Goal: Task Accomplishment & Management: Complete application form

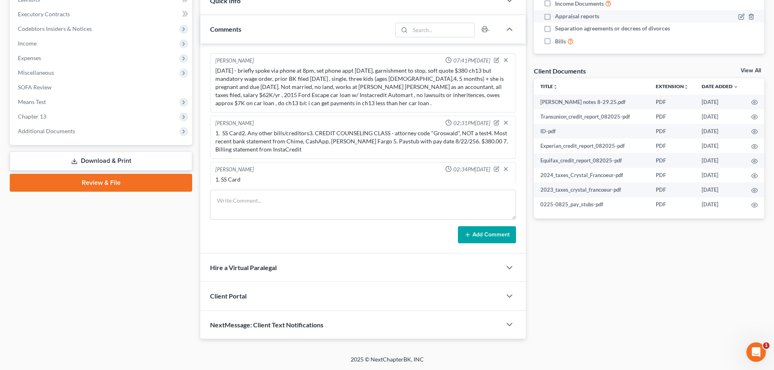
scroll to position [123, 0]
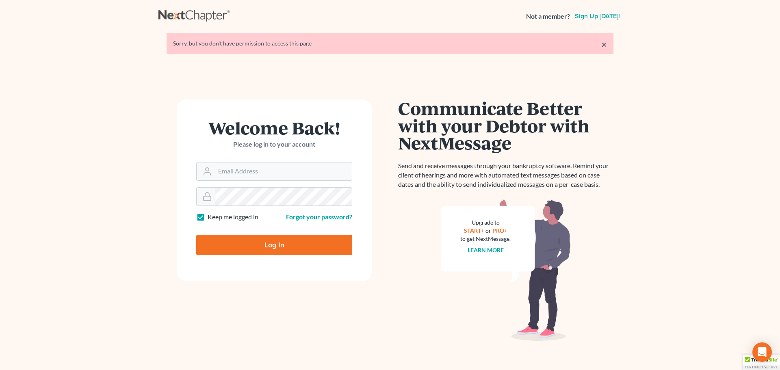
type input "[PERSON_NAME][EMAIL_ADDRESS][DOMAIN_NAME]"
click at [266, 240] on input "Log In" at bounding box center [274, 245] width 156 height 20
type input "Thinking..."
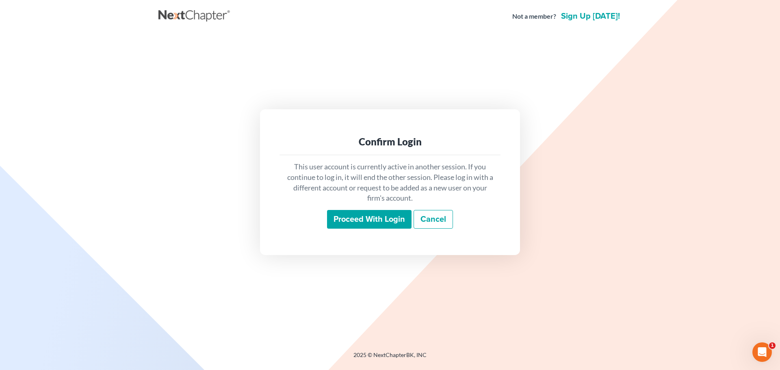
click at [398, 223] on input "Proceed with login" at bounding box center [369, 219] width 84 height 19
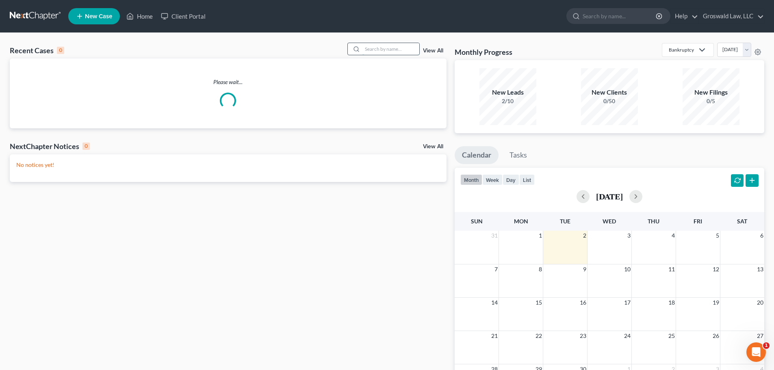
click at [414, 52] on input "search" at bounding box center [390, 49] width 57 height 12
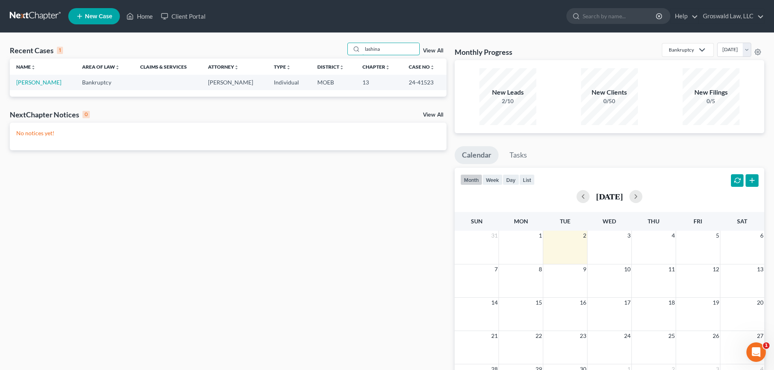
type input "lashina"
click at [37, 83] on link "[PERSON_NAME]" at bounding box center [38, 82] width 45 height 7
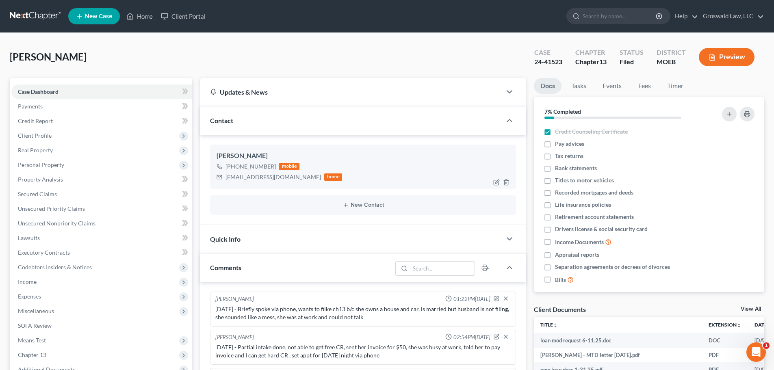
scroll to position [1166, 0]
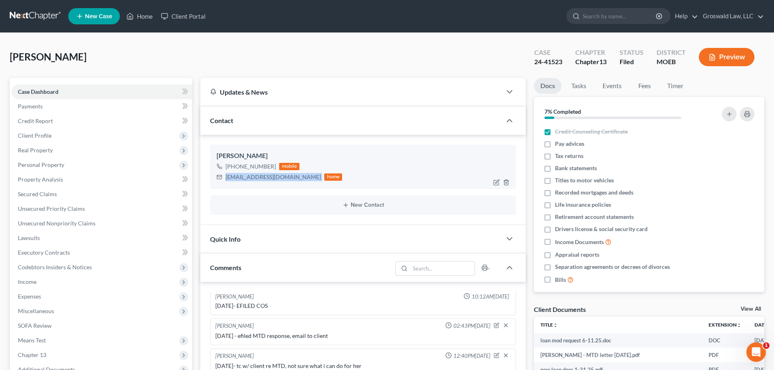
drag, startPoint x: 287, startPoint y: 179, endPoint x: 226, endPoint y: 180, distance: 61.7
click at [226, 180] on div "[EMAIL_ADDRESS][DOMAIN_NAME] home" at bounding box center [278, 177] width 125 height 11
copy div "[EMAIL_ADDRESS][DOMAIN_NAME]"
drag, startPoint x: 519, startPoint y: 62, endPoint x: 561, endPoint y: 65, distance: 41.5
click at [561, 65] on div "[PERSON_NAME] Upgraded Case 24-41523 Chapter Chapter 13 Status Filed District M…" at bounding box center [387, 60] width 754 height 35
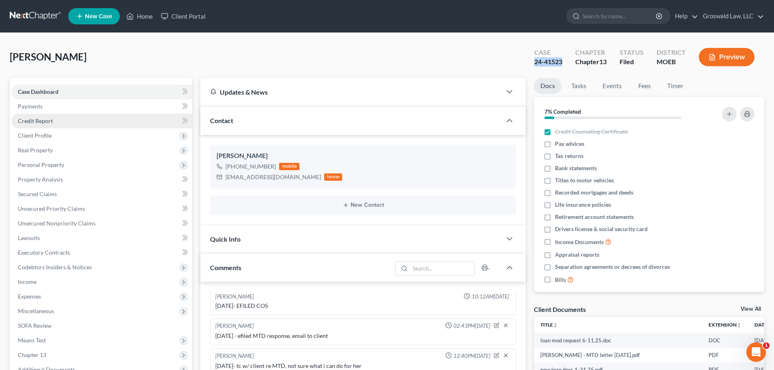
copy div "24-41523"
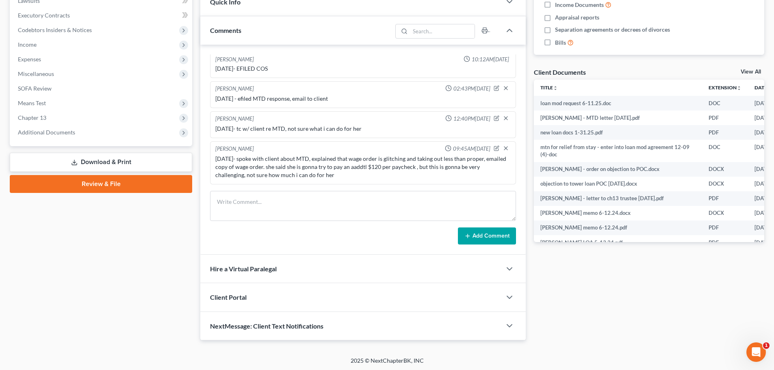
scroll to position [238, 0]
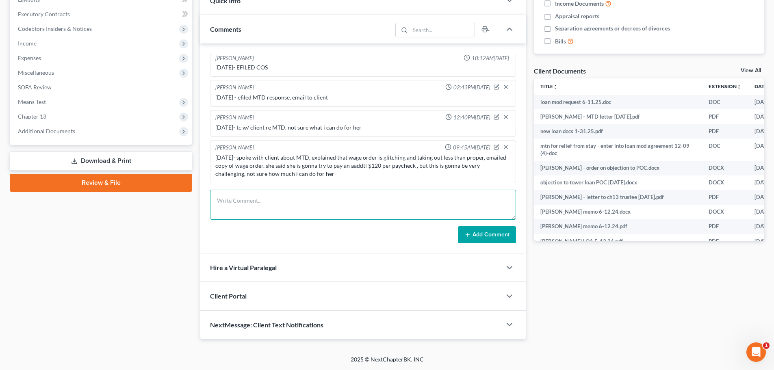
click at [333, 207] on textarea at bounding box center [363, 205] width 306 height 30
type textarea "[DATE] - tc w/ client, emailed her ways to make payments to turstee"
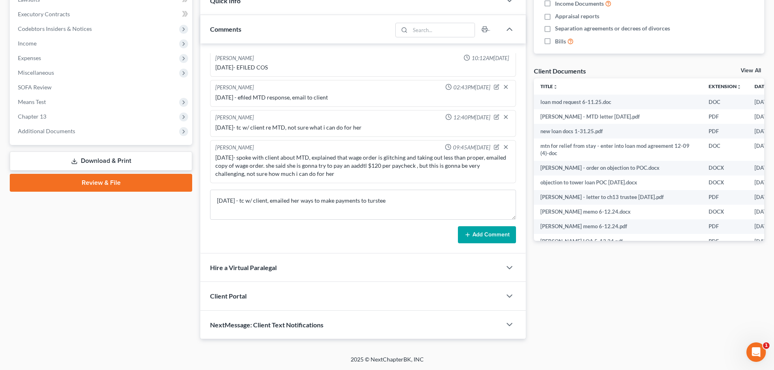
click at [488, 244] on div "[PERSON_NAME] 01:22PM[DATE] [DATE] - Briefly spoke via phone, wants to filke ch…" at bounding box center [362, 148] width 325 height 210
click at [493, 236] on button "Add Comment" at bounding box center [487, 234] width 58 height 17
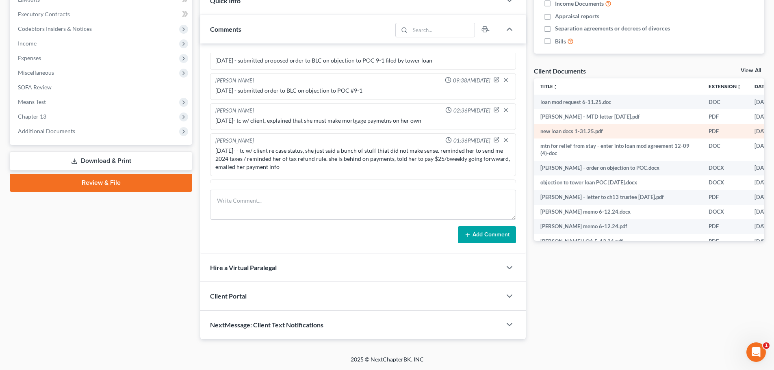
scroll to position [0, 0]
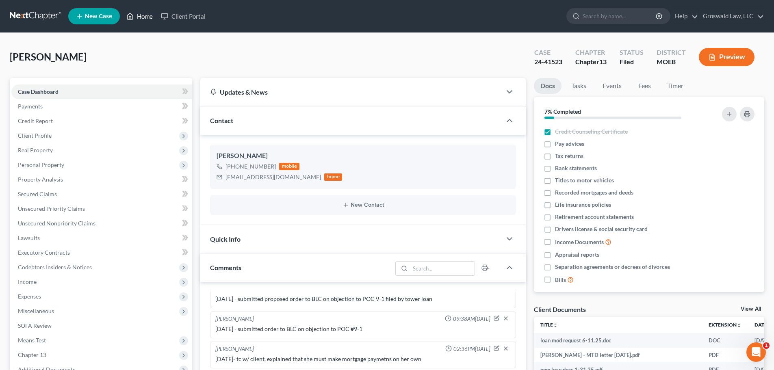
click at [149, 19] on link "Home" at bounding box center [139, 16] width 35 height 15
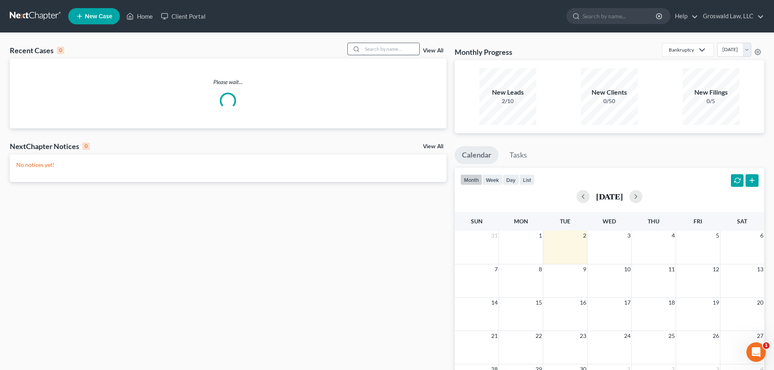
click at [382, 45] on input "search" at bounding box center [390, 49] width 57 height 12
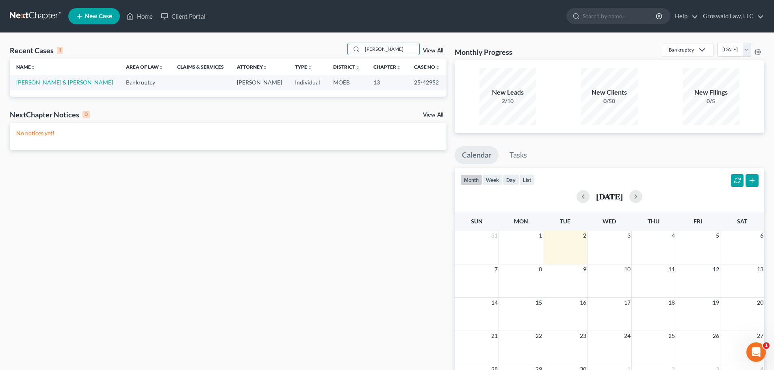
type input "[PERSON_NAME]"
click at [54, 86] on td "[PERSON_NAME] & [PERSON_NAME]" at bounding box center [65, 82] width 110 height 15
click at [54, 84] on link "[PERSON_NAME] & [PERSON_NAME]" at bounding box center [64, 82] width 97 height 7
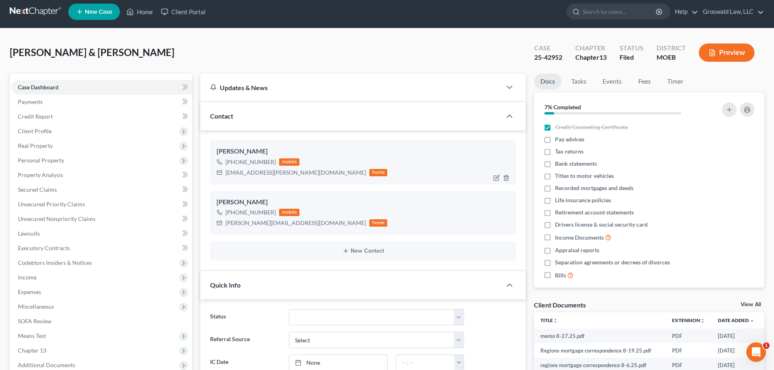
scroll to position [284, 0]
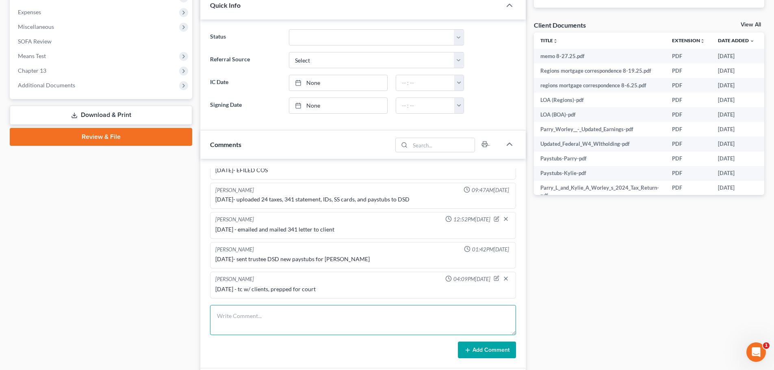
click at [305, 326] on textarea at bounding box center [363, 320] width 306 height 30
type textarea "8"
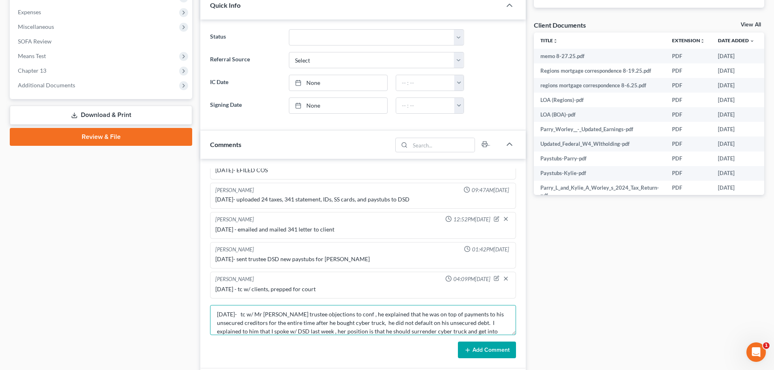
scroll to position [10, 0]
type textarea "[DATE]- tc w/ Mr [PERSON_NAME] trustee objections to conf , he explained that h…"
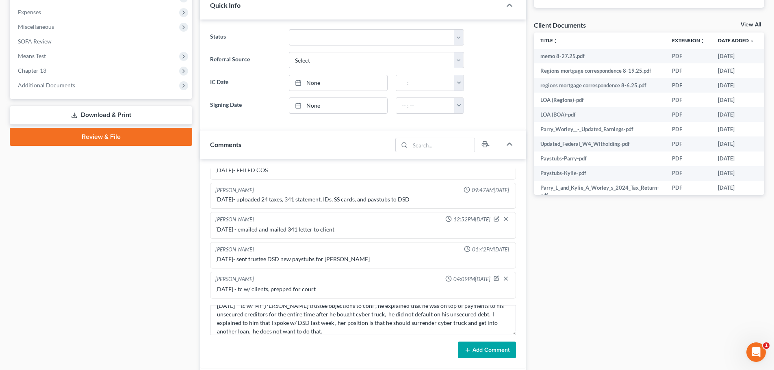
click at [499, 348] on button "Add Comment" at bounding box center [487, 349] width 58 height 17
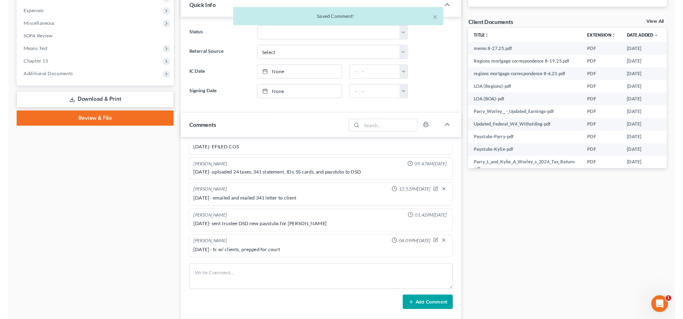
scroll to position [382, 0]
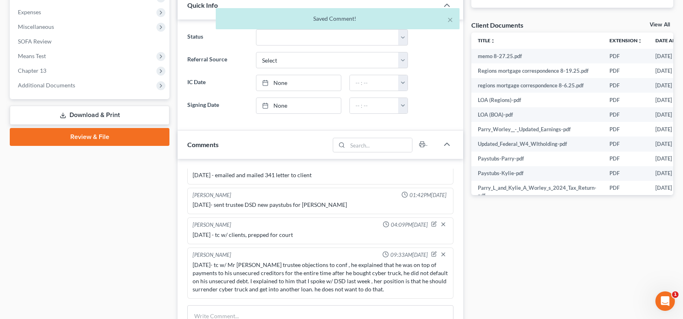
click at [118, 254] on div "Case Dashboard Payments Invoices Payments Payments Credit Report Client Profile" at bounding box center [90, 124] width 168 height 661
click at [82, 83] on span "Additional Documents" at bounding box center [90, 85] width 158 height 15
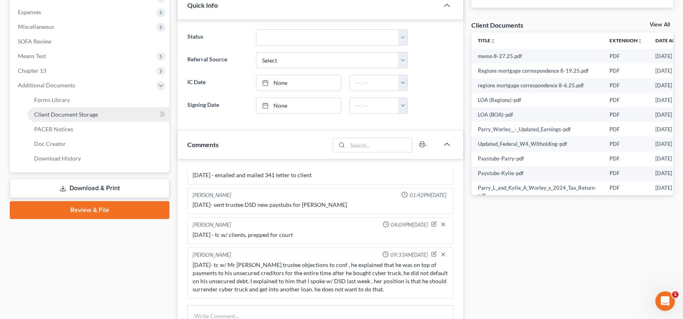
click at [84, 117] on span "Client Document Storage" at bounding box center [66, 114] width 64 height 7
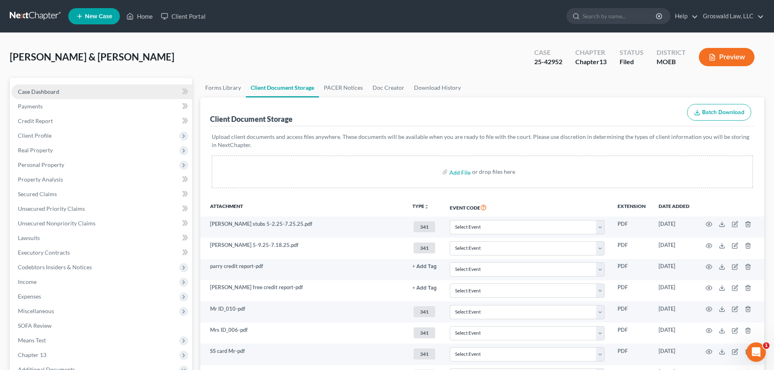
click at [105, 86] on link "Case Dashboard" at bounding box center [101, 91] width 181 height 15
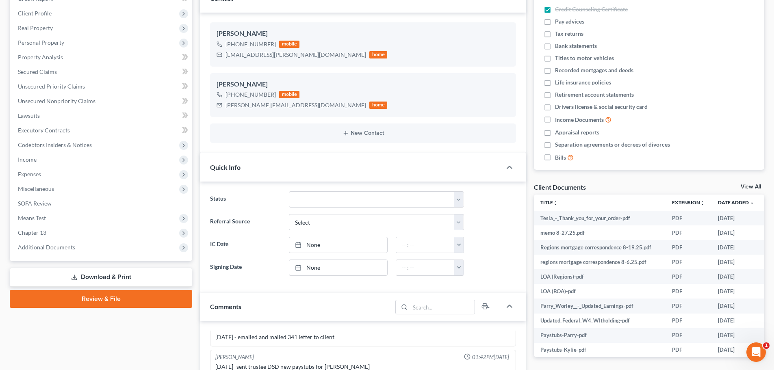
scroll to position [325, 0]
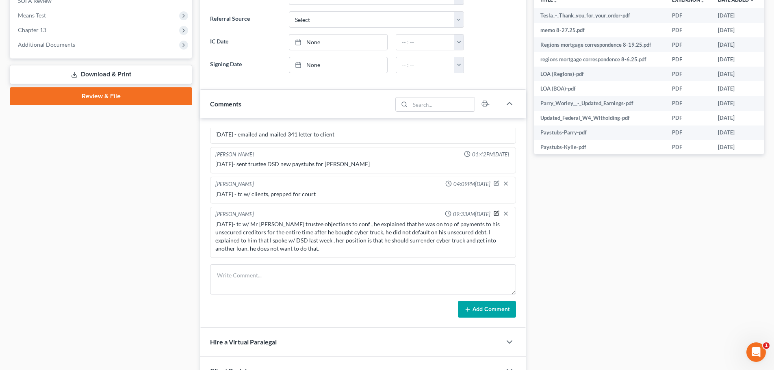
click at [493, 212] on icon "button" at bounding box center [496, 213] width 6 height 6
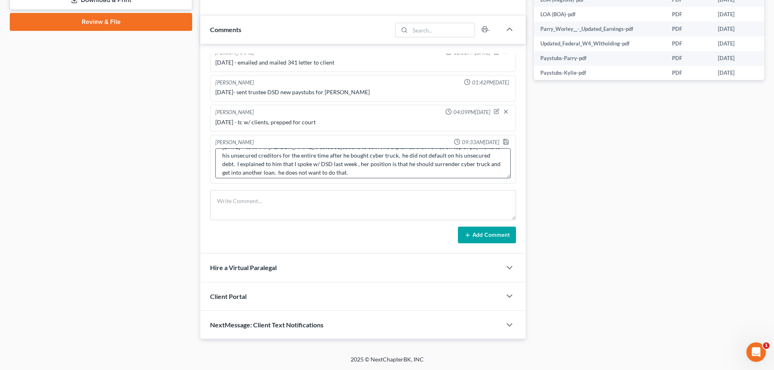
scroll to position [17, 0]
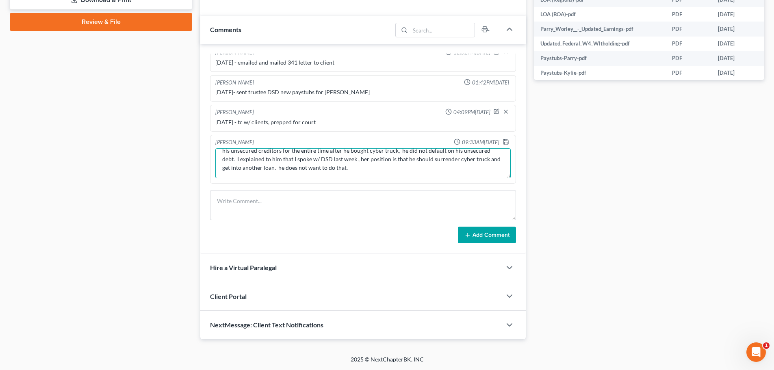
click at [363, 165] on textarea "[DATE]- tc w/ Mr [PERSON_NAME] trustee objections to conf , he explained that h…" at bounding box center [362, 163] width 295 height 30
type textarea "[DATE]- tc w/ Mr [PERSON_NAME] trustee objections to conf , he explained that h…"
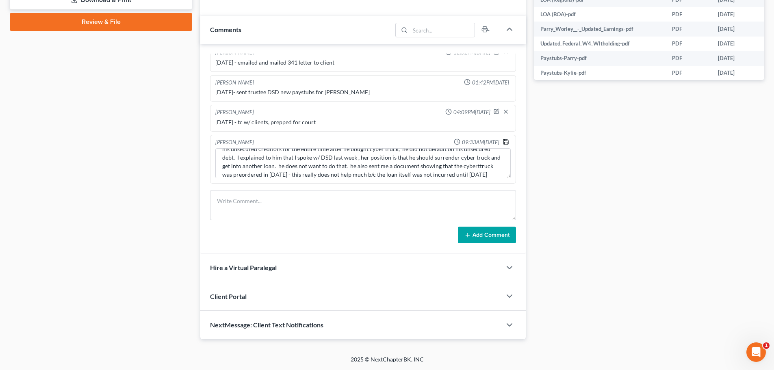
click at [502, 139] on icon "button" at bounding box center [505, 141] width 6 height 6
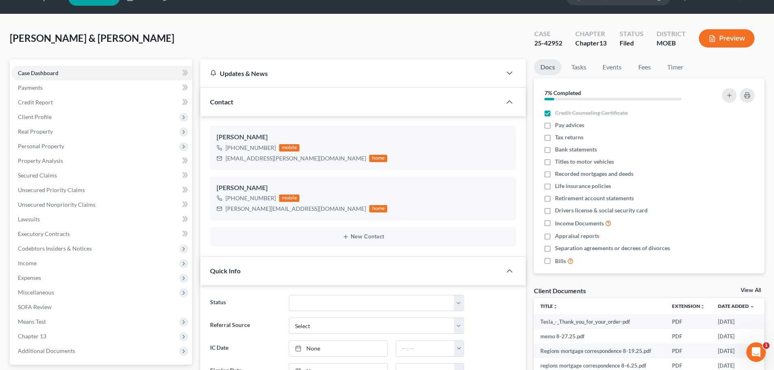
scroll to position [0, 0]
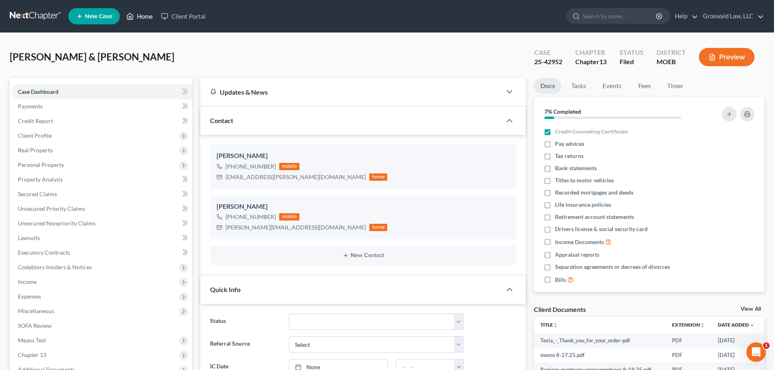
click at [137, 17] on link "Home" at bounding box center [139, 16] width 35 height 15
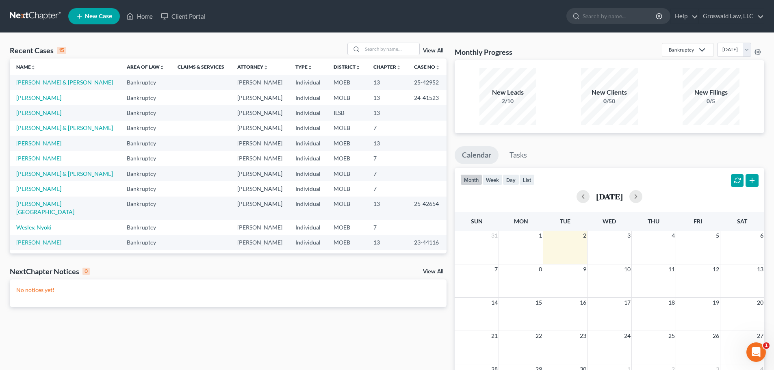
click at [43, 141] on link "[PERSON_NAME]" at bounding box center [38, 143] width 45 height 7
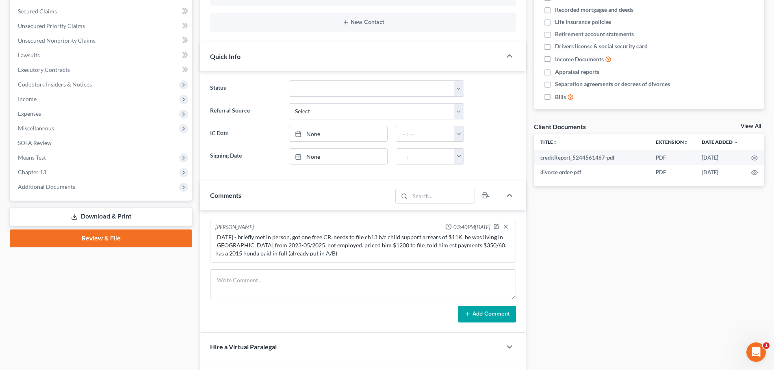
scroll to position [203, 0]
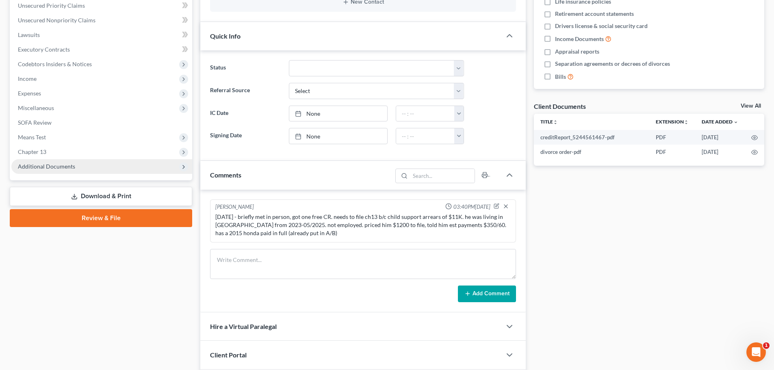
click at [69, 169] on span "Additional Documents" at bounding box center [46, 166] width 57 height 7
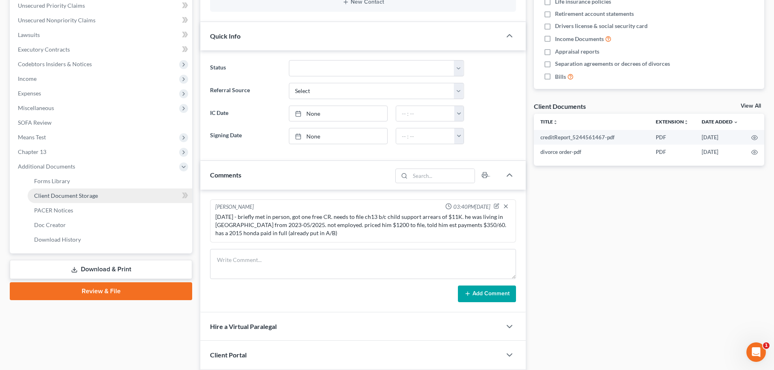
click at [59, 198] on span "Client Document Storage" at bounding box center [66, 195] width 64 height 7
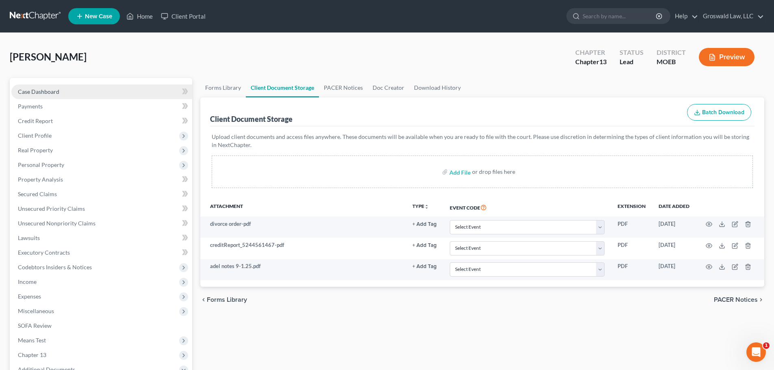
click at [91, 88] on link "Case Dashboard" at bounding box center [101, 91] width 181 height 15
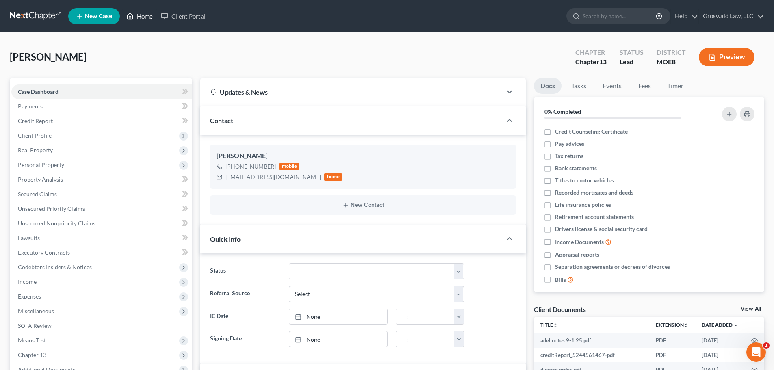
click at [140, 19] on link "Home" at bounding box center [139, 16] width 35 height 15
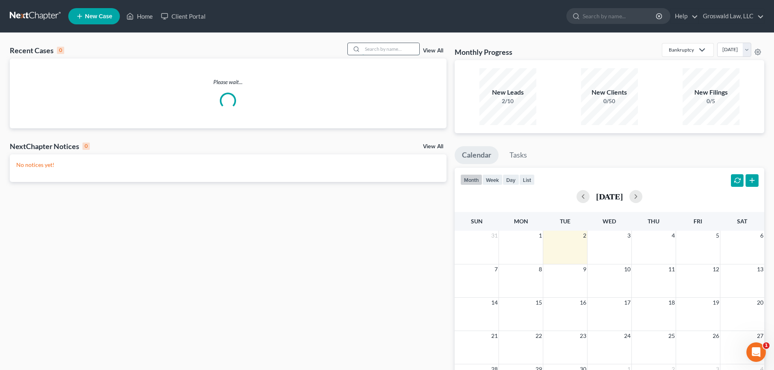
click at [403, 53] on input "search" at bounding box center [390, 49] width 57 height 12
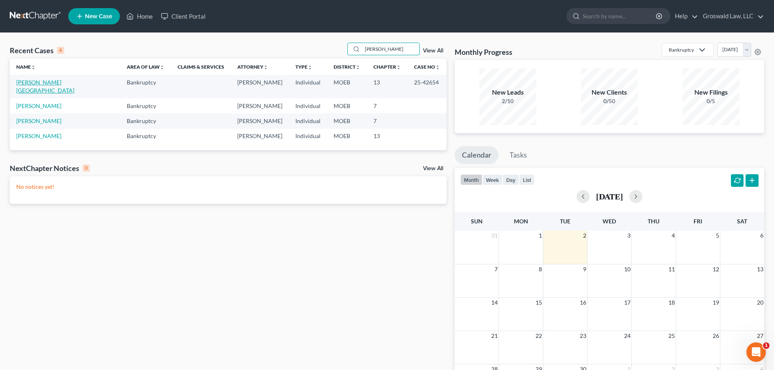
type input "[PERSON_NAME]"
click at [44, 80] on link "[PERSON_NAME][GEOGRAPHIC_DATA]" at bounding box center [45, 86] width 58 height 15
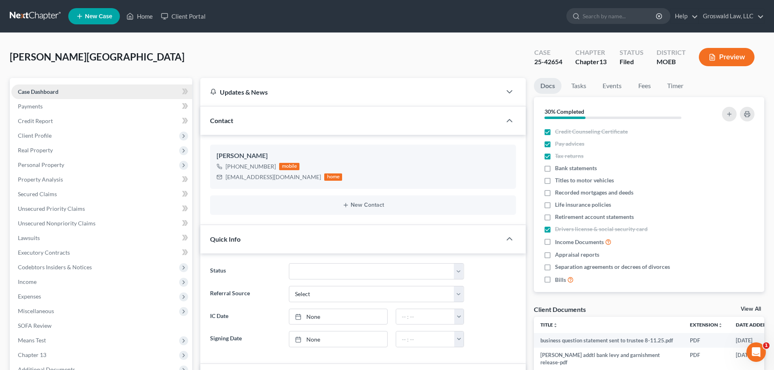
scroll to position [774, 0]
drag, startPoint x: 294, startPoint y: 179, endPoint x: 226, endPoint y: 173, distance: 68.0
click at [226, 173] on div "[EMAIL_ADDRESS][DOMAIN_NAME] home" at bounding box center [278, 177] width 125 height 11
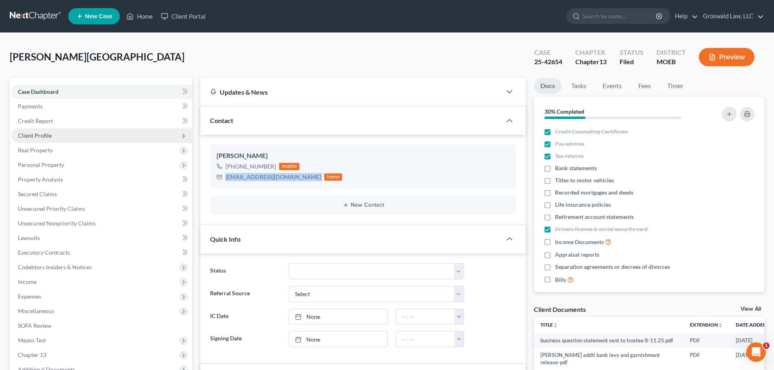
copy div "[EMAIL_ADDRESS][DOMAIN_NAME]"
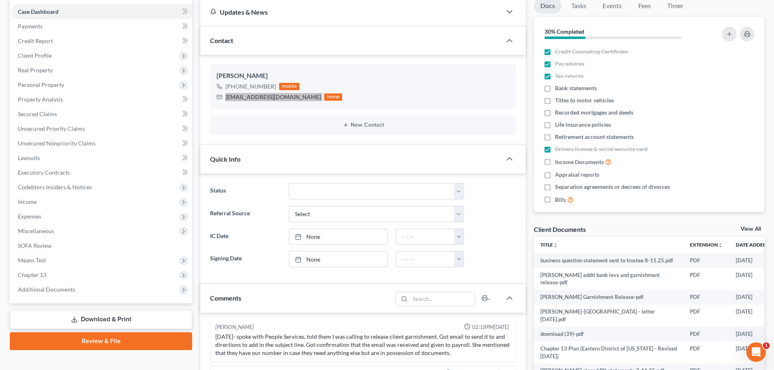
scroll to position [349, 0]
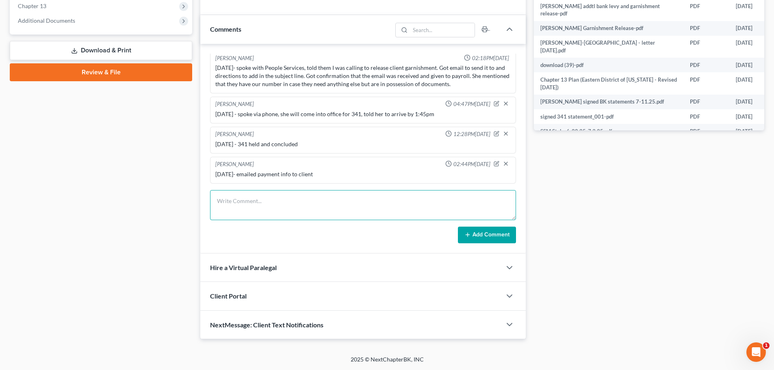
click at [292, 203] on textarea at bounding box center [363, 205] width 306 height 30
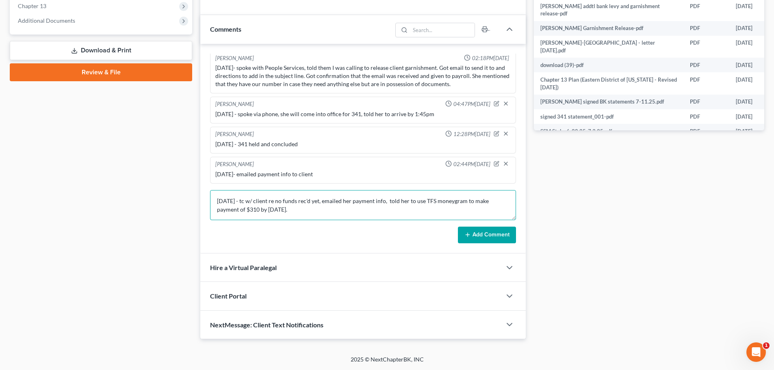
type textarea "[DATE] - tc w/ client re no funds rec'd yet, emailed her payment info, told her…"
click at [489, 240] on button "Add Comment" at bounding box center [487, 235] width 58 height 17
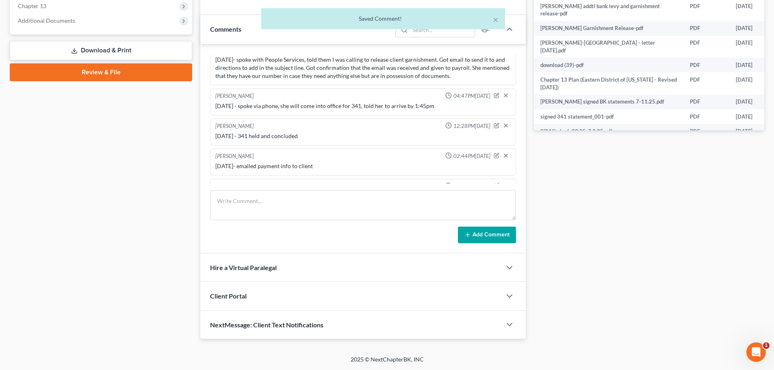
scroll to position [812, 0]
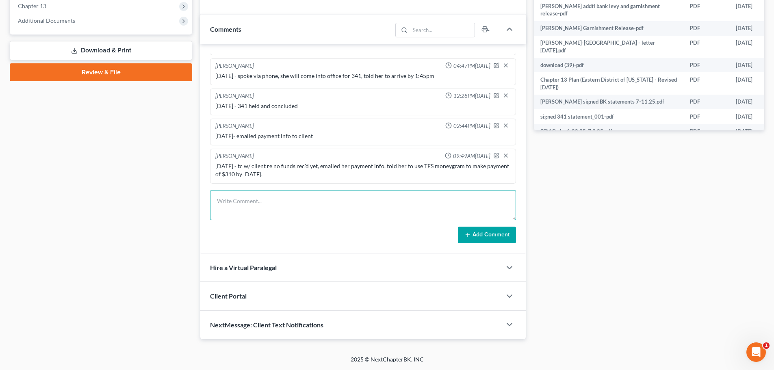
click at [247, 206] on textarea at bounding box center [363, 205] width 306 height 30
paste textarea "$1,380."
type textarea "[DATE] - rec'd trustee objection to conf: $1,380 infeasiubile"
click at [473, 233] on button "Add Comment" at bounding box center [487, 235] width 58 height 17
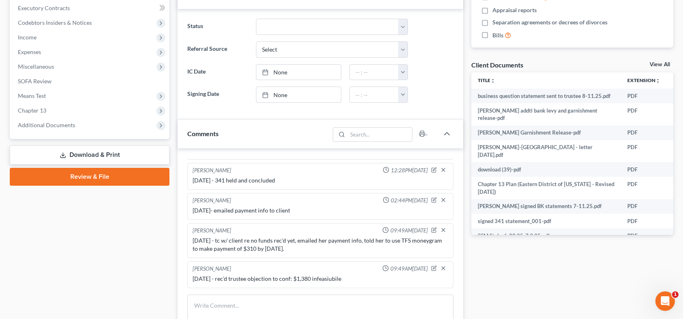
scroll to position [0, 0]
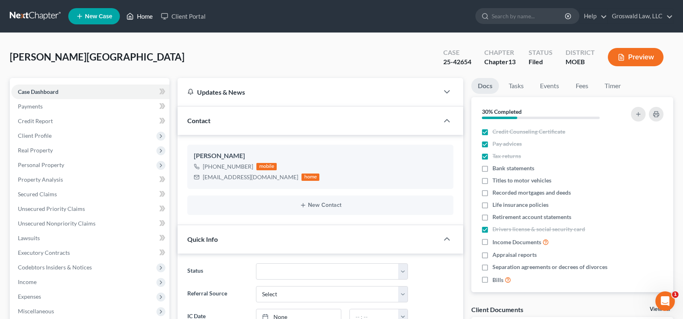
click at [153, 19] on link "Home" at bounding box center [139, 16] width 35 height 15
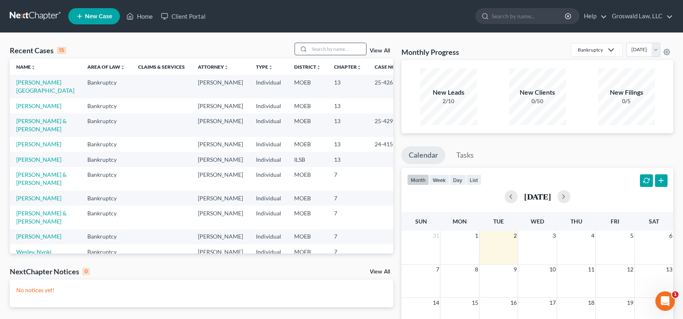
click at [329, 45] on input "search" at bounding box center [337, 49] width 57 height 12
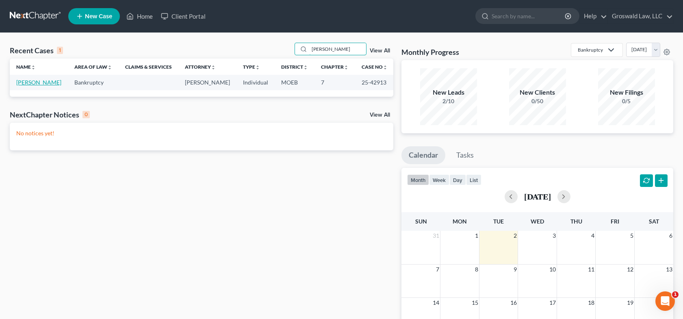
type input "[PERSON_NAME]"
click at [39, 86] on link "[PERSON_NAME]" at bounding box center [38, 82] width 45 height 7
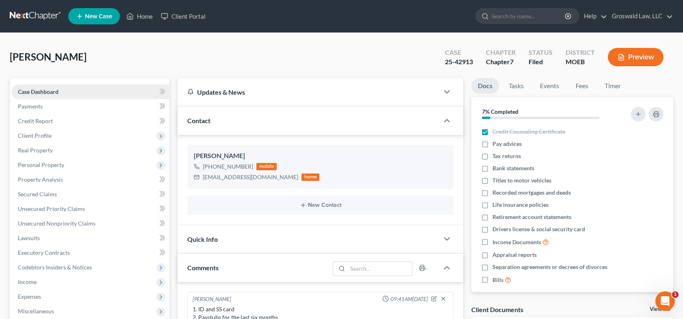
scroll to position [179, 0]
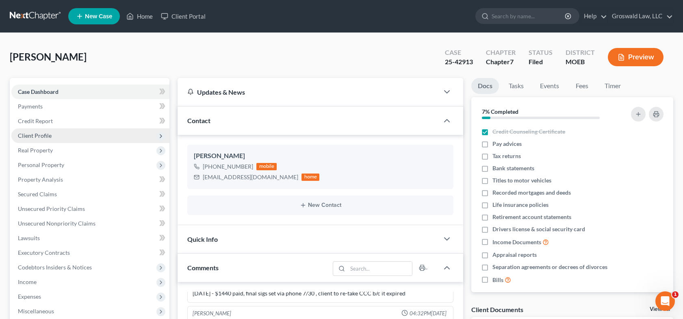
click at [38, 135] on span "Client Profile" at bounding box center [35, 135] width 34 height 7
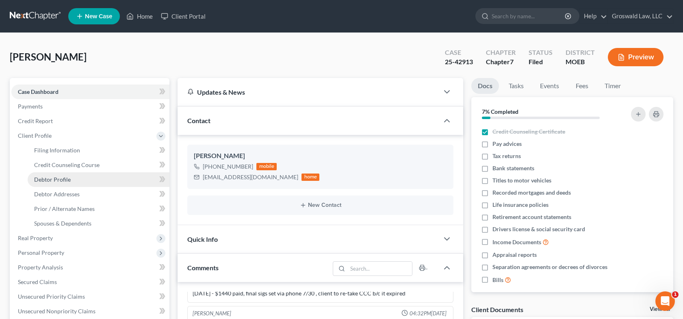
click at [54, 180] on span "Debtor Profile" at bounding box center [52, 179] width 37 height 7
select select "0"
select select "1"
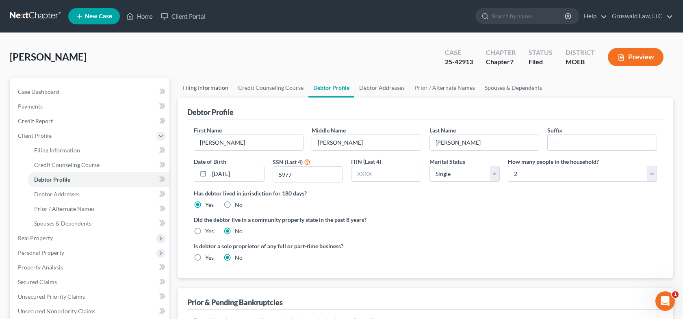
click at [209, 90] on link "Filing Information" at bounding box center [205, 87] width 56 height 19
select select "1"
select select "0"
select select "26"
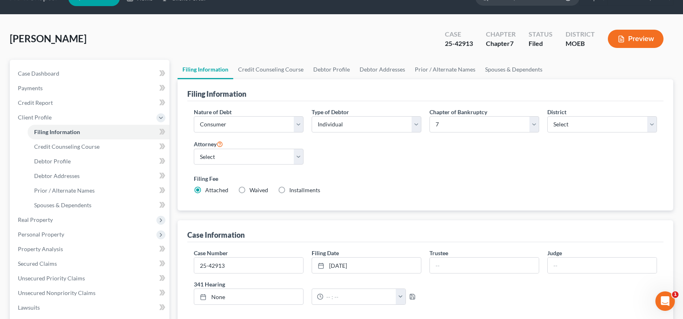
scroll to position [41, 0]
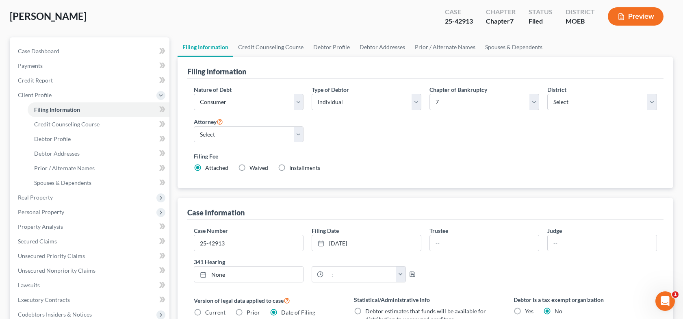
click at [223, 16] on div "[PERSON_NAME] Upgraded Case 25-42913 Chapter Chapter 7 Status Filed District MO…" at bounding box center [341, 19] width 663 height 35
click at [43, 50] on span "Case Dashboard" at bounding box center [38, 51] width 41 height 7
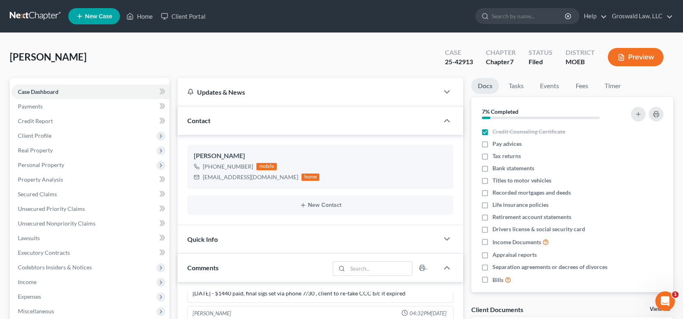
click at [462, 58] on div "25-42913" at bounding box center [459, 61] width 28 height 9
copy div "42913"
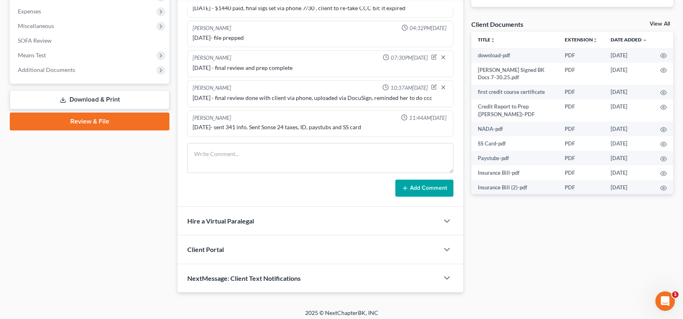
scroll to position [290, 0]
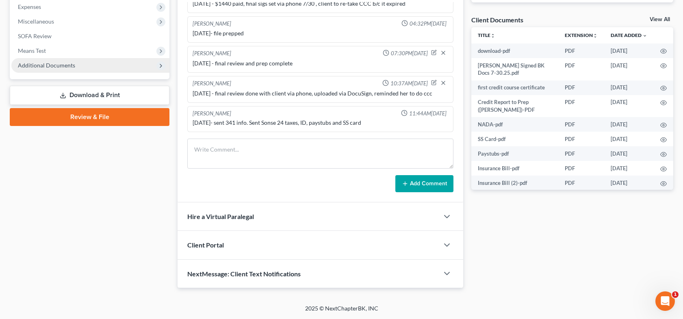
click at [52, 72] on span "Additional Documents" at bounding box center [90, 65] width 158 height 15
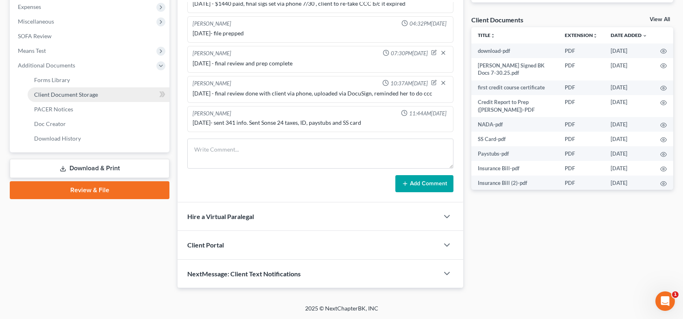
click at [75, 96] on span "Client Document Storage" at bounding box center [66, 94] width 64 height 7
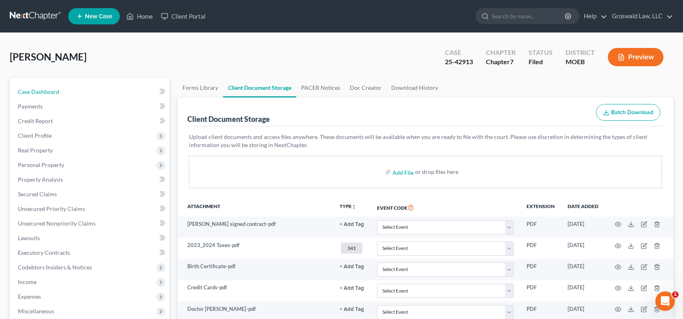
drag, startPoint x: 50, startPoint y: 90, endPoint x: 8, endPoint y: 89, distance: 42.2
click at [50, 90] on span "Case Dashboard" at bounding box center [38, 91] width 41 height 7
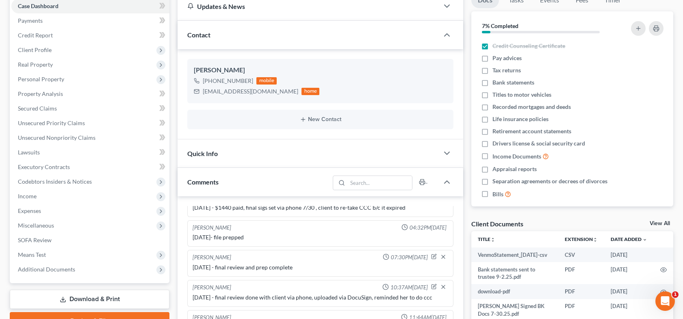
scroll to position [290, 0]
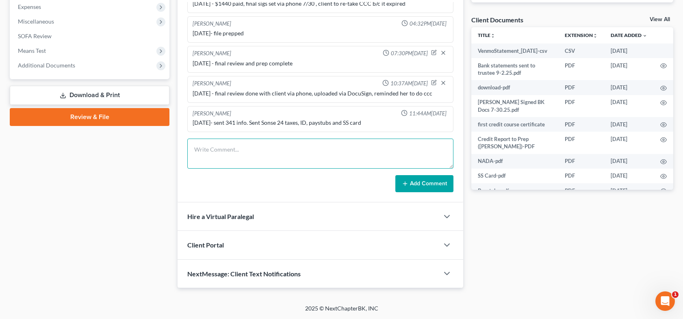
drag, startPoint x: 279, startPoint y: 154, endPoint x: 281, endPoint y: 147, distance: 7.7
click at [279, 154] on textarea at bounding box center [320, 153] width 266 height 30
type textarea "[DATE] - sent bank statements to trustee"
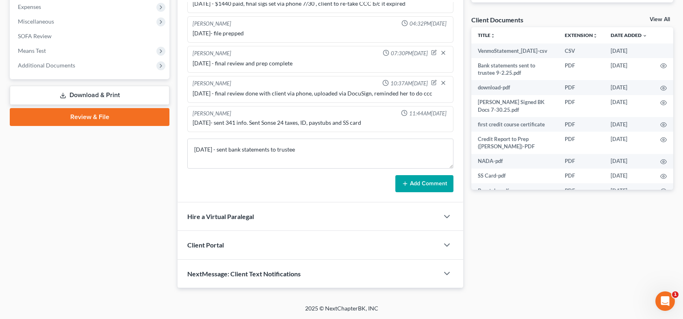
click at [419, 182] on button "Add Comment" at bounding box center [424, 183] width 58 height 17
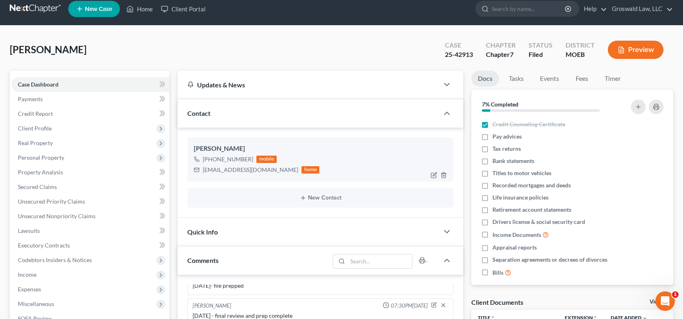
scroll to position [0, 0]
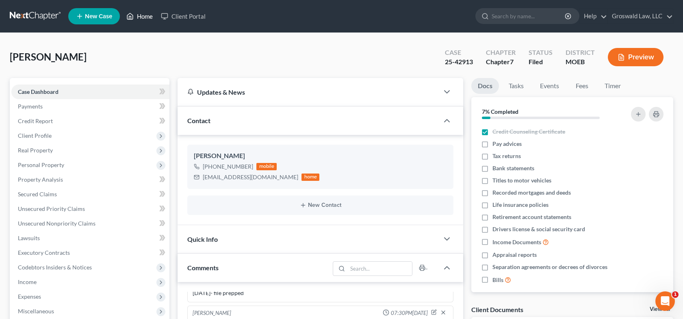
click at [143, 20] on link "Home" at bounding box center [139, 16] width 35 height 15
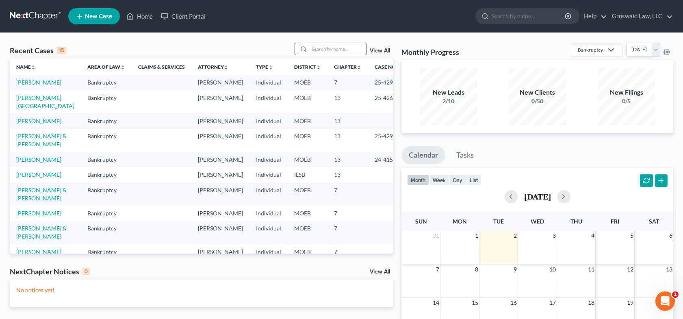
click at [342, 50] on input "search" at bounding box center [337, 49] width 57 height 12
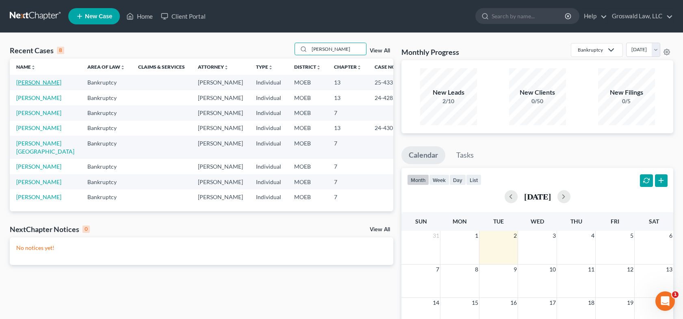
type input "[PERSON_NAME]"
click at [31, 84] on link "[PERSON_NAME]" at bounding box center [38, 82] width 45 height 7
select select "6"
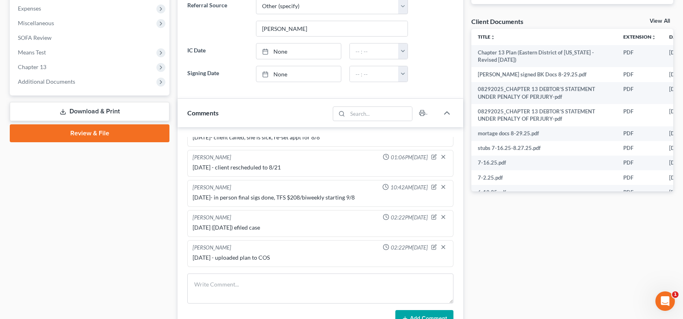
scroll to position [325, 0]
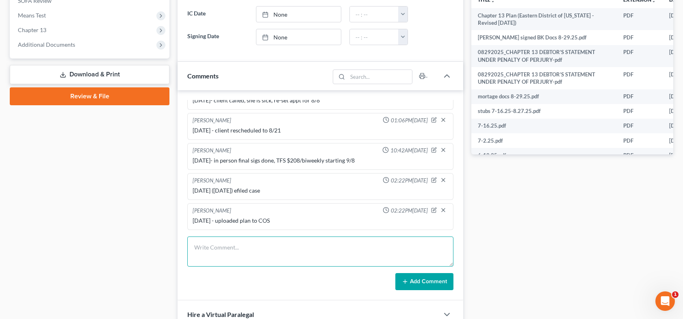
click at [274, 249] on textarea at bounding box center [320, 251] width 266 height 30
type textarea "8"
paste textarea "$ 54.90"
type textarea "[DATE] - efiled cert of service ch13 plan , fee paid to COS $ 54.90"
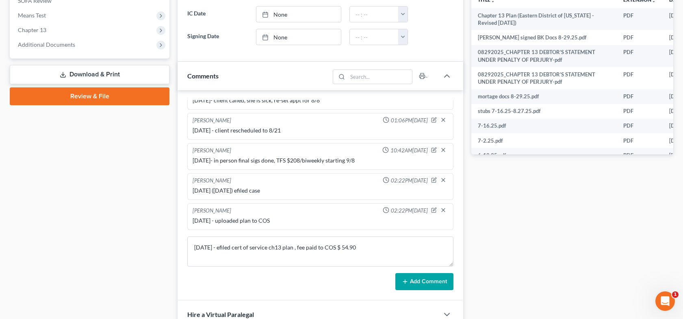
click at [413, 280] on button "Add Comment" at bounding box center [424, 281] width 58 height 17
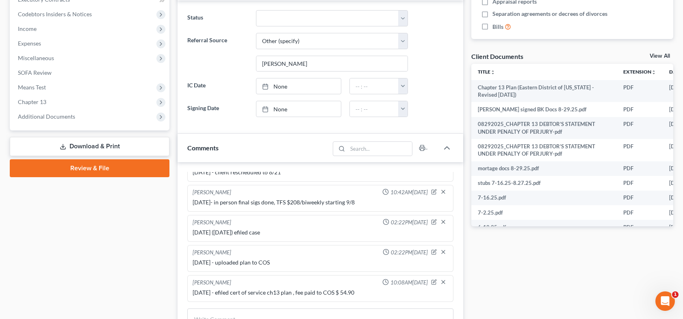
scroll to position [0, 0]
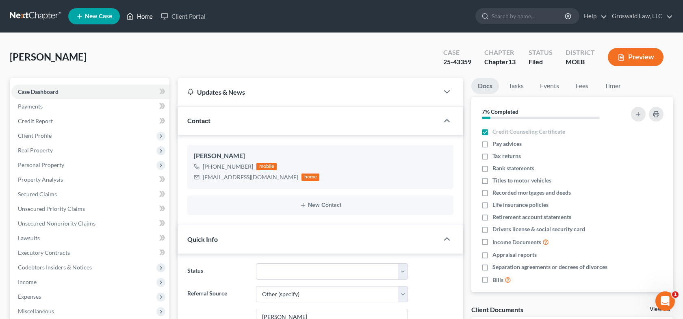
click at [139, 15] on link "Home" at bounding box center [139, 16] width 35 height 15
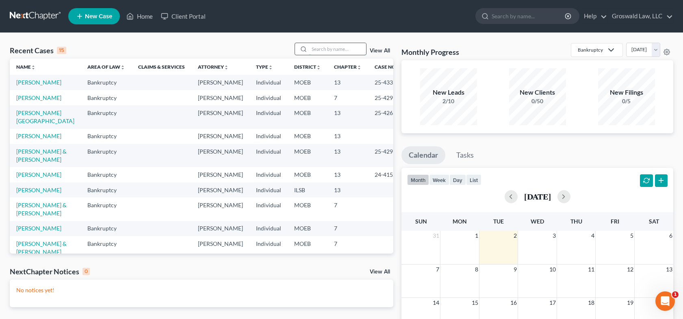
click at [341, 51] on input "search" at bounding box center [337, 49] width 57 height 12
type input "v"
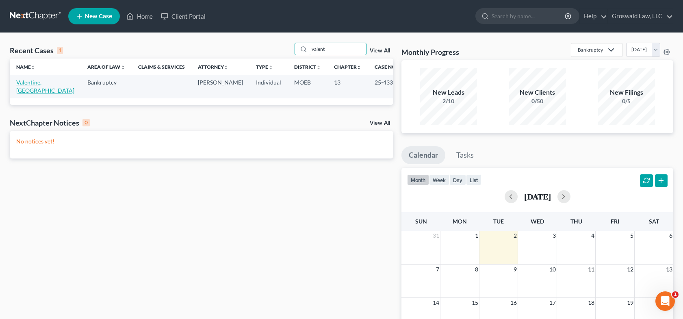
type input "valent"
click at [32, 83] on link "Valentine, [GEOGRAPHIC_DATA]" at bounding box center [45, 86] width 58 height 15
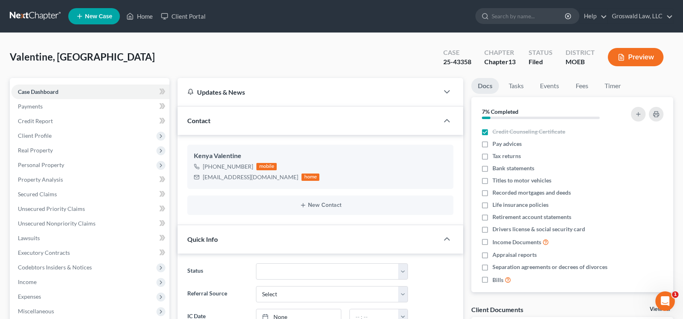
scroll to position [158, 0]
drag, startPoint x: 473, startPoint y: 59, endPoint x: 443, endPoint y: 63, distance: 30.6
click at [443, 63] on div "Case 25-43358" at bounding box center [457, 58] width 41 height 24
copy div "25-43358"
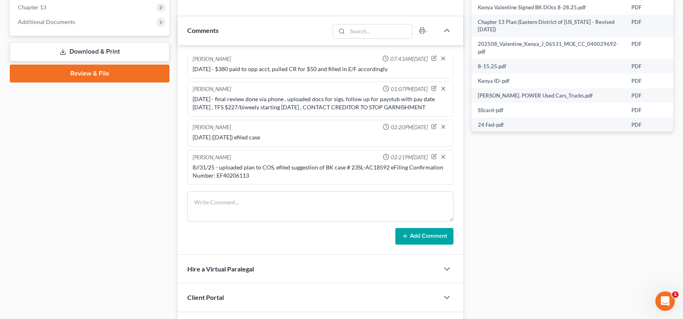
scroll to position [365, 0]
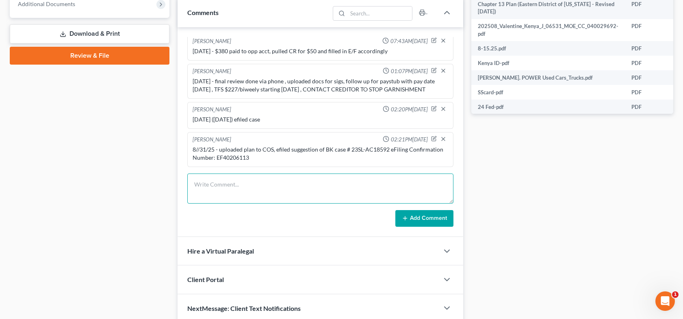
drag, startPoint x: 243, startPoint y: 186, endPoint x: 257, endPoint y: 160, distance: 29.8
click at [243, 185] on textarea at bounding box center [320, 188] width 266 height 30
type textarea "8"
paste textarea "$ 26.04"
type textarea "[DATE] - efiled cert of service ch13 plan , fee paid to COS $ 26.04"
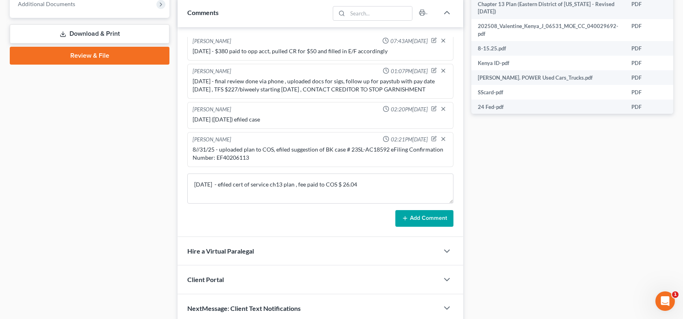
click at [415, 216] on button "Add Comment" at bounding box center [424, 218] width 58 height 17
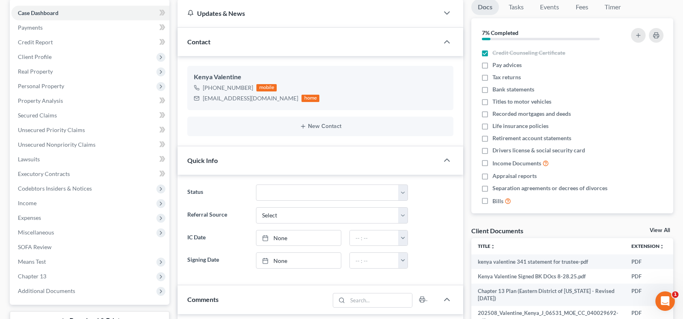
scroll to position [0, 0]
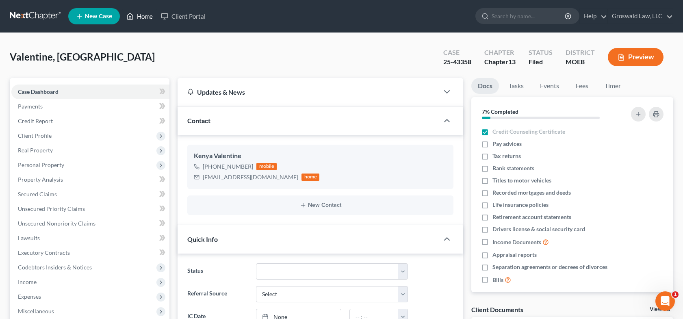
click at [135, 13] on link "Home" at bounding box center [139, 16] width 35 height 15
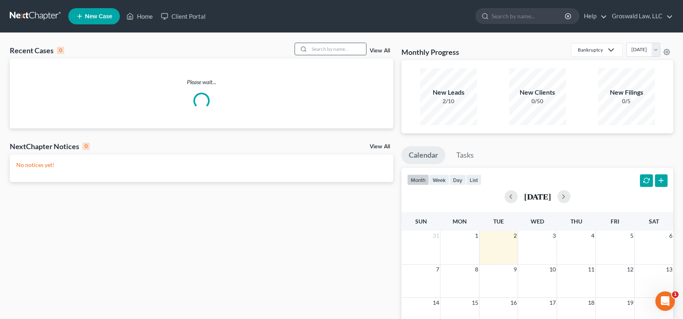
click at [335, 51] on input "search" at bounding box center [337, 49] width 57 height 12
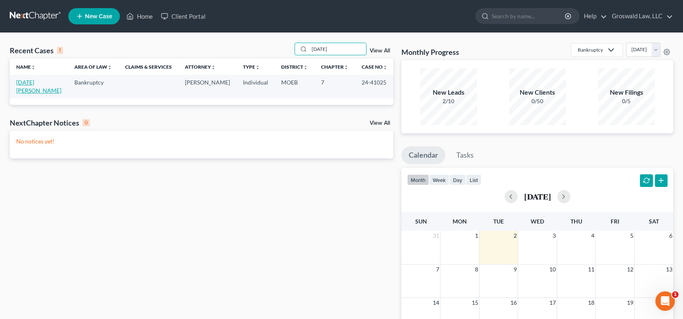
type input "[DATE]"
click at [34, 83] on link "[DATE][PERSON_NAME]" at bounding box center [38, 86] width 45 height 15
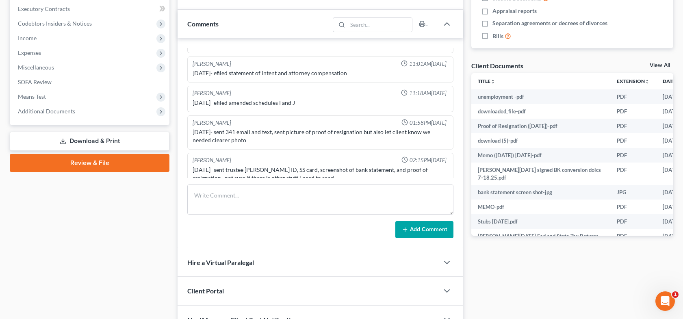
scroll to position [1011, 0]
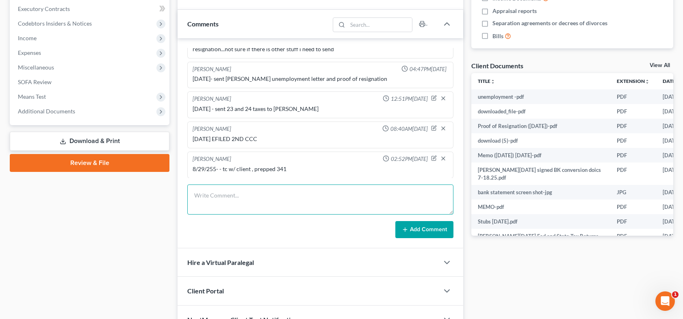
click at [259, 204] on textarea at bounding box center [320, 199] width 266 height 30
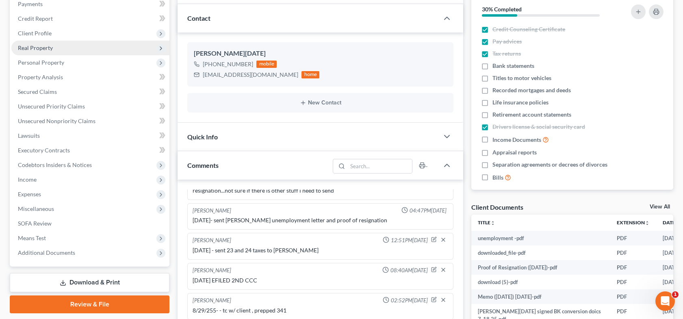
scroll to position [41, 0]
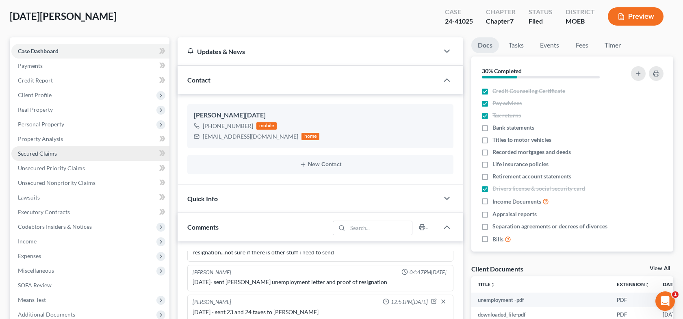
click at [63, 155] on link "Secured Claims" at bounding box center [90, 153] width 158 height 15
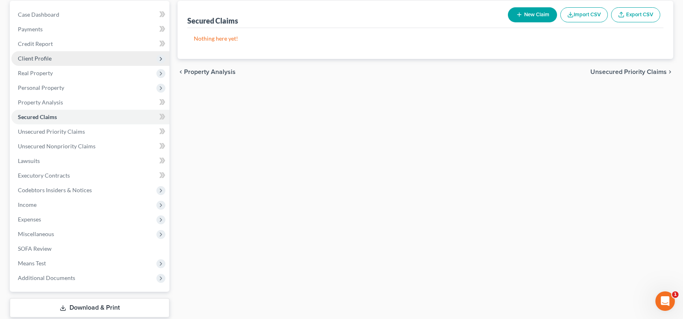
scroll to position [81, 0]
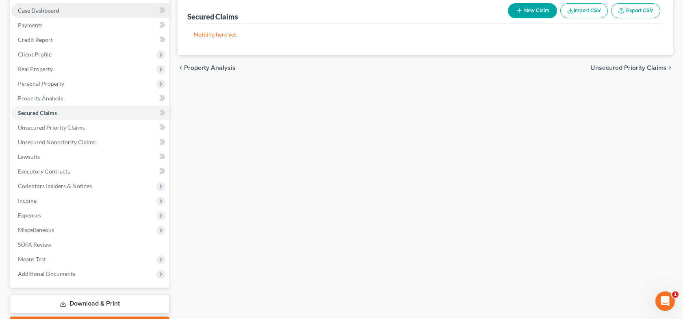
click at [62, 10] on link "Case Dashboard" at bounding box center [90, 10] width 158 height 15
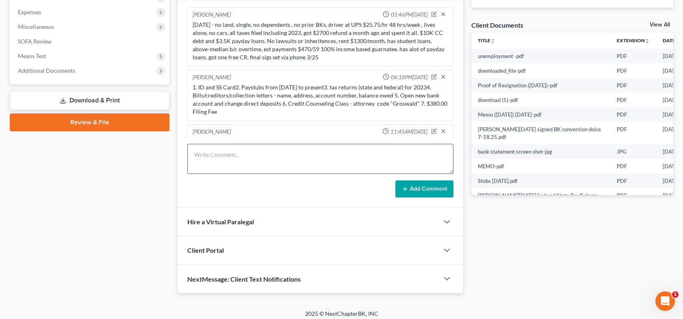
scroll to position [1011, 0]
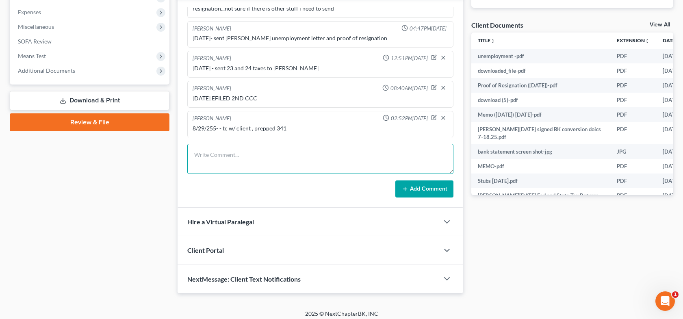
click at [302, 160] on textarea at bounding box center [320, 159] width 266 height 30
drag, startPoint x: 300, startPoint y: 159, endPoint x: 292, endPoint y: 156, distance: 8.2
click at [300, 159] on textarea at bounding box center [320, 159] width 266 height 30
type textarea "[DATE] - 341 held and concluded, client testified he rec'd 2015 GMC as a gift f…"
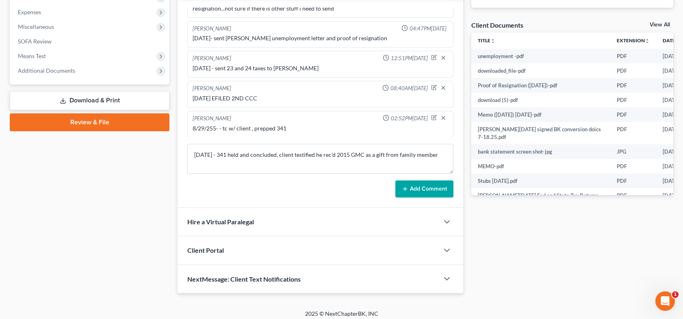
click at [427, 191] on button "Add Comment" at bounding box center [424, 188] width 58 height 17
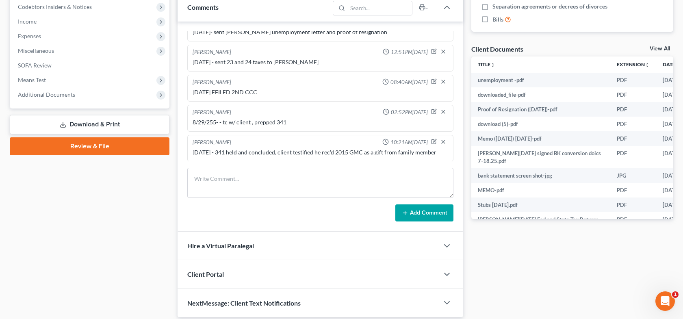
scroll to position [0, 0]
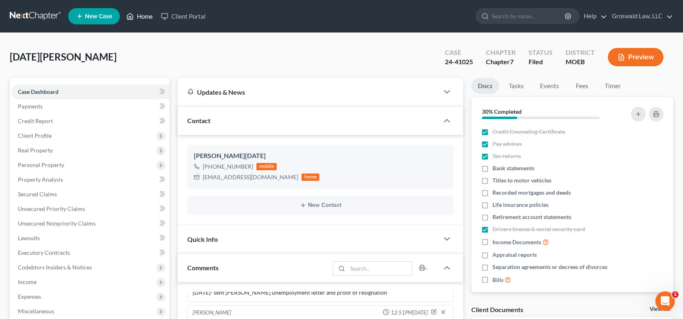
click at [146, 16] on link "Home" at bounding box center [139, 16] width 35 height 15
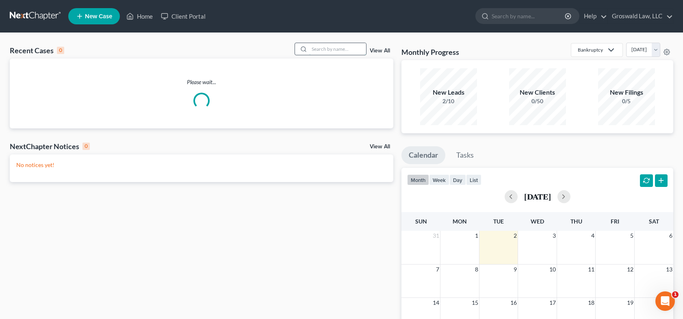
click at [349, 52] on input "search" at bounding box center [337, 49] width 57 height 12
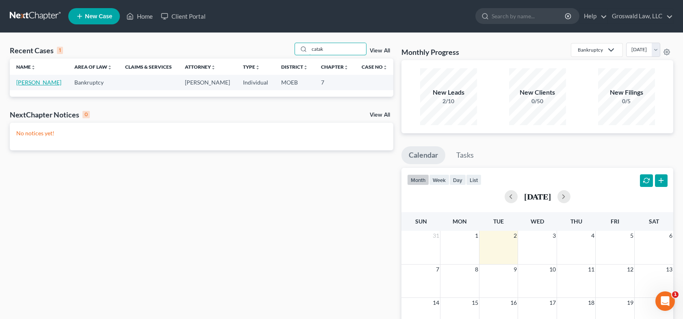
type input "catak"
click at [24, 83] on link "[PERSON_NAME]" at bounding box center [38, 82] width 45 height 7
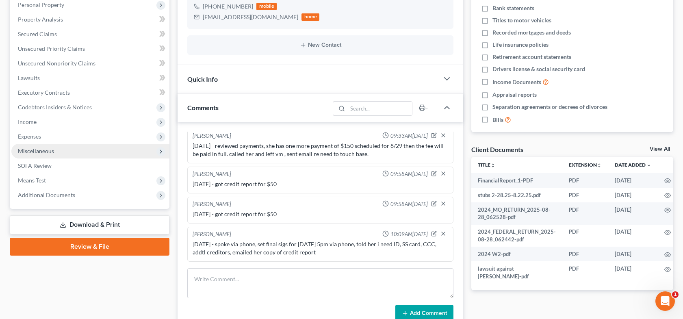
scroll to position [162, 0]
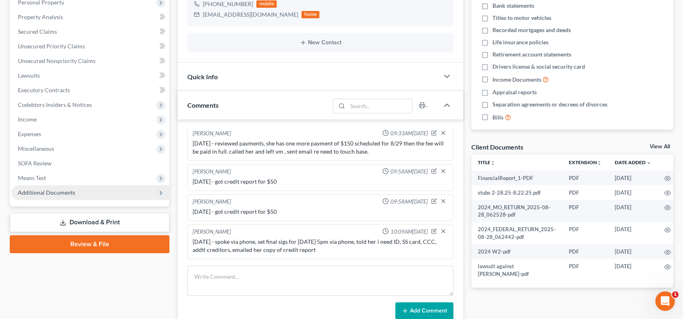
click at [63, 195] on span "Additional Documents" at bounding box center [46, 192] width 57 height 7
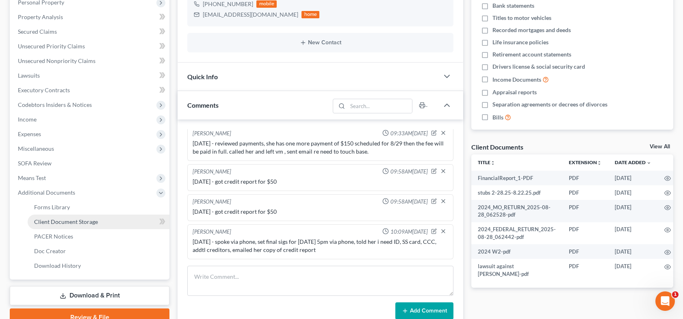
click at [85, 224] on span "Client Document Storage" at bounding box center [66, 221] width 64 height 7
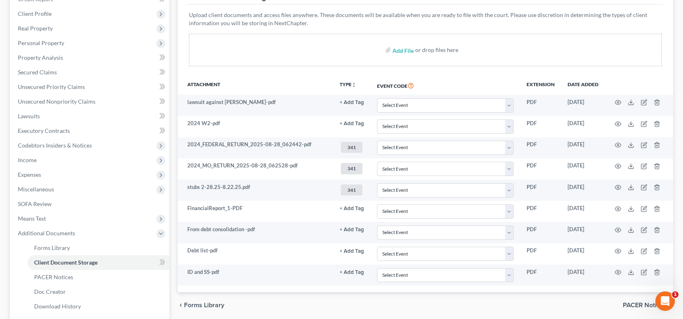
scroll to position [201, 0]
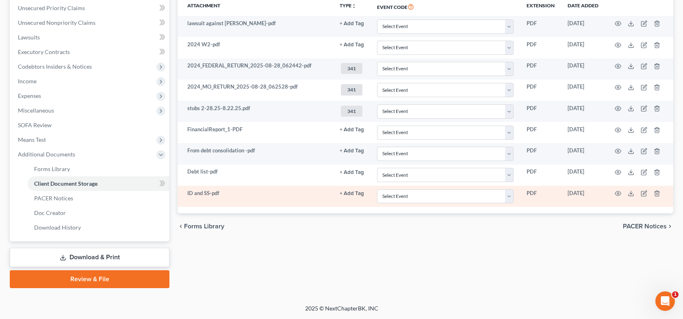
click at [352, 26] on button "+ Add Tag" at bounding box center [351, 23] width 24 height 5
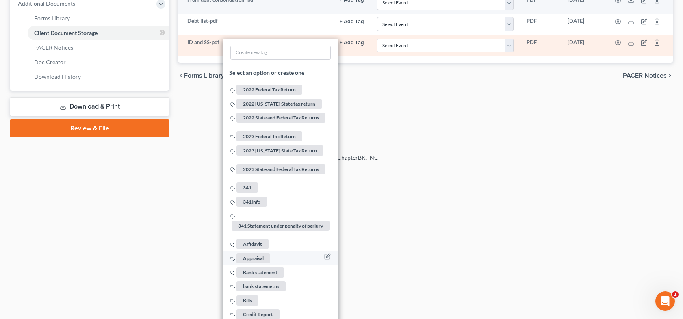
scroll to position [363, 0]
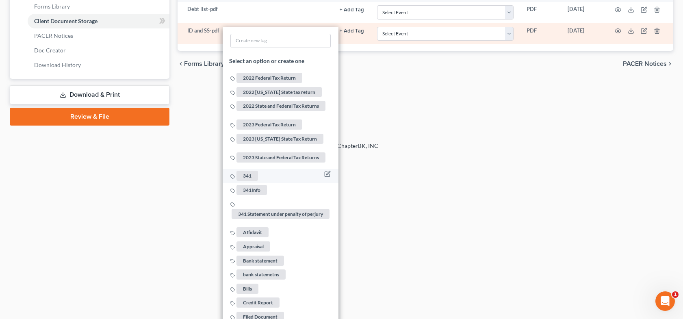
click at [249, 171] on span "341" at bounding box center [247, 176] width 22 height 10
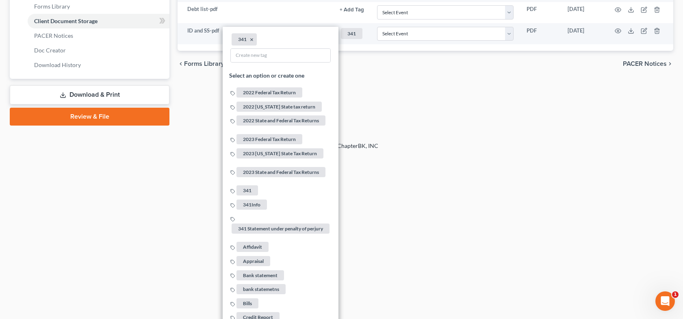
drag, startPoint x: 484, startPoint y: 179, endPoint x: 387, endPoint y: 137, distance: 105.7
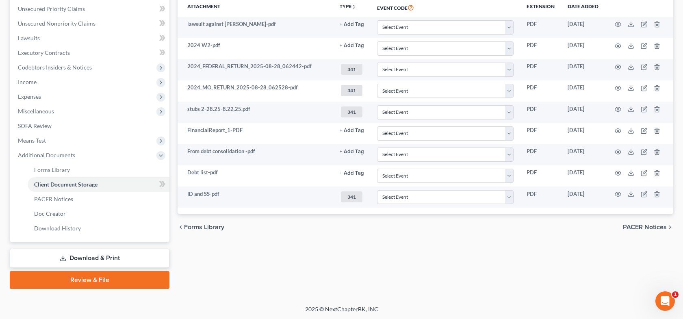
scroll to position [0, 0]
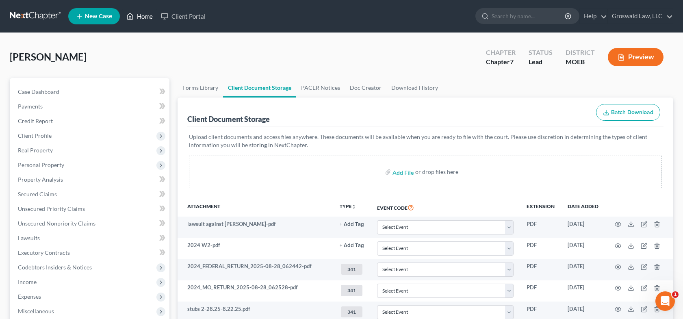
click at [138, 21] on link "Home" at bounding box center [139, 16] width 35 height 15
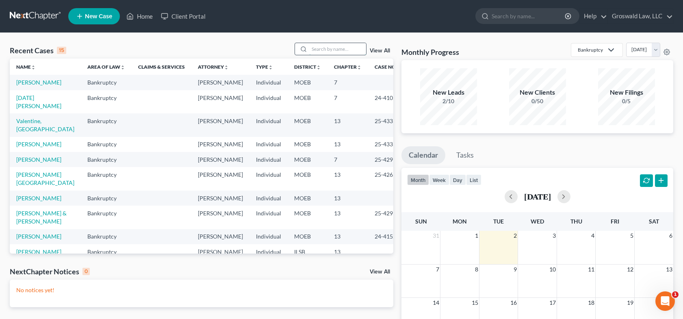
click at [344, 48] on input "search" at bounding box center [337, 49] width 57 height 12
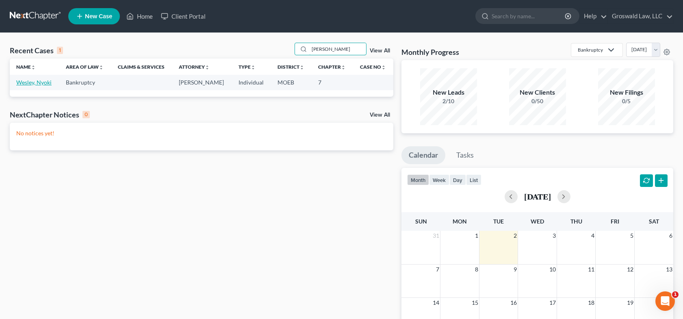
type input "[PERSON_NAME]"
click at [30, 84] on link "Wesley, Nyoki" at bounding box center [33, 82] width 35 height 7
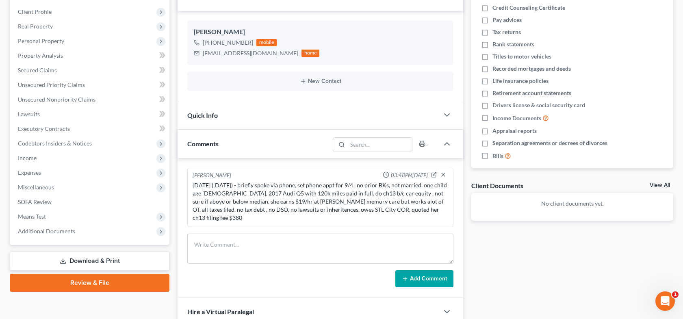
scroll to position [127, 0]
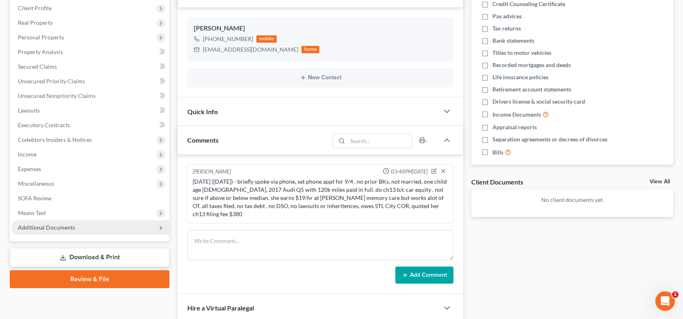
click at [64, 227] on span "Additional Documents" at bounding box center [46, 227] width 57 height 7
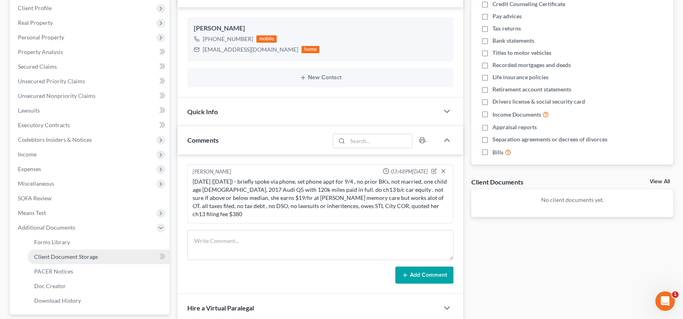
click at [75, 258] on span "Client Document Storage" at bounding box center [66, 256] width 64 height 7
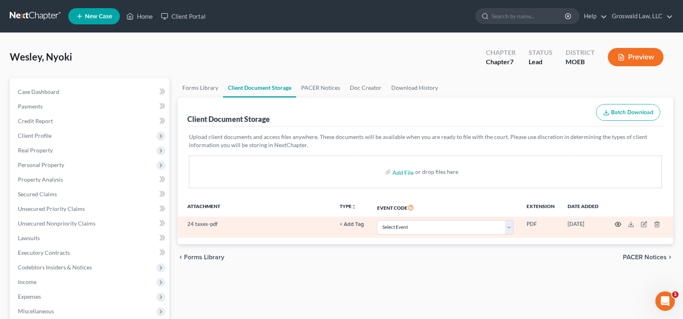
click at [617, 223] on icon "button" at bounding box center [617, 224] width 6 height 6
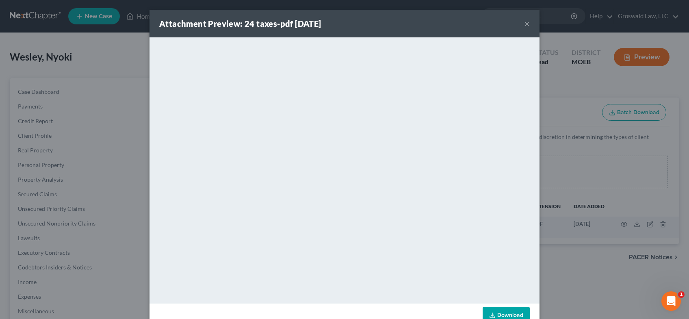
click at [524, 22] on button "×" at bounding box center [527, 24] width 6 height 10
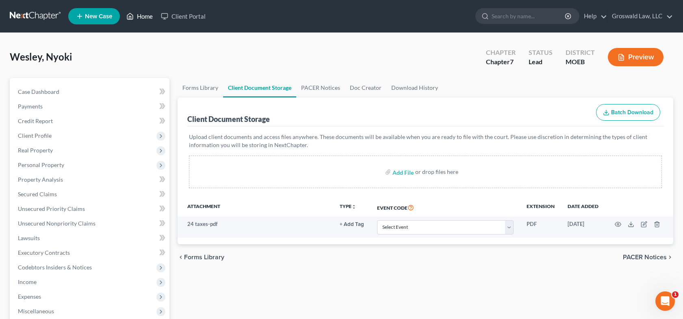
click at [149, 13] on link "Home" at bounding box center [139, 16] width 35 height 15
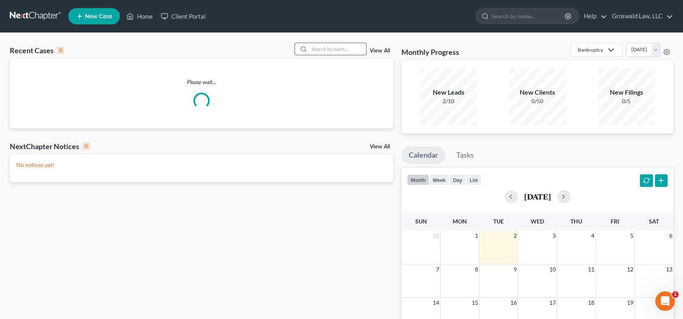
click at [317, 50] on input "search" at bounding box center [337, 49] width 57 height 12
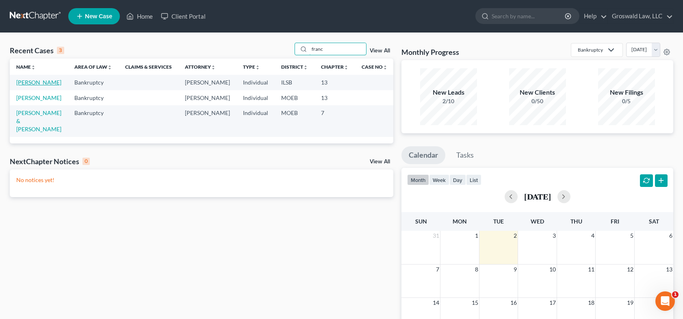
type input "franc"
click at [48, 84] on link "[PERSON_NAME]" at bounding box center [38, 82] width 45 height 7
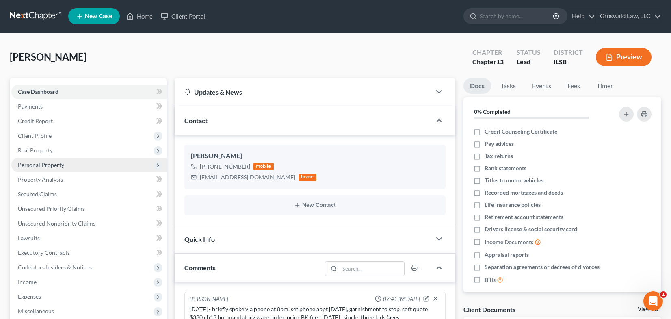
click at [46, 164] on span "Personal Property" at bounding box center [41, 164] width 46 height 7
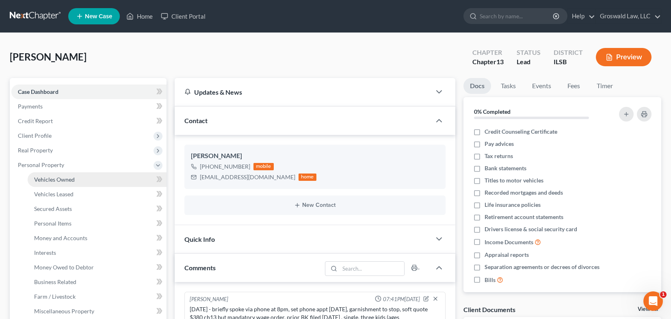
click at [80, 183] on link "Vehicles Owned" at bounding box center [97, 179] width 139 height 15
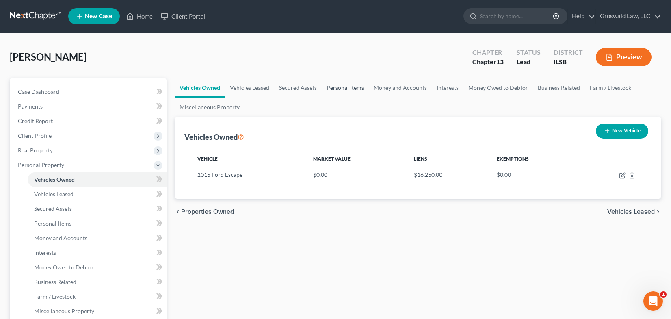
click at [341, 85] on link "Personal Items" at bounding box center [345, 87] width 47 height 19
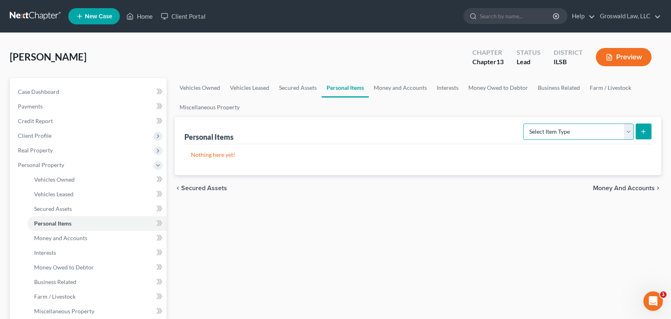
click at [560, 129] on select "Select Item Type Clothing (A/B: 11) Collectibles Of Value (A/B: 8) Electronics …" at bounding box center [578, 131] width 110 height 16
select select "clothing"
click at [524, 123] on select "Select Item Type Clothing (A/B: 11) Collectibles Of Value (A/B: 8) Electronics …" at bounding box center [578, 131] width 110 height 16
click at [642, 130] on icon "submit" at bounding box center [643, 131] width 6 height 6
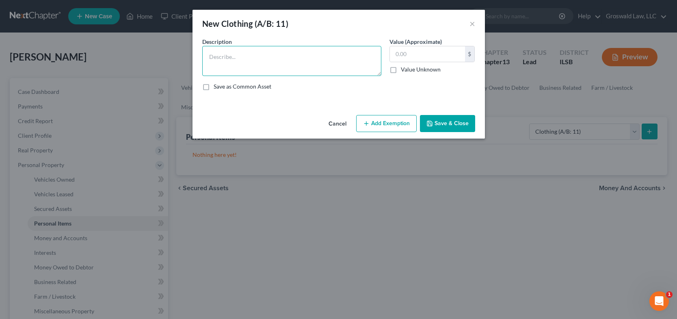
click at [251, 53] on textarea at bounding box center [291, 61] width 179 height 30
type textarea "clothes/shoes/misc. wearing apparel"
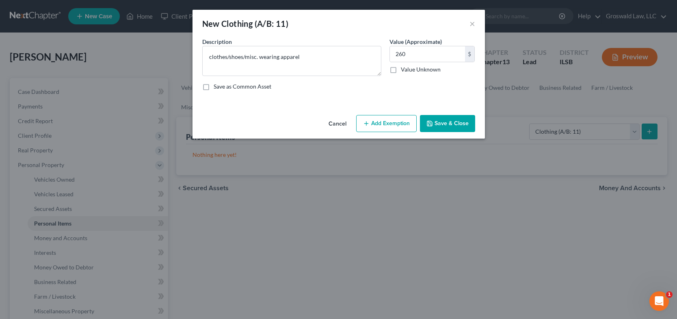
click at [391, 123] on button "Add Exemption" at bounding box center [386, 123] width 61 height 17
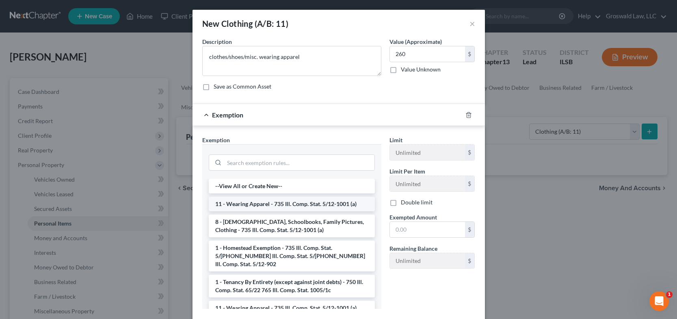
click at [285, 204] on li "11 - Wearing Apparel - 735 Ill. Comp. Stat. 5/12-1001 (a)" at bounding box center [292, 204] width 166 height 15
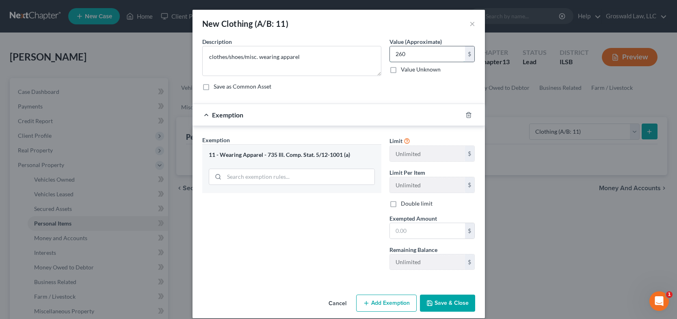
click at [428, 56] on input "260" at bounding box center [427, 53] width 75 height 15
type input "350"
click at [419, 235] on input "text" at bounding box center [427, 230] width 75 height 15
type input "350"
click at [252, 244] on div "Exemption Set must be selected for CA. Exemption * 11 - Wearing Apparel - 735 I…" at bounding box center [291, 206] width 187 height 140
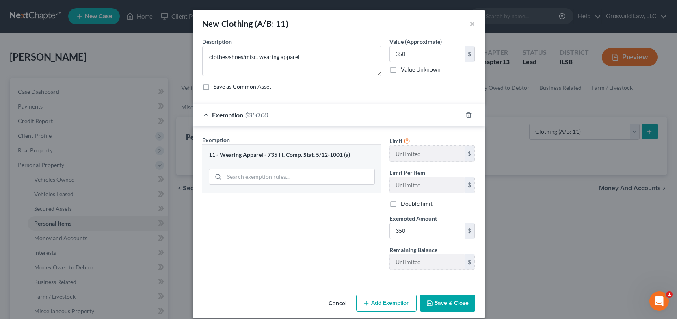
click at [435, 300] on button "Save & Close" at bounding box center [447, 302] width 55 height 17
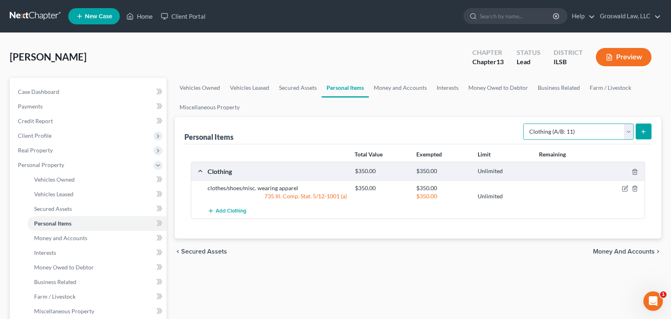
click at [581, 130] on select "Select Item Type Clothing (A/B: 11) Collectibles Of Value (A/B: 8) Electronics …" at bounding box center [578, 131] width 110 height 16
select select "electronics"
click at [524, 123] on select "Select Item Type Clothing (A/B: 11) Collectibles Of Value (A/B: 8) Electronics …" at bounding box center [578, 131] width 110 height 16
click at [646, 133] on icon "submit" at bounding box center [643, 131] width 6 height 6
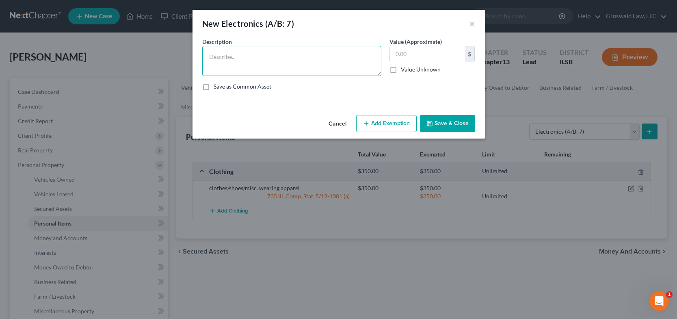
click at [316, 61] on textarea at bounding box center [291, 61] width 179 height 30
paste textarea "Ordinary/misc. electronics, TV, tablet, cell phone, smart watch, computer"
type textarea "Ordinary/misc. electronics, TV, tablet, cell phone, smart watch, computer"
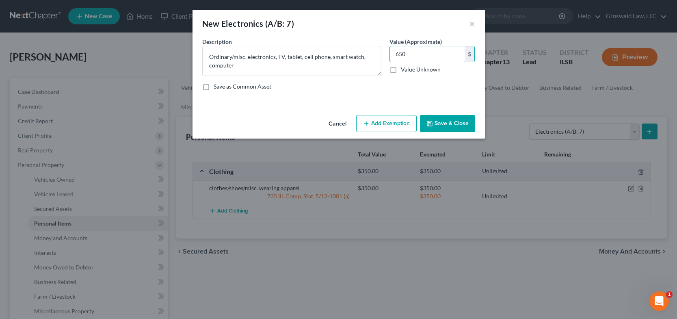
type input "650"
click at [387, 125] on button "Add Exemption" at bounding box center [386, 123] width 61 height 17
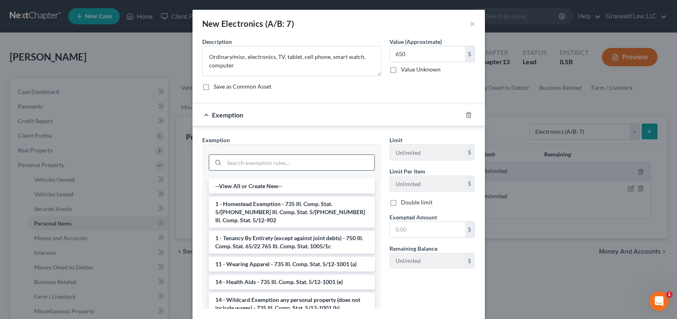
click at [268, 155] on div at bounding box center [292, 161] width 166 height 21
click at [266, 161] on input "search" at bounding box center [299, 162] width 150 height 15
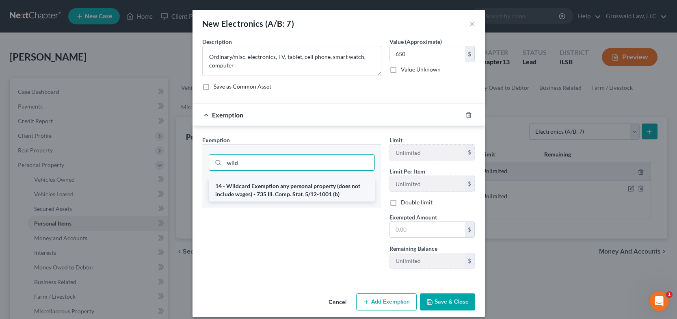
type input "wild"
click at [308, 198] on li "14 - Wildcard Exemption any personal property (does not include wages) - 735 Il…" at bounding box center [292, 190] width 166 height 23
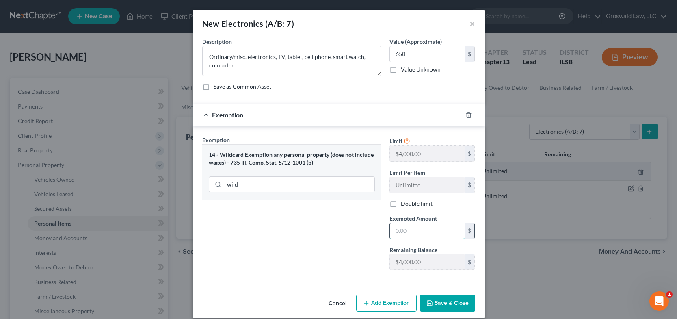
click at [412, 234] on input "text" at bounding box center [427, 230] width 75 height 15
type input "650"
click at [444, 303] on button "Save & Close" at bounding box center [447, 302] width 55 height 17
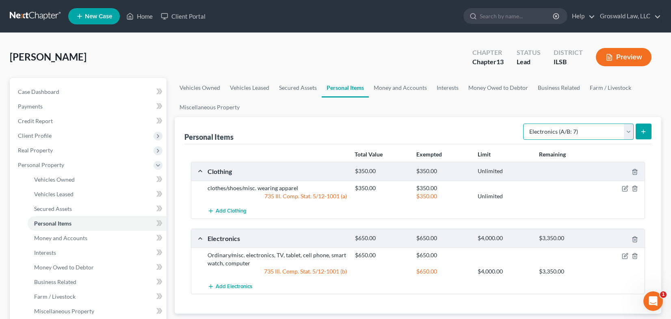
click at [571, 134] on select "Select Item Type Clothing (A/B: 11) Collectibles Of Value (A/B: 8) Electronics …" at bounding box center [578, 131] width 110 height 16
select select "household_goods"
click at [524, 123] on select "Select Item Type Clothing (A/B: 11) Collectibles Of Value (A/B: 8) Electronics …" at bounding box center [578, 131] width 110 height 16
click at [641, 135] on button "submit" at bounding box center [643, 131] width 16 height 16
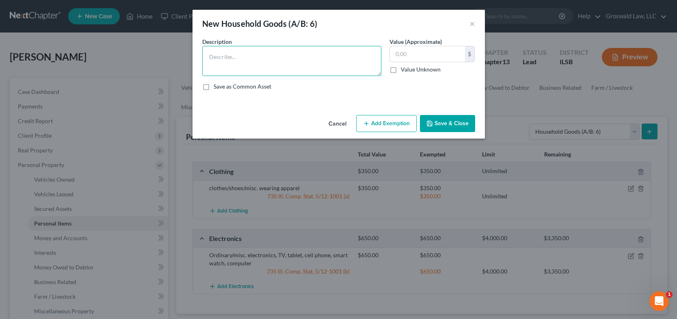
click at [266, 58] on textarea at bounding box center [291, 61] width 179 height 30
paste textarea "Ordinary/misc. household goods and furnishings, couch, chairs, table, bed, line…"
type textarea "Ordinary/misc. household goods and furnishings, couch, chairs, table, bed, line…"
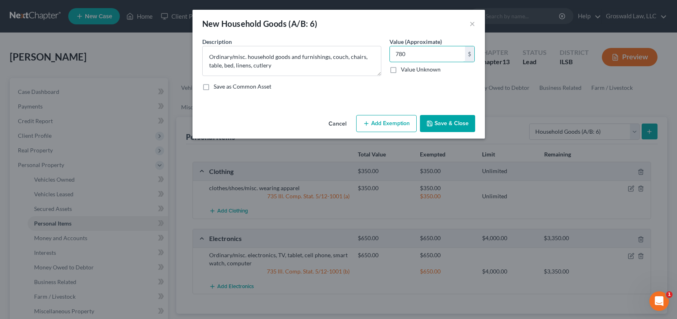
type input "780"
click at [387, 121] on button "Add Exemption" at bounding box center [386, 123] width 61 height 17
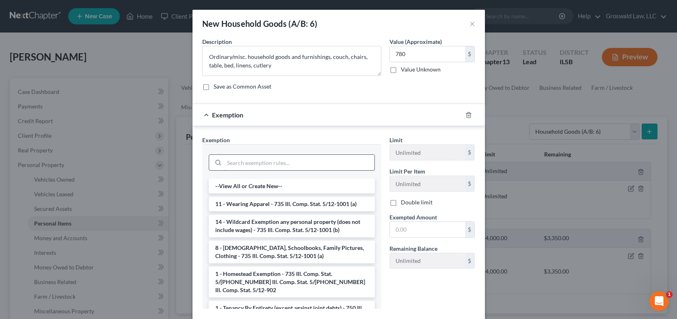
click at [259, 161] on input "search" at bounding box center [299, 162] width 150 height 15
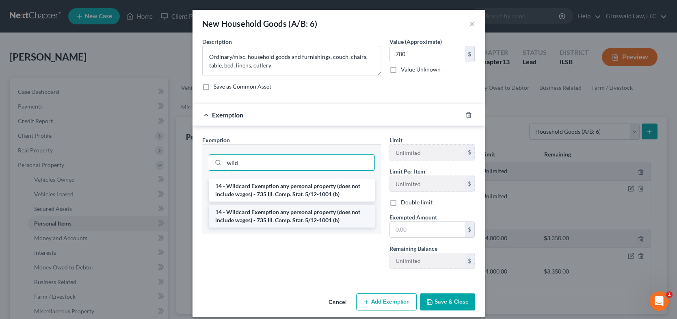
type input "wild"
click at [295, 218] on li "14 - Wildcard Exemption any personal property (does not include wages) - 735 Il…" at bounding box center [292, 216] width 166 height 23
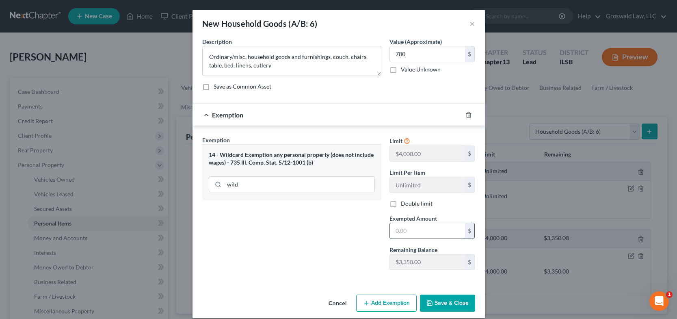
click at [436, 227] on input "text" at bounding box center [427, 230] width 75 height 15
type input "780"
click at [437, 303] on button "Save & Close" at bounding box center [447, 302] width 55 height 17
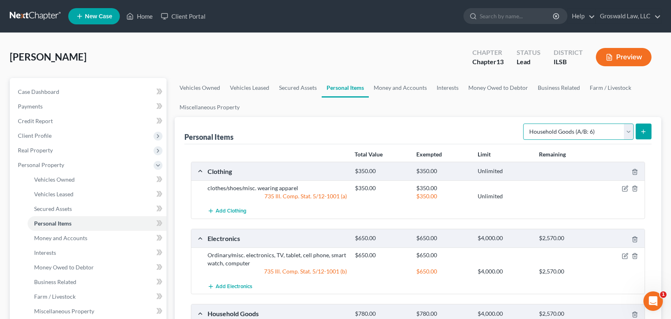
click at [565, 130] on select "Select Item Type Clothing (A/B: 11) Collectibles Of Value (A/B: 8) Electronics …" at bounding box center [578, 131] width 110 height 16
select select "jewelry"
click at [524, 123] on select "Select Item Type Clothing (A/B: 11) Collectibles Of Value (A/B: 8) Electronics …" at bounding box center [578, 131] width 110 height 16
click at [643, 131] on line "submit" at bounding box center [643, 132] width 0 height 4
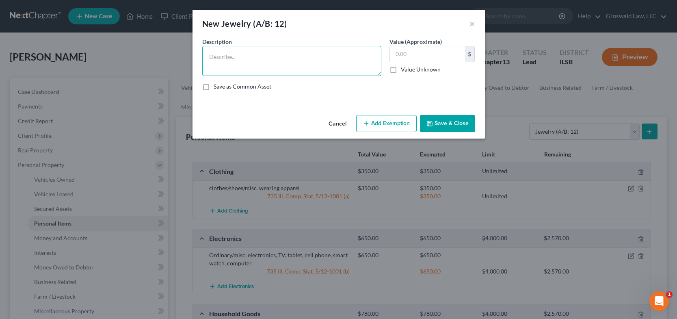
click at [287, 56] on textarea at bounding box center [291, 61] width 179 height 30
type textarea "costume/misc/watch"
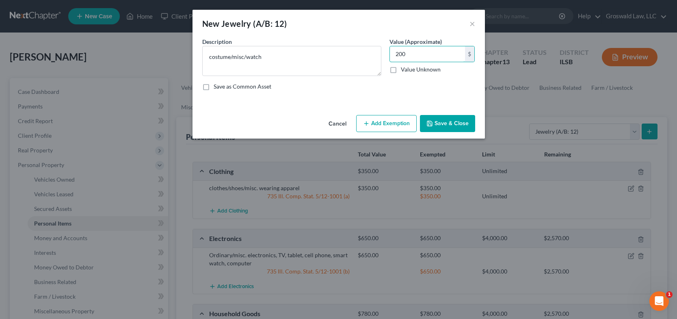
type input "200"
click at [393, 125] on button "Add Exemption" at bounding box center [386, 123] width 61 height 17
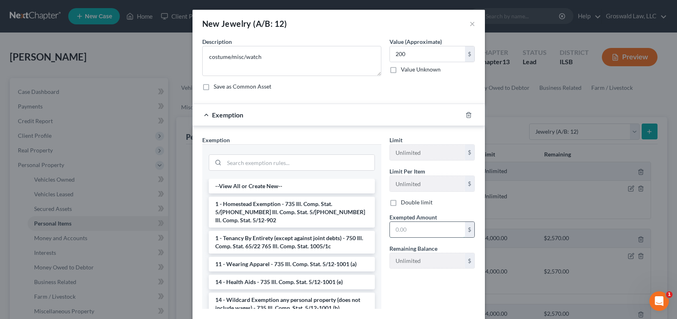
click at [429, 223] on input "text" at bounding box center [427, 229] width 75 height 15
type input "200"
click at [277, 158] on input "search" at bounding box center [299, 162] width 150 height 15
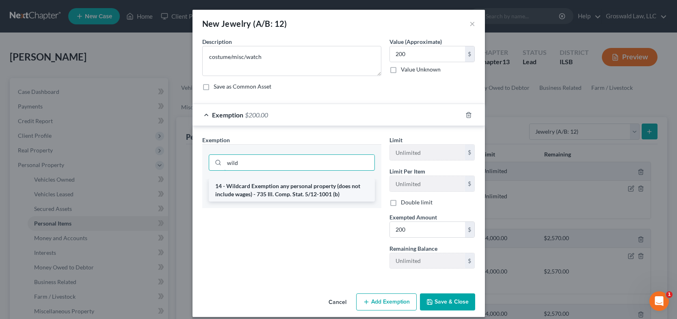
type input "wild"
click at [273, 191] on li "14 - Wildcard Exemption any personal property (does not include wages) - 735 Il…" at bounding box center [292, 190] width 166 height 23
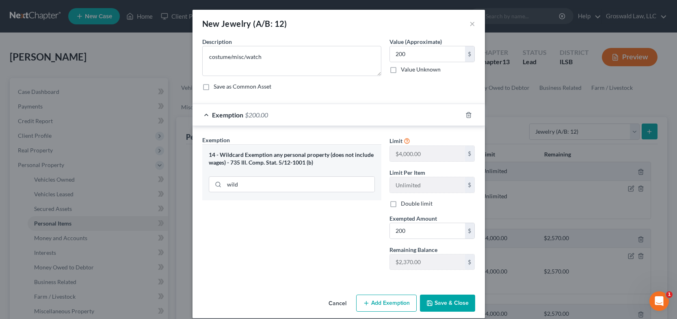
click at [445, 306] on button "Save & Close" at bounding box center [447, 302] width 55 height 17
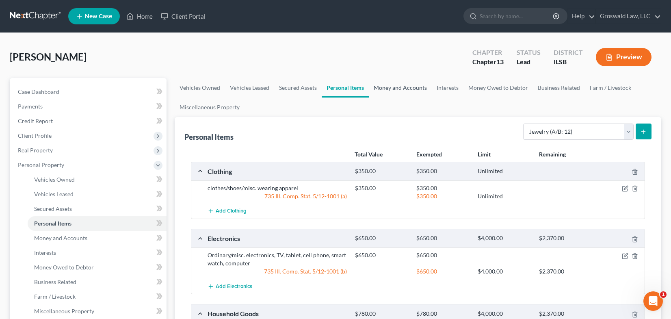
click at [382, 89] on link "Money and Accounts" at bounding box center [400, 87] width 63 height 19
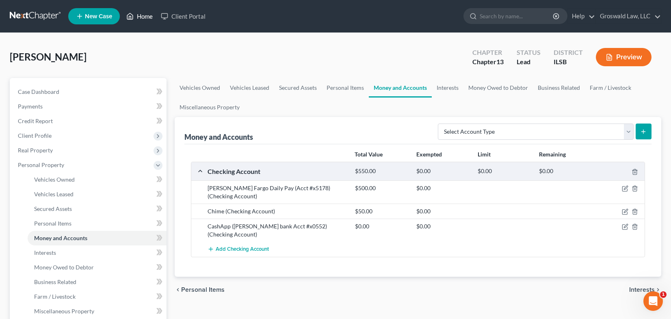
click at [144, 14] on link "Home" at bounding box center [139, 16] width 35 height 15
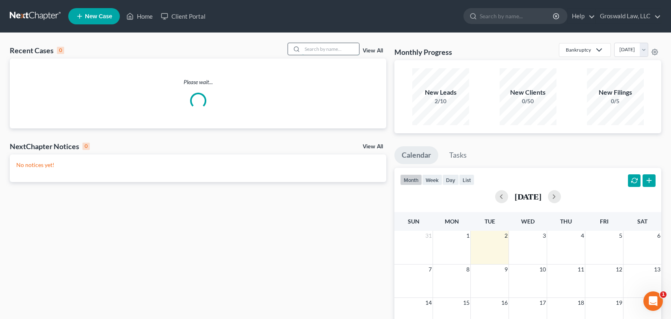
click at [308, 49] on input "search" at bounding box center [330, 49] width 57 height 12
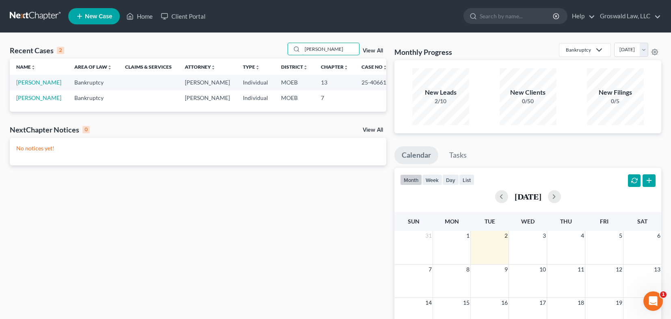
type input "[PERSON_NAME]"
click at [31, 86] on link "[PERSON_NAME]" at bounding box center [38, 82] width 45 height 7
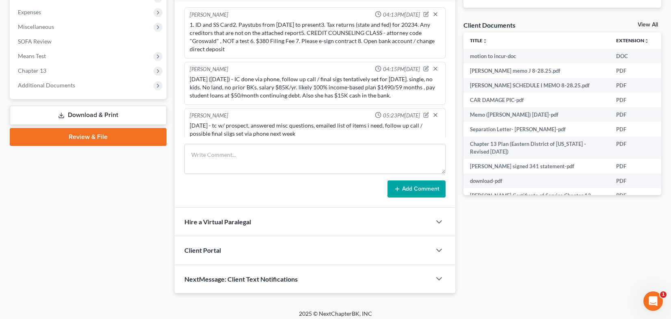
scroll to position [590, 0]
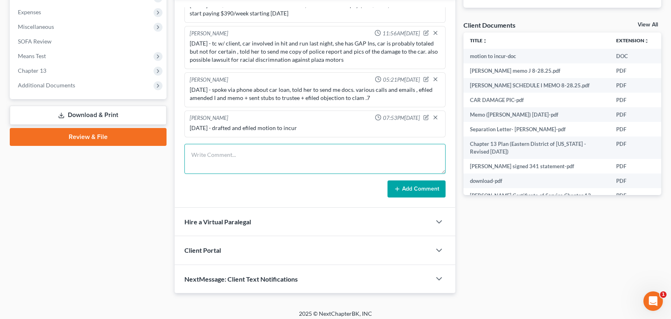
click at [268, 158] on textarea at bounding box center [314, 159] width 261 height 30
type textarea "[DATE] - client spoke with progressive ins, will get $1.7K"
click at [410, 188] on button "Add Comment" at bounding box center [416, 188] width 58 height 17
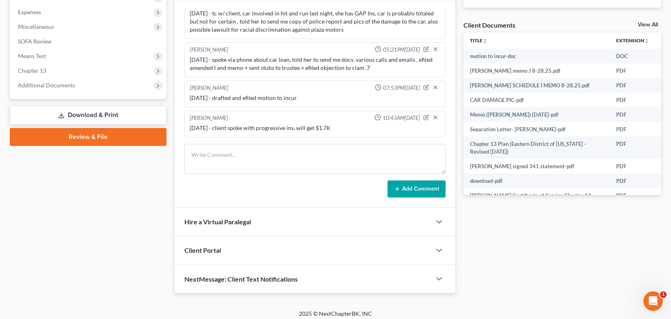
scroll to position [0, 0]
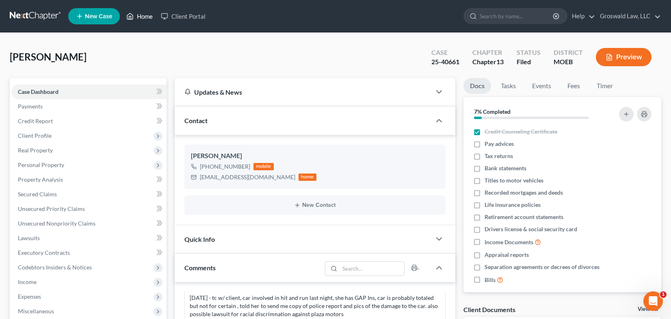
click at [140, 16] on link "Home" at bounding box center [139, 16] width 35 height 15
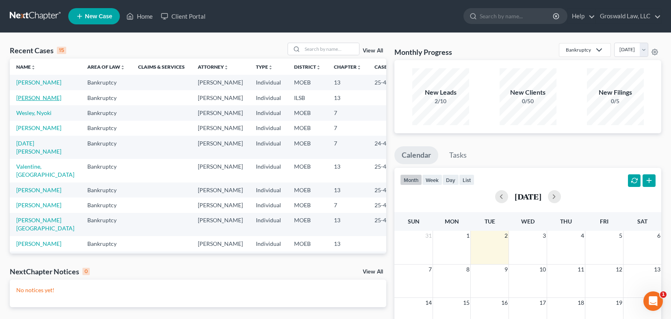
click at [28, 101] on link "[PERSON_NAME]" at bounding box center [38, 97] width 45 height 7
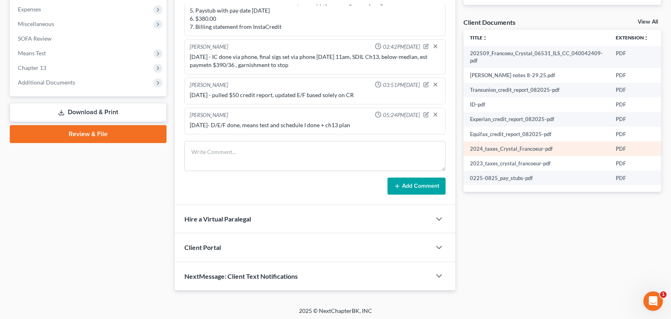
scroll to position [290, 0]
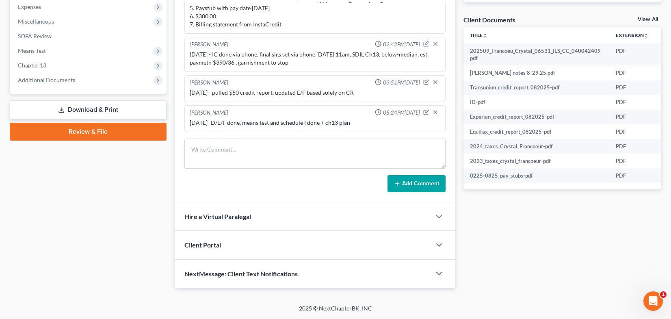
drag, startPoint x: 44, startPoint y: 77, endPoint x: 43, endPoint y: 91, distance: 13.8
click at [44, 77] on span "Additional Documents" at bounding box center [46, 79] width 57 height 7
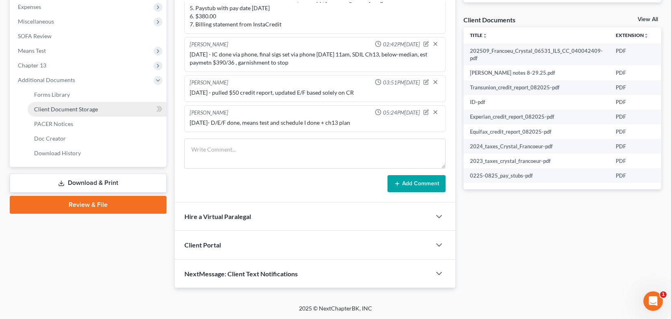
click at [63, 106] on span "Client Document Storage" at bounding box center [66, 109] width 64 height 7
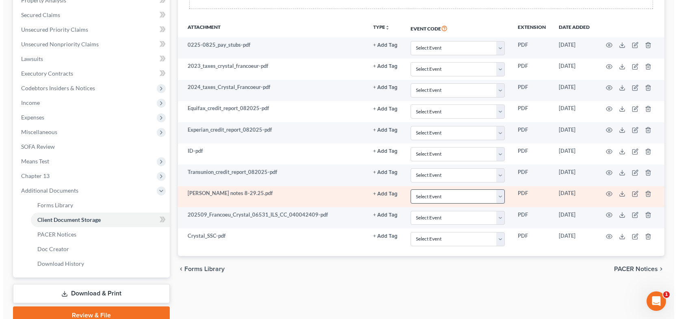
scroll to position [215, 0]
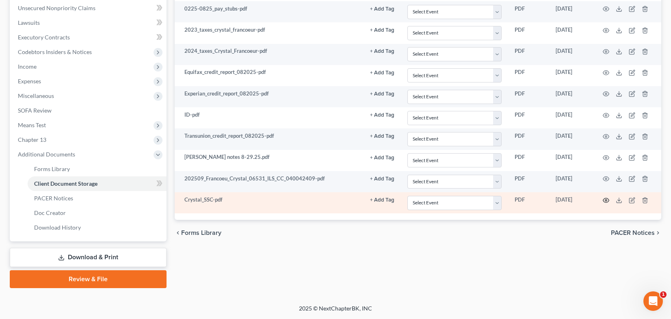
click at [605, 200] on icon "button" at bounding box center [606, 200] width 6 height 6
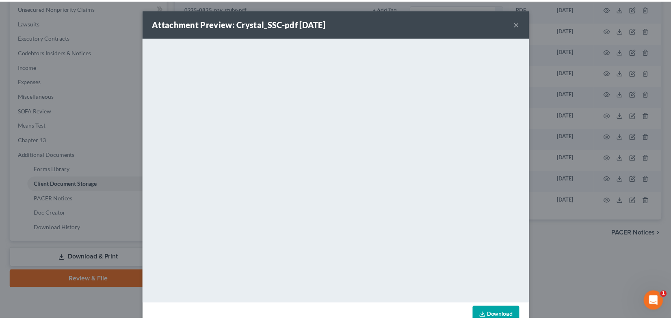
scroll to position [21, 0]
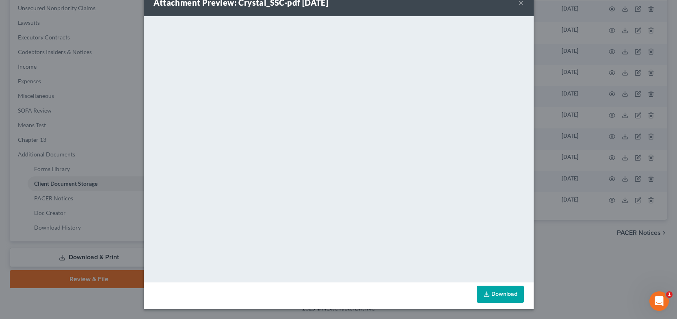
click at [518, 6] on button "×" at bounding box center [521, 3] width 6 height 10
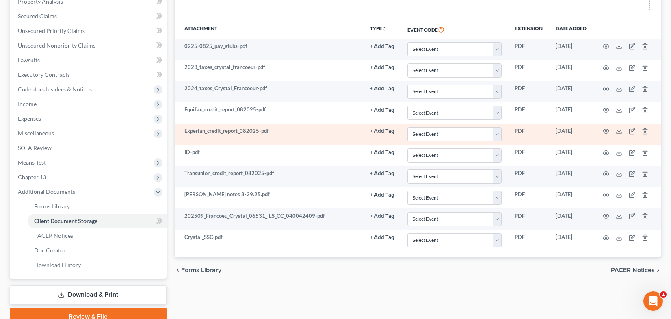
scroll to position [175, 0]
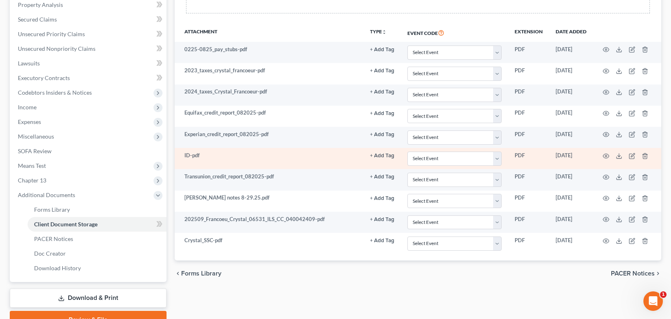
click at [378, 52] on button "+ Add Tag" at bounding box center [382, 49] width 24 height 5
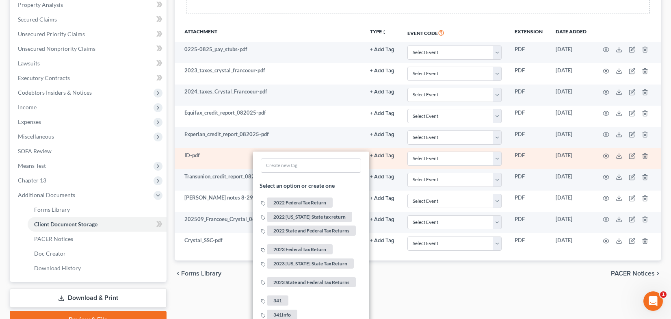
click at [277, 300] on span "341" at bounding box center [278, 300] width 22 height 10
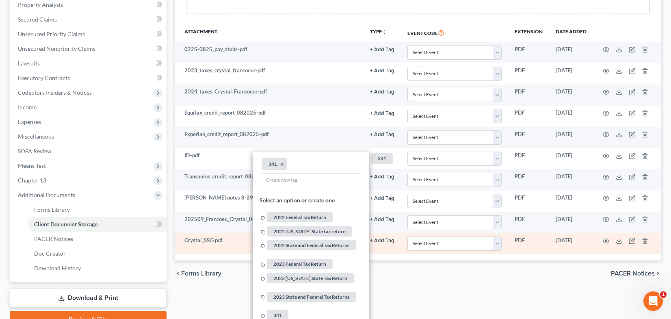
click at [389, 52] on button "+ Add Tag" at bounding box center [382, 49] width 24 height 5
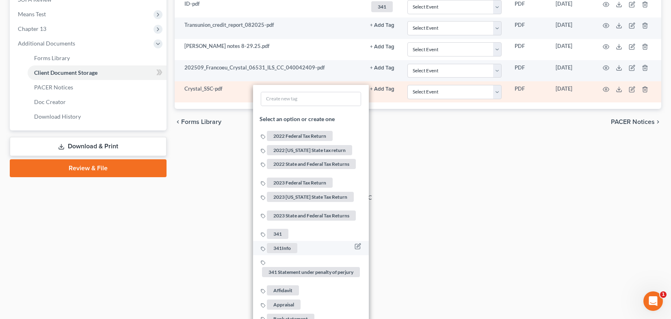
scroll to position [337, 0]
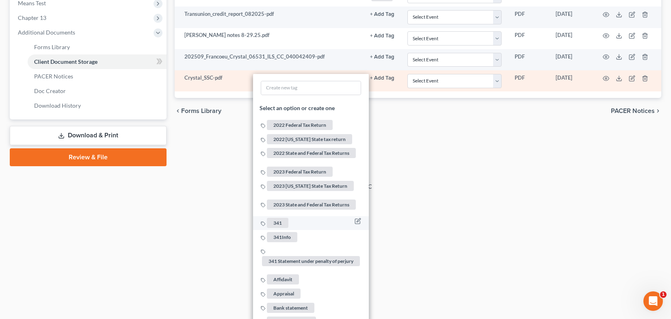
click at [282, 219] on span "341" at bounding box center [278, 223] width 22 height 10
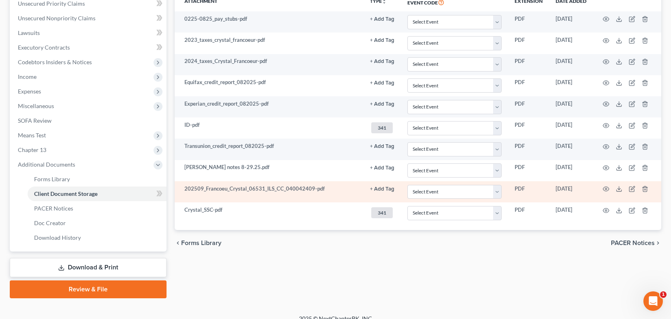
scroll to position [215, 0]
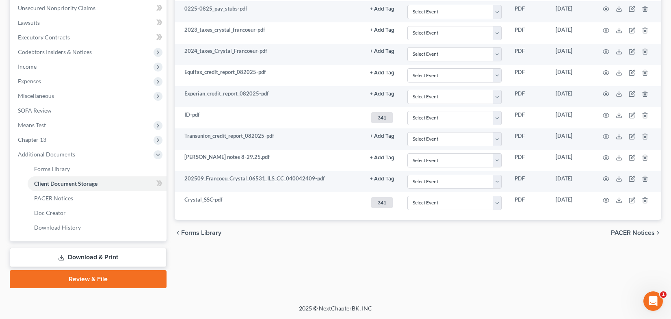
click at [350, 253] on div "Forms Library Client Document Storage PACER Notices Doc Creator Download Histor…" at bounding box center [418, 75] width 495 height 425
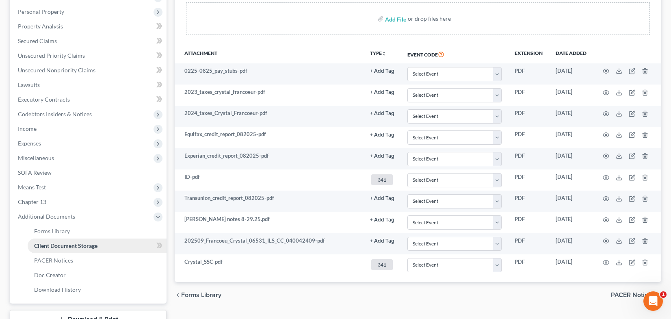
scroll to position [175, 0]
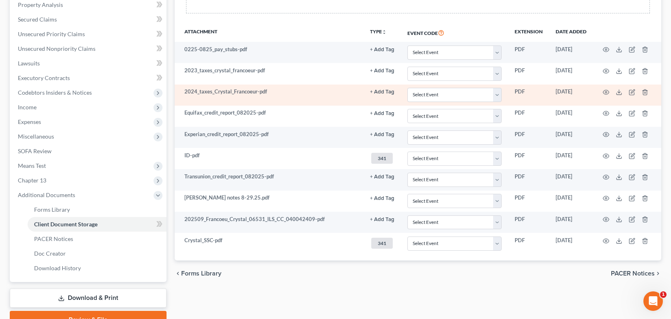
click at [380, 52] on button "+ Add Tag" at bounding box center [382, 49] width 24 height 5
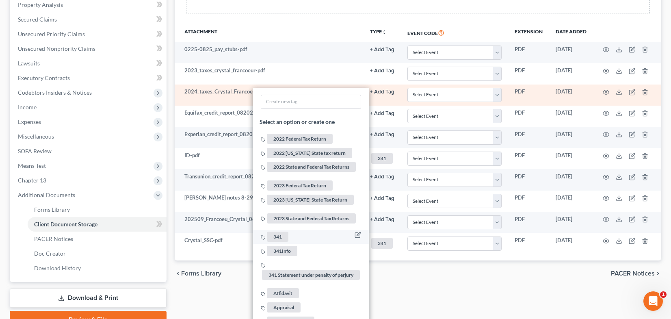
click at [281, 237] on span "341" at bounding box center [278, 237] width 22 height 10
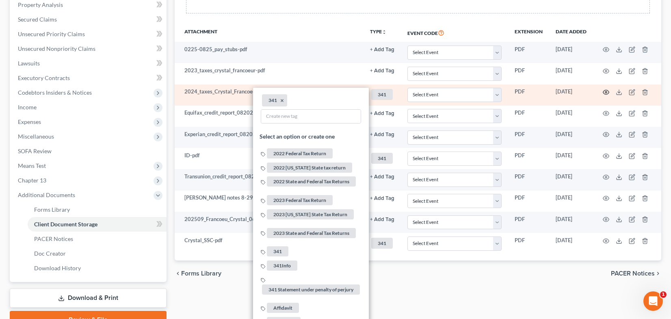
click at [607, 91] on icon "button" at bounding box center [606, 92] width 6 height 4
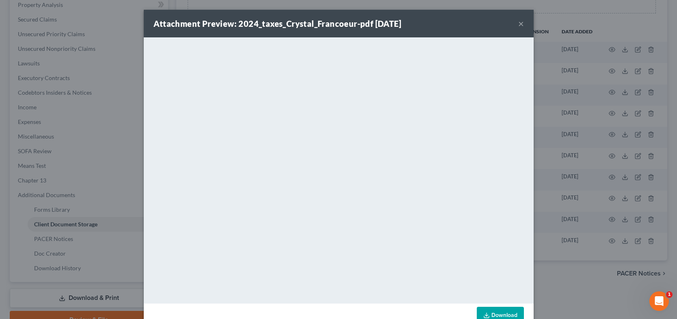
click at [519, 25] on button "×" at bounding box center [521, 24] width 6 height 10
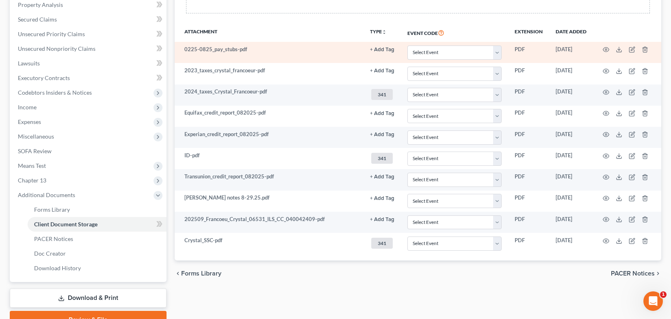
click at [381, 51] on button "+ Add Tag" at bounding box center [382, 49] width 24 height 5
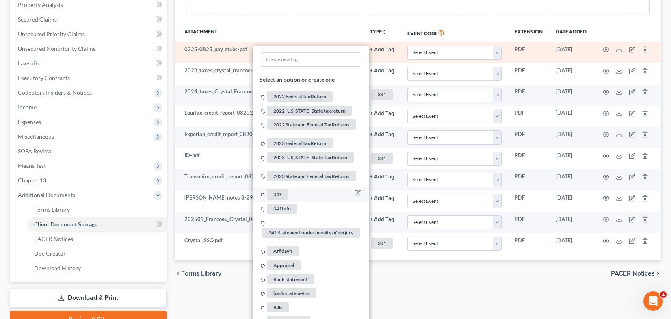
click at [278, 192] on span "341" at bounding box center [278, 194] width 22 height 10
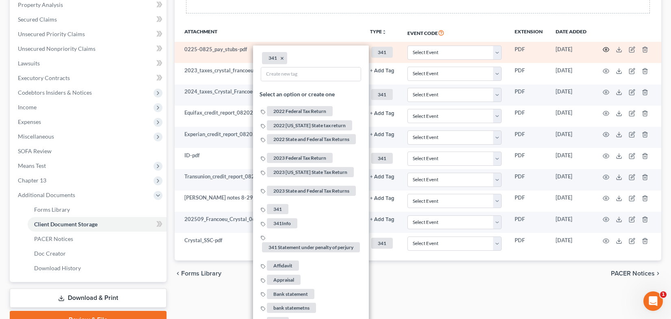
click at [605, 51] on icon "button" at bounding box center [606, 49] width 6 height 6
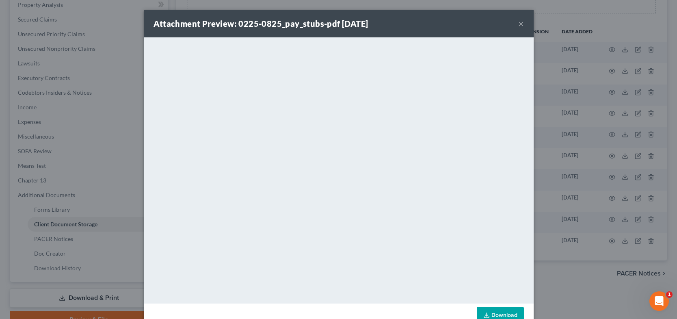
click at [518, 26] on button "×" at bounding box center [521, 24] width 6 height 10
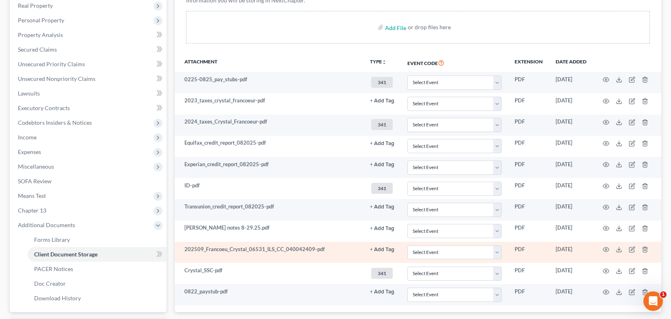
scroll to position [215, 0]
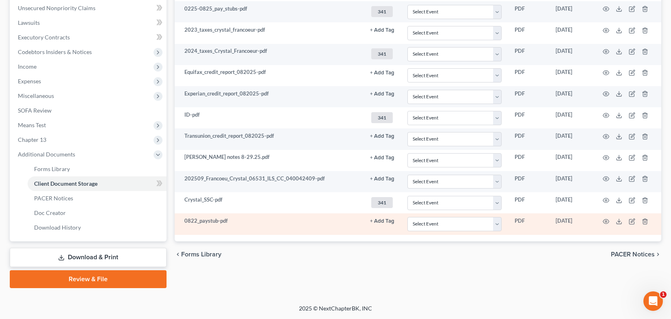
click at [378, 33] on button "+ Add Tag" at bounding box center [382, 30] width 24 height 5
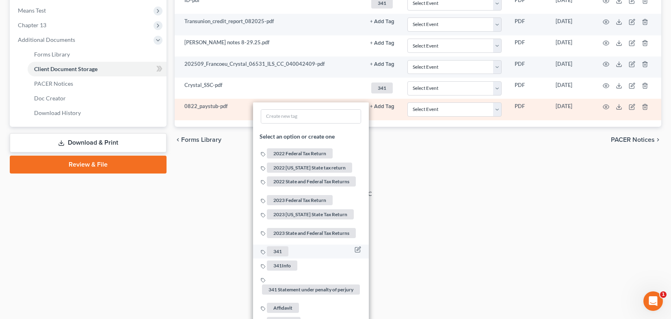
scroll to position [337, 0]
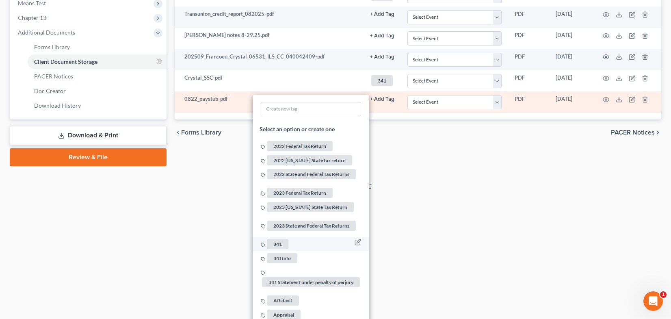
click at [277, 241] on span "341" at bounding box center [278, 244] width 22 height 10
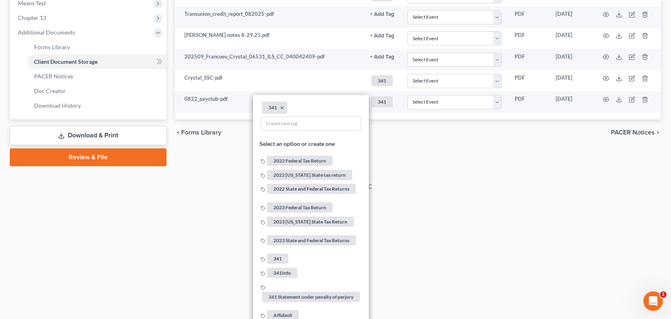
drag, startPoint x: 452, startPoint y: 242, endPoint x: 477, endPoint y: 220, distance: 32.8
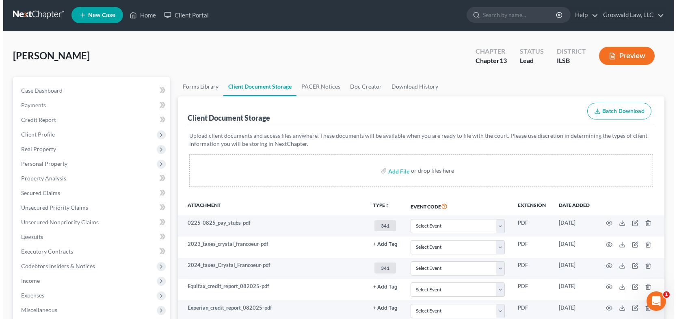
scroll to position [0, 0]
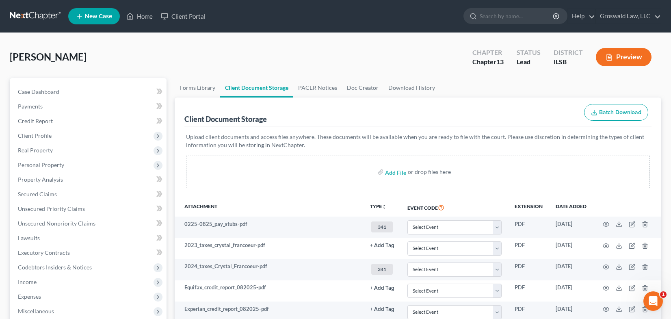
click at [620, 58] on button "Preview" at bounding box center [624, 57] width 56 height 18
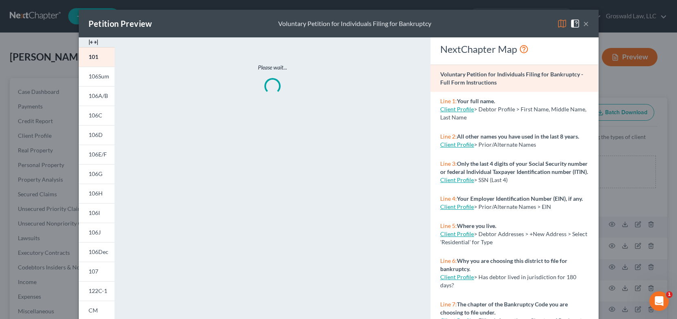
drag, startPoint x: 86, startPoint y: 41, endPoint x: 53, endPoint y: 33, distance: 33.9
click at [89, 41] on img at bounding box center [94, 42] width 10 height 10
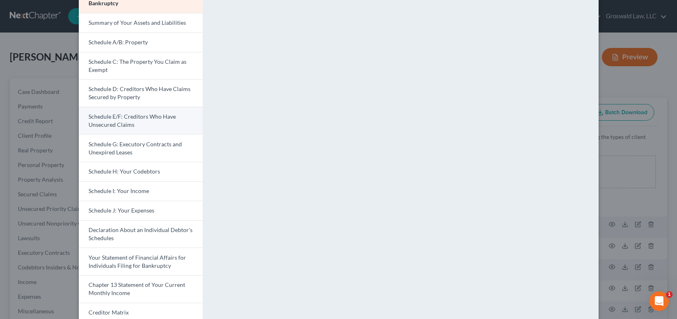
scroll to position [41, 0]
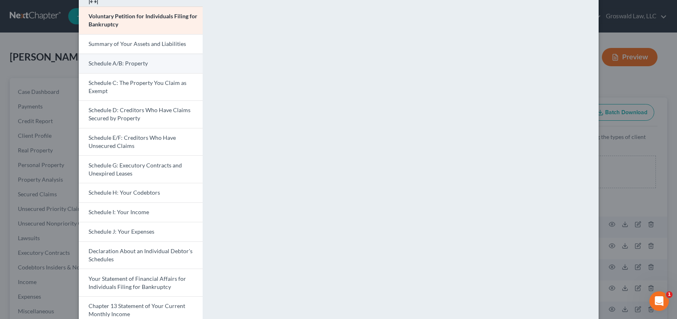
click at [125, 61] on span "Schedule A/B: Property" at bounding box center [118, 63] width 59 height 7
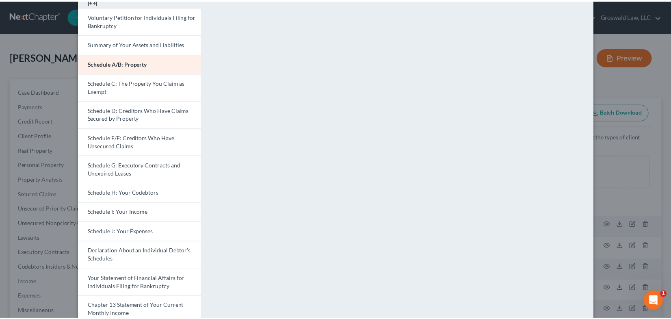
scroll to position [0, 0]
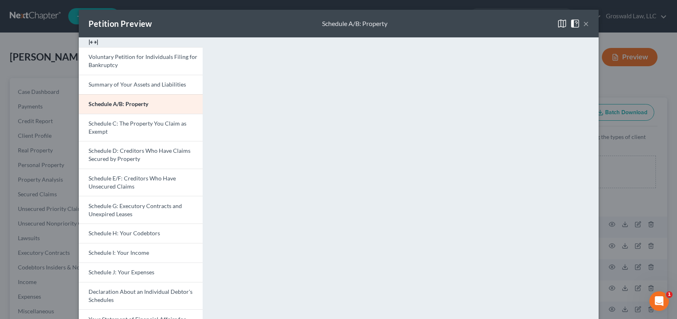
click at [583, 24] on button "×" at bounding box center [586, 24] width 6 height 10
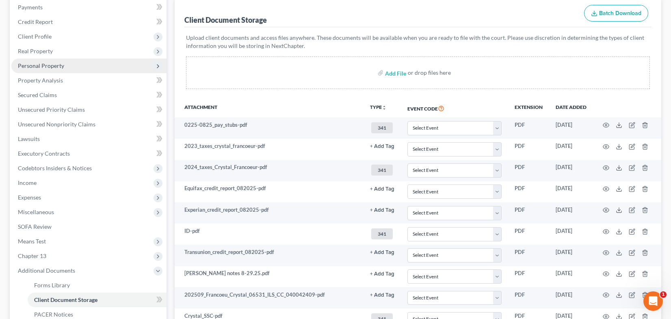
scroll to position [81, 0]
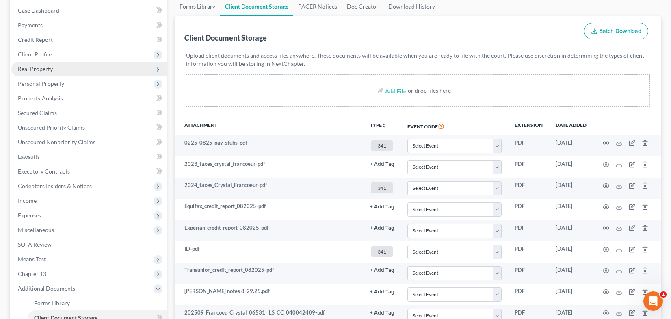
click at [44, 65] on span "Real Property" at bounding box center [35, 68] width 35 height 7
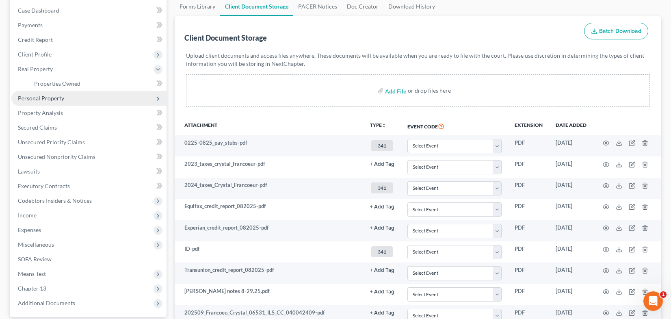
click at [41, 97] on span "Personal Property" at bounding box center [41, 98] width 46 height 7
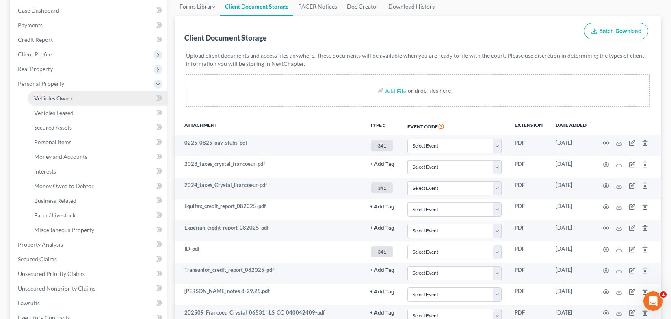
click at [63, 95] on span "Vehicles Owned" at bounding box center [54, 98] width 41 height 7
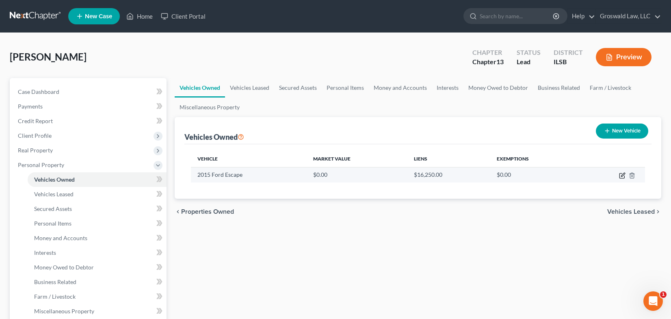
click at [619, 177] on icon "button" at bounding box center [622, 175] width 6 height 6
select select "0"
select select "11"
select select "0"
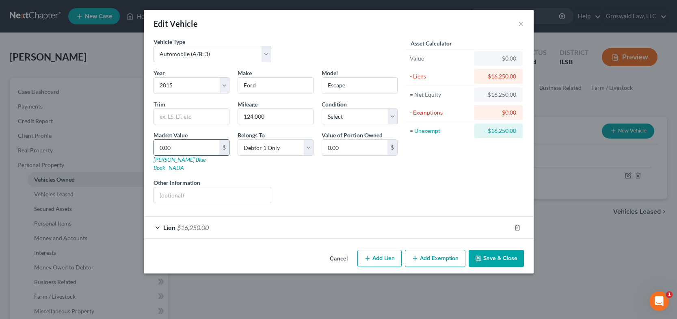
click at [192, 151] on input "0.00" at bounding box center [186, 147] width 65 height 15
type input "4"
type input "4.00"
type input "40"
type input "40.00"
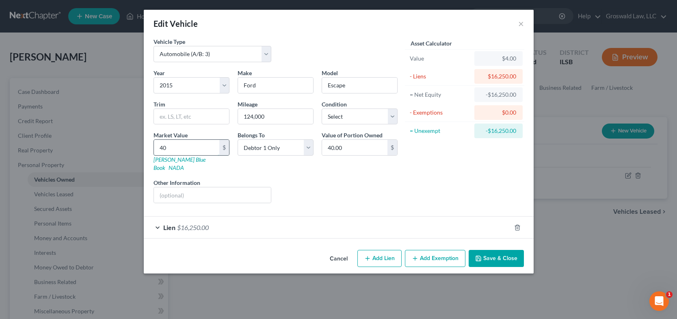
type input "400"
type input "400.00"
type input "4000"
type input "4,000.00"
type input "4,000"
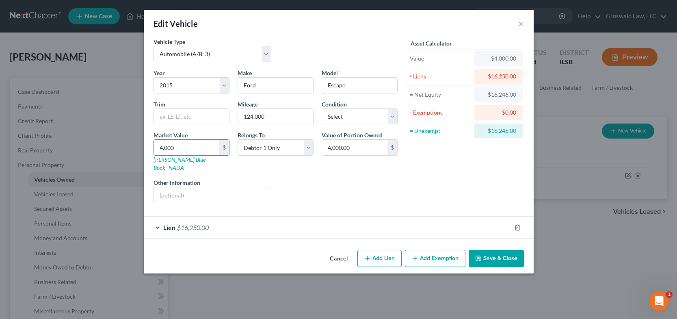
click at [424, 250] on button "Add Exemption" at bounding box center [435, 258] width 61 height 17
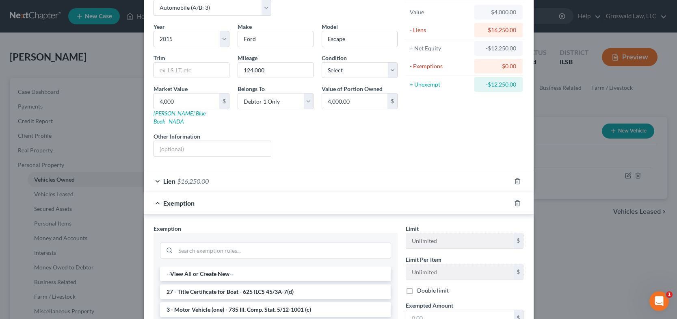
scroll to position [162, 0]
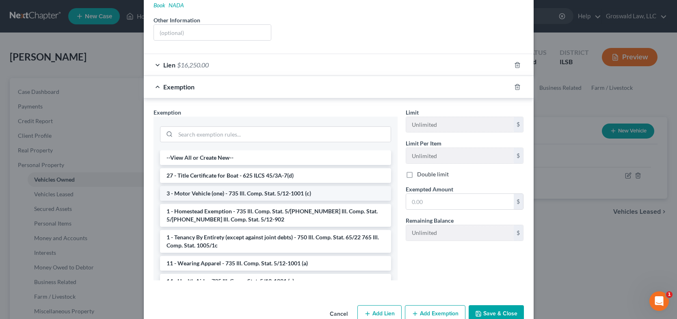
click at [212, 186] on li "3 - Motor Vehicle (one) - 735 Ill. Comp. Stat. 5/12-1001 (c)" at bounding box center [275, 193] width 231 height 15
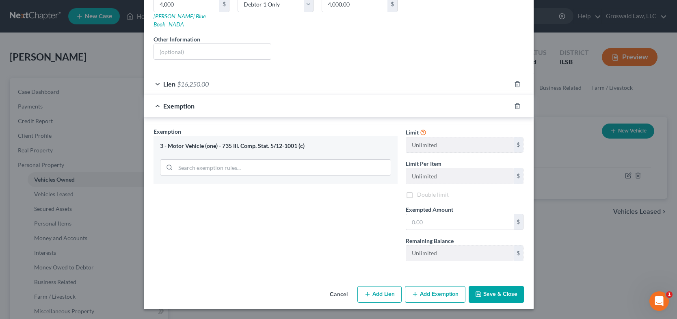
scroll to position [135, 0]
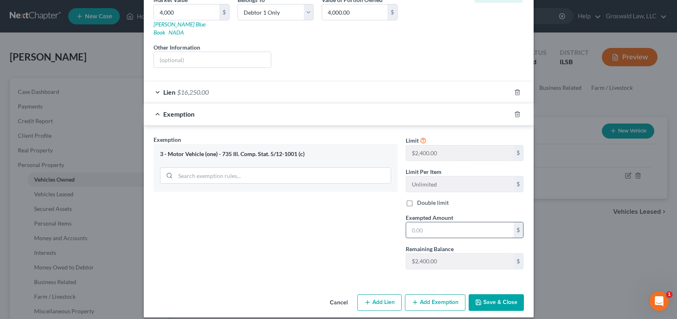
click at [442, 223] on input "text" at bounding box center [460, 229] width 108 height 15
type input "2,400"
click at [484, 296] on button "Save & Close" at bounding box center [496, 302] width 55 height 17
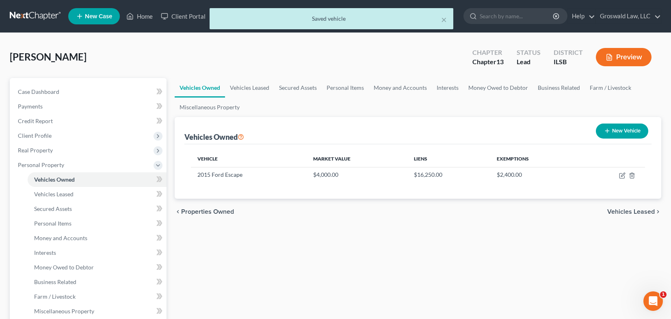
click at [635, 51] on button "Preview" at bounding box center [624, 57] width 56 height 18
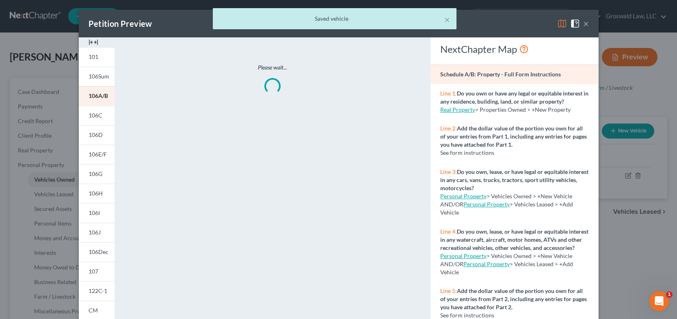
click at [91, 40] on img at bounding box center [94, 42] width 10 height 10
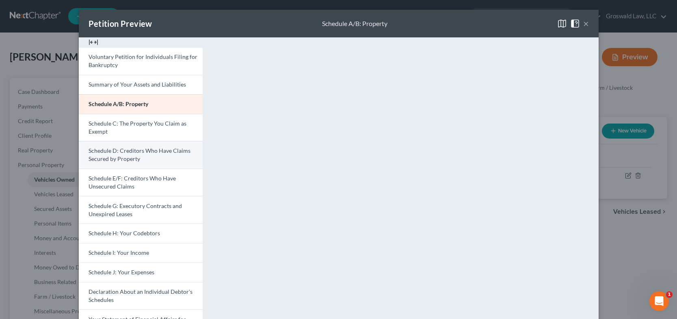
click at [117, 153] on span "Schedule D: Creditors Who Have Claims Secured by Property" at bounding box center [140, 154] width 102 height 15
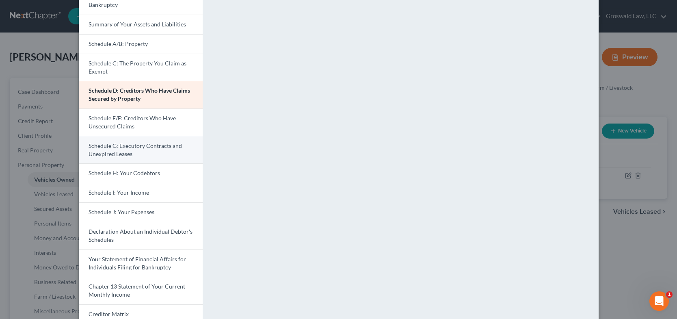
scroll to position [41, 0]
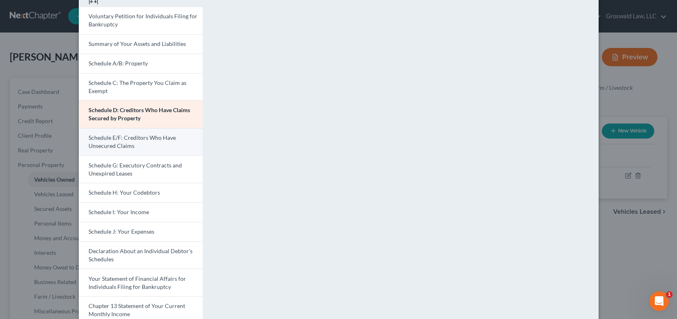
click at [127, 143] on span "Schedule E/F: Creditors Who Have Unsecured Claims" at bounding box center [132, 141] width 87 height 15
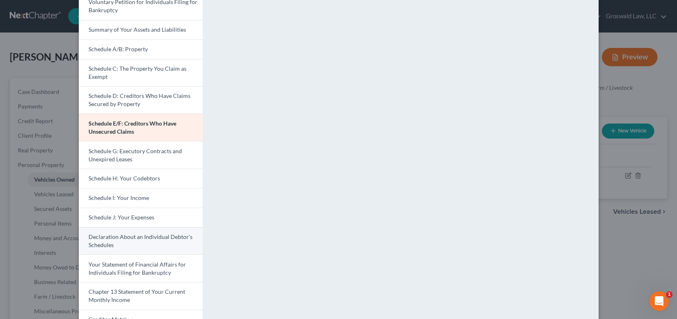
scroll to position [122, 0]
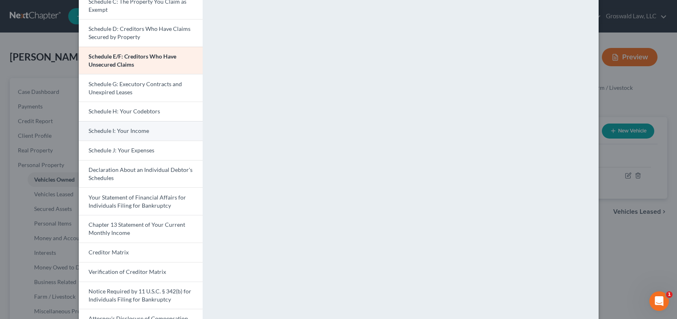
click at [140, 131] on span "Schedule I: Your Income" at bounding box center [119, 130] width 61 height 7
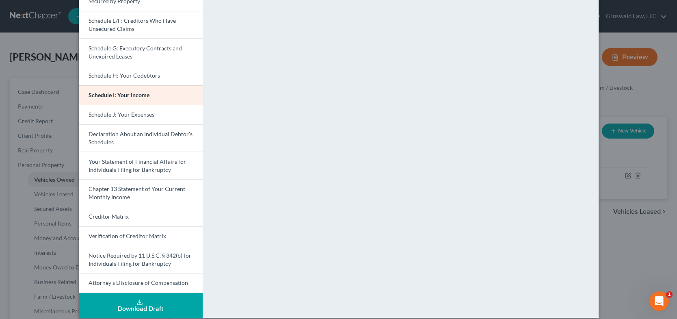
scroll to position [166, 0]
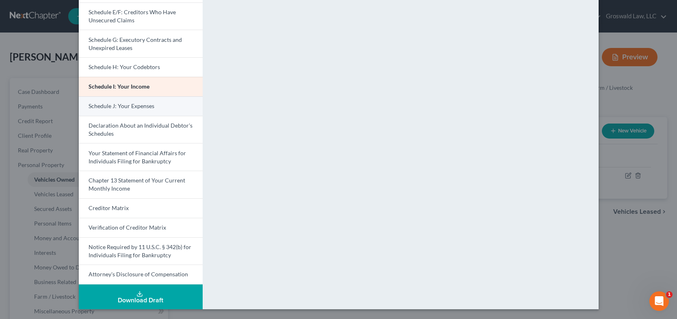
click at [130, 103] on span "Schedule J: Your Expenses" at bounding box center [122, 105] width 66 height 7
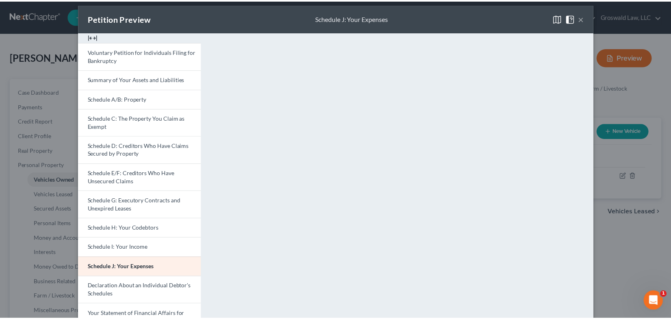
scroll to position [0, 0]
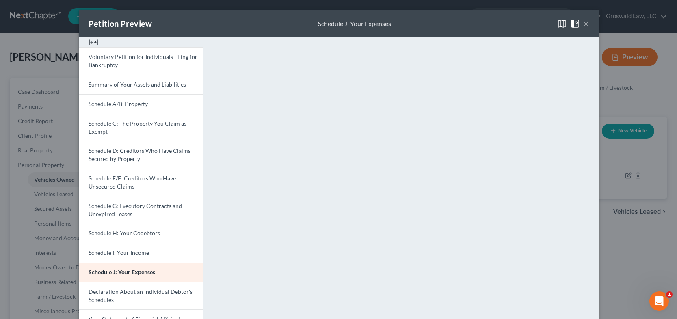
click at [583, 26] on button "×" at bounding box center [586, 24] width 6 height 10
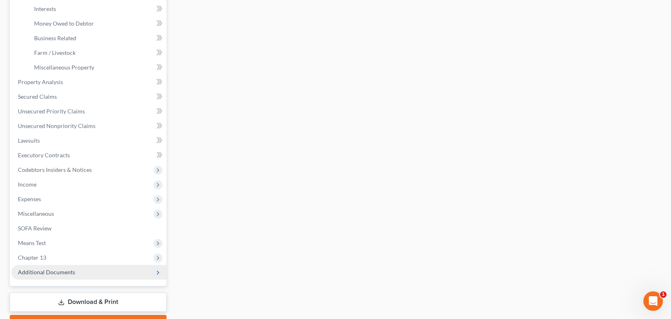
click at [67, 268] on span "Additional Documents" at bounding box center [46, 271] width 57 height 7
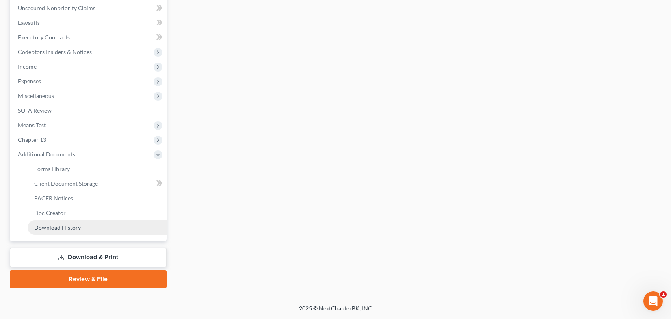
scroll to position [215, 0]
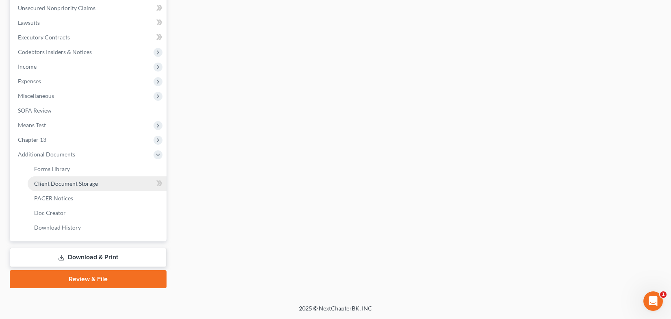
click at [97, 181] on span "Client Document Storage" at bounding box center [66, 183] width 64 height 7
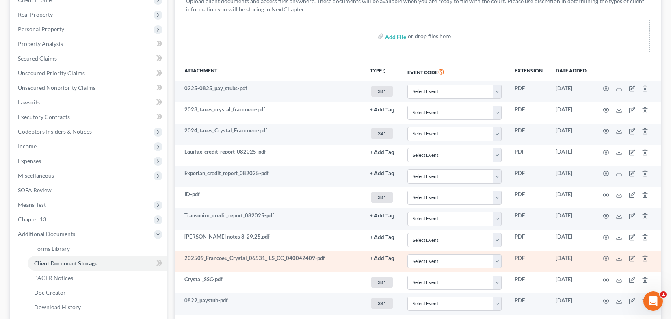
scroll to position [203, 0]
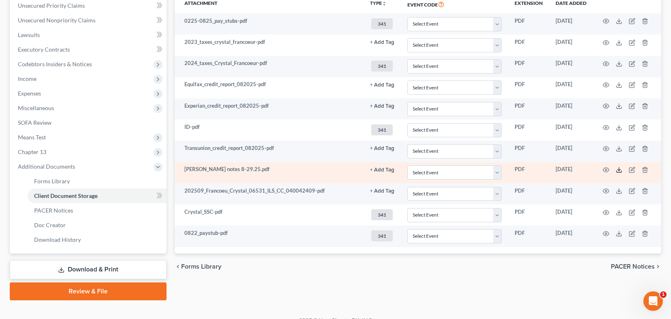
click at [619, 171] on icon at bounding box center [619, 169] width 6 height 6
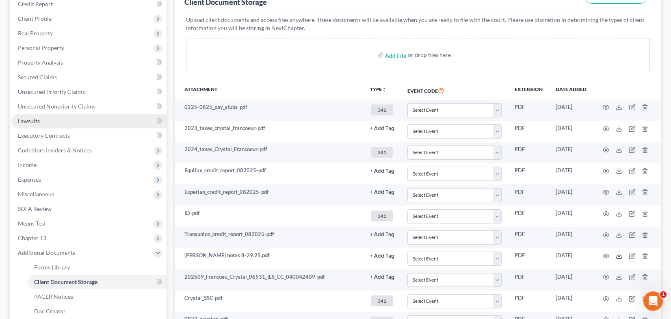
scroll to position [0, 0]
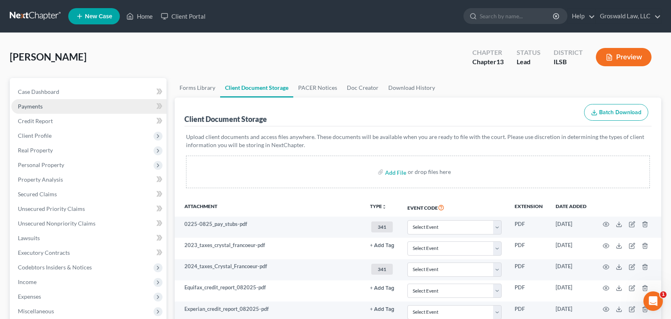
click at [49, 99] on link "Payments" at bounding box center [88, 106] width 155 height 15
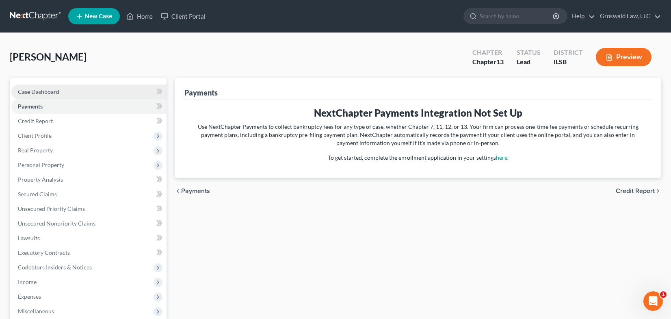
click at [51, 97] on link "Case Dashboard" at bounding box center [88, 91] width 155 height 15
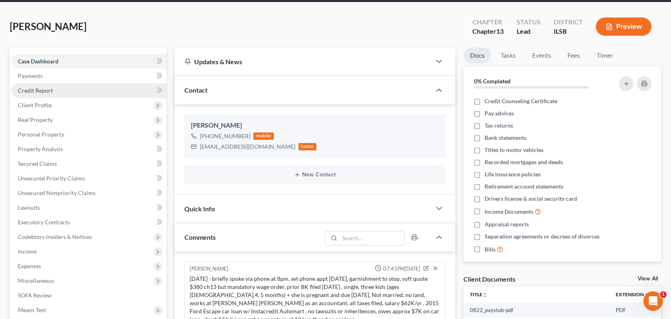
scroll to position [5, 0]
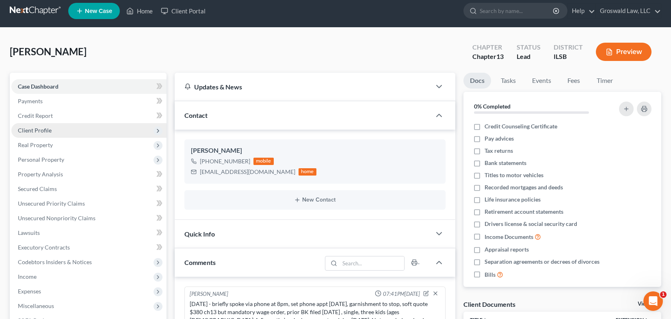
click at [46, 130] on span "Client Profile" at bounding box center [35, 130] width 34 height 7
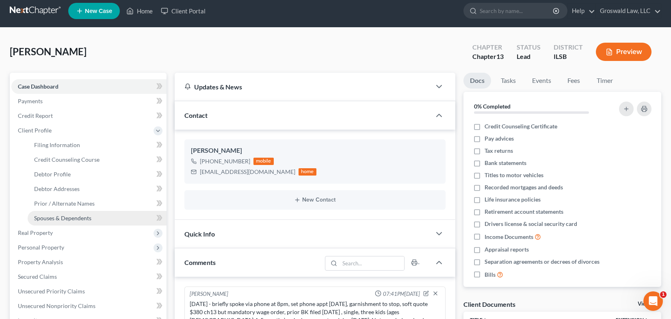
click at [63, 218] on span "Spouses & Dependents" at bounding box center [62, 217] width 57 height 7
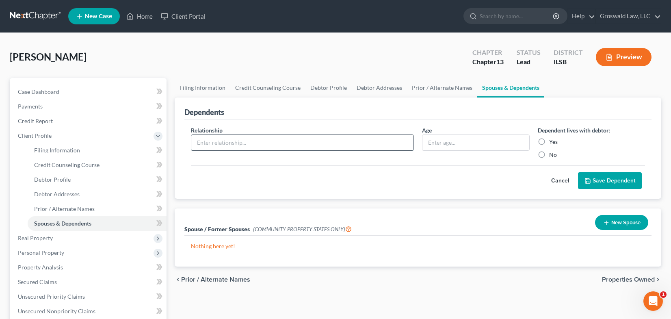
click at [263, 143] on input "text" at bounding box center [302, 142] width 222 height 15
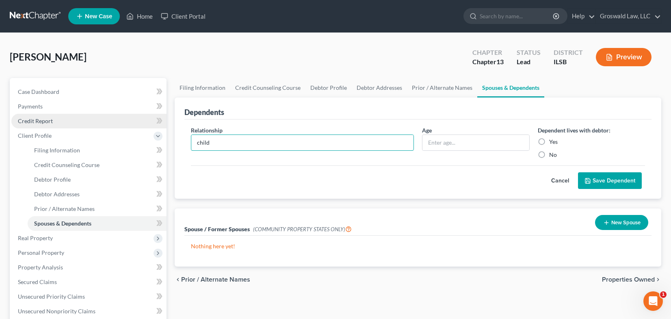
type input "child"
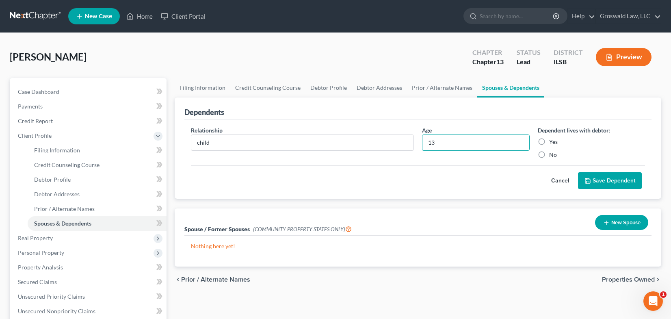
type input "13"
click at [549, 143] on label "Yes" at bounding box center [553, 142] width 9 height 8
click at [552, 143] on input "Yes" at bounding box center [554, 140] width 5 height 5
radio input "true"
click at [616, 180] on button "Save Dependent" at bounding box center [610, 180] width 64 height 17
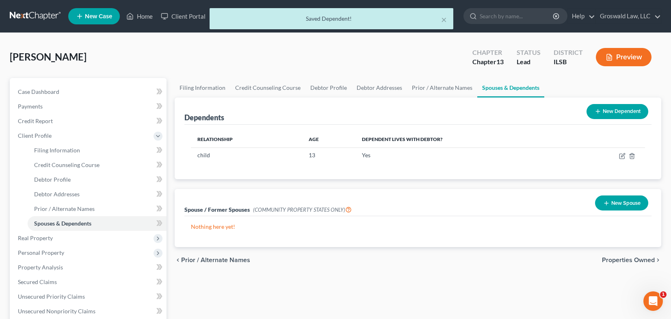
click at [602, 114] on button "New Dependent" at bounding box center [617, 111] width 62 height 15
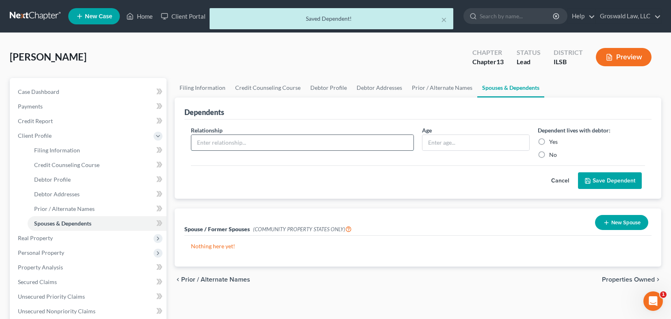
click at [234, 145] on input "text" at bounding box center [302, 142] width 222 height 15
type input "child"
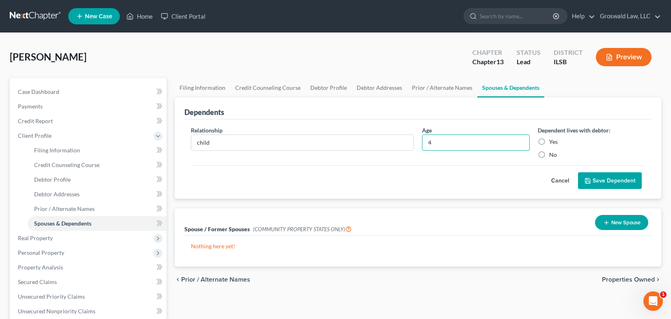
type input "4"
click at [549, 141] on label "Yes" at bounding box center [553, 142] width 9 height 8
click at [552, 141] on input "Yes" at bounding box center [554, 140] width 5 height 5
radio input "true"
click at [595, 178] on button "Save Dependent" at bounding box center [610, 180] width 64 height 17
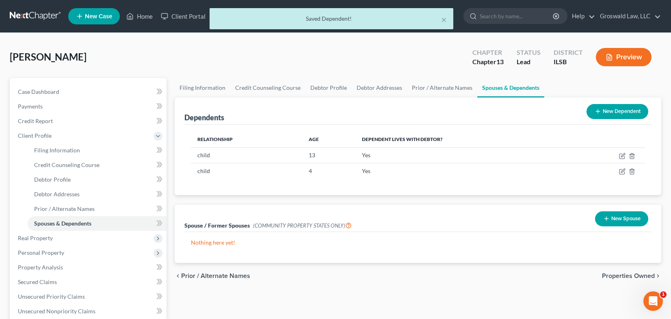
click at [629, 110] on button "New Dependent" at bounding box center [617, 111] width 62 height 15
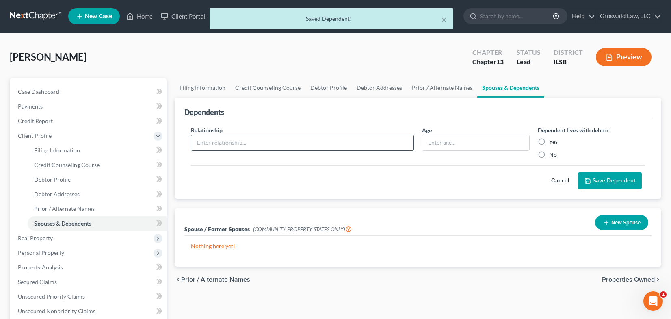
click at [269, 146] on input "text" at bounding box center [302, 142] width 222 height 15
type input "child"
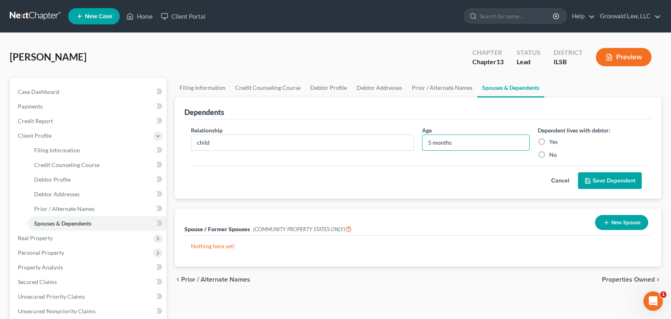
type input "5 months"
click at [549, 142] on label "Yes" at bounding box center [553, 142] width 9 height 8
click at [552, 142] on input "Yes" at bounding box center [554, 140] width 5 height 5
radio input "true"
click at [599, 178] on button "Save Dependent" at bounding box center [610, 180] width 64 height 17
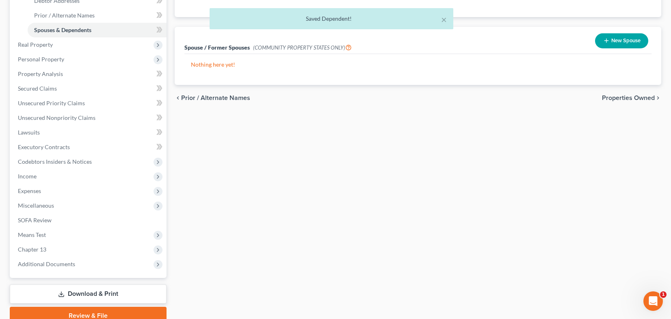
scroll to position [230, 0]
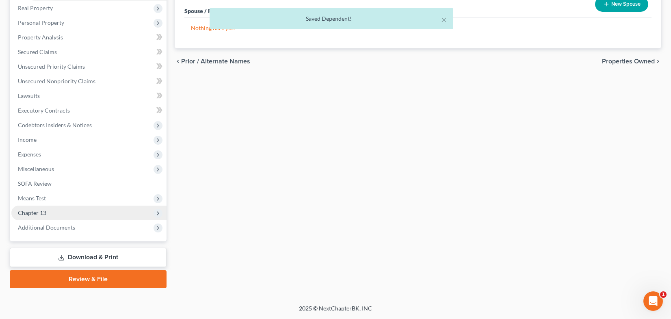
click at [58, 210] on span "Chapter 13" at bounding box center [88, 212] width 155 height 15
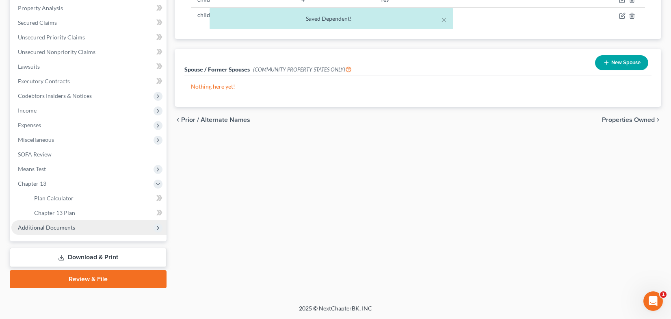
scroll to position [171, 0]
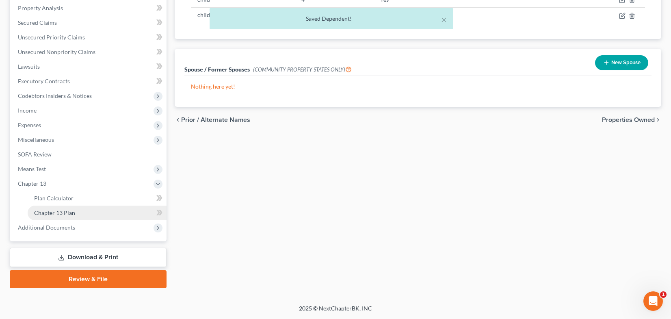
click at [86, 211] on link "Chapter 13 Plan" at bounding box center [97, 212] width 139 height 15
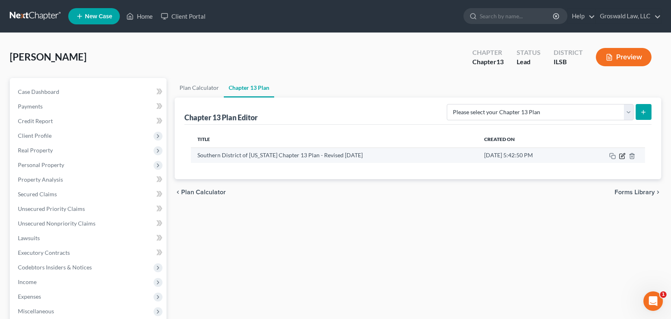
click at [622, 156] on icon "button" at bounding box center [623, 155] width 4 height 4
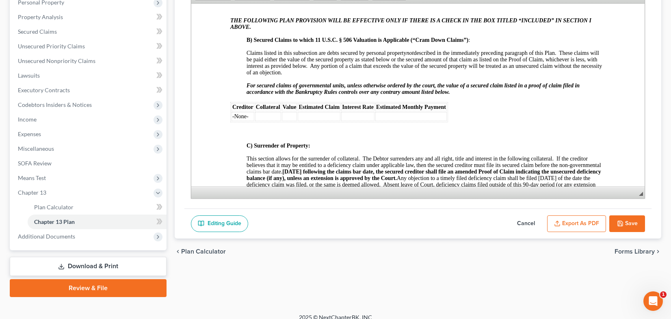
scroll to position [1624, 0]
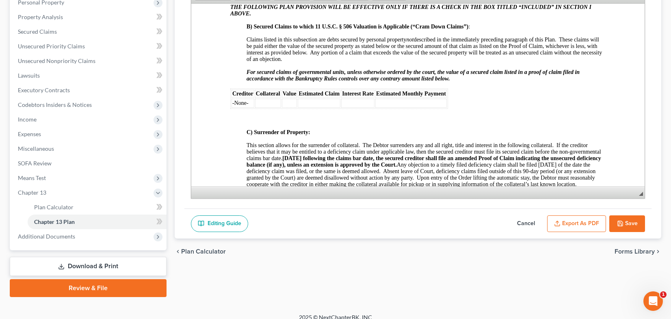
click at [625, 223] on button "Save" at bounding box center [627, 223] width 36 height 17
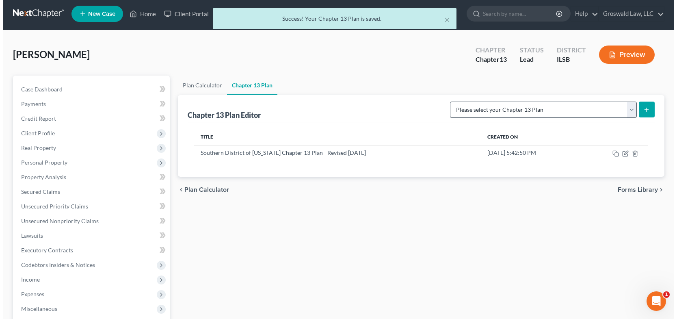
scroll to position [0, 0]
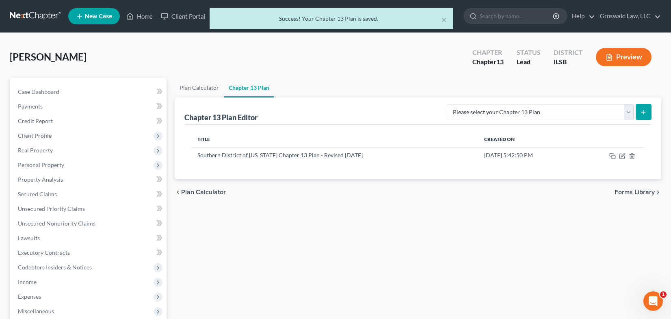
click at [627, 58] on button "Preview" at bounding box center [624, 57] width 56 height 18
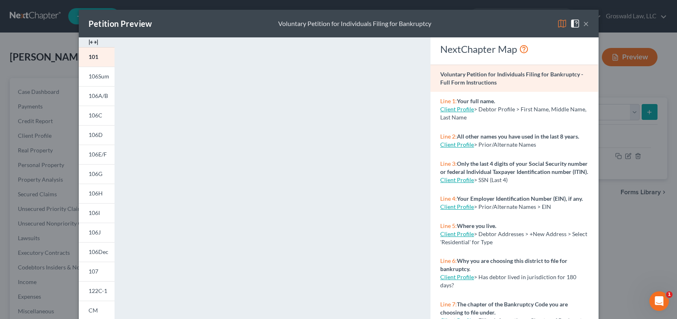
click at [89, 40] on img at bounding box center [94, 42] width 10 height 10
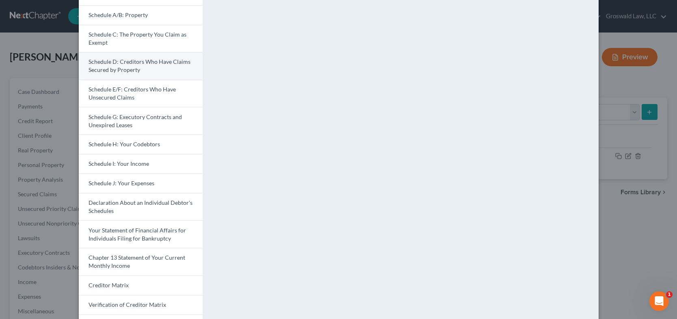
scroll to position [81, 0]
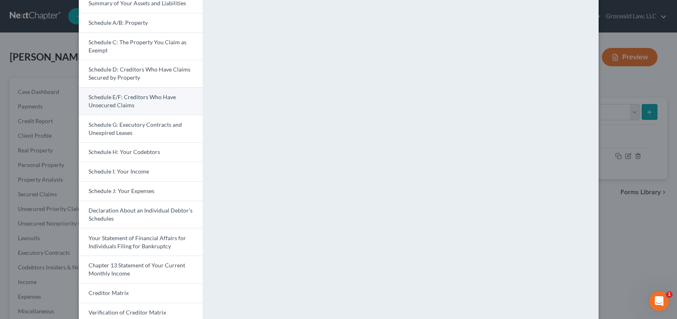
click at [129, 93] on link "Schedule E/F: Creditors Who Have Unsecured Claims" at bounding box center [141, 101] width 124 height 28
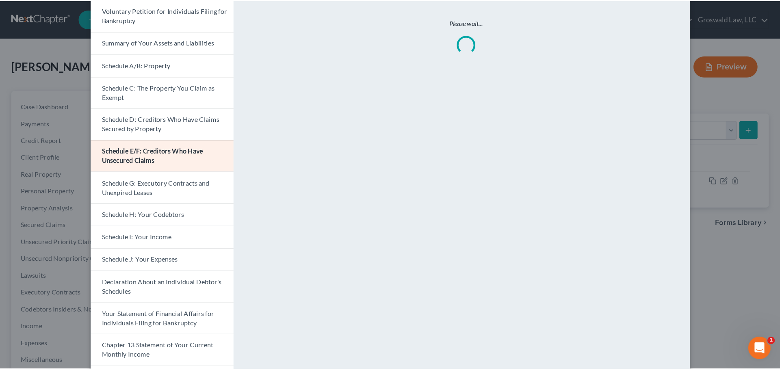
scroll to position [0, 0]
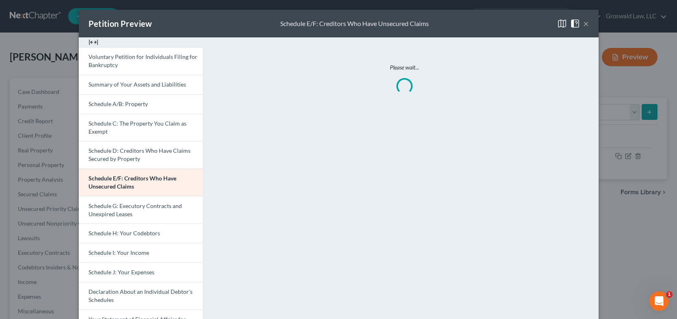
click at [583, 26] on button "×" at bounding box center [586, 24] width 6 height 10
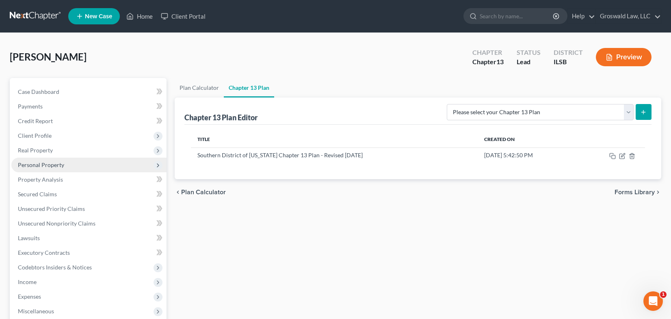
click at [52, 165] on span "Personal Property" at bounding box center [41, 164] width 46 height 7
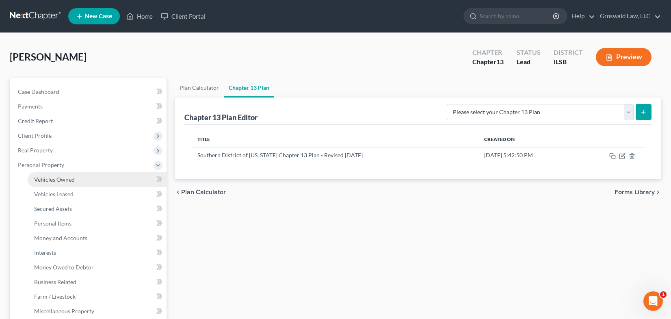
click at [65, 184] on link "Vehicles Owned" at bounding box center [97, 179] width 139 height 15
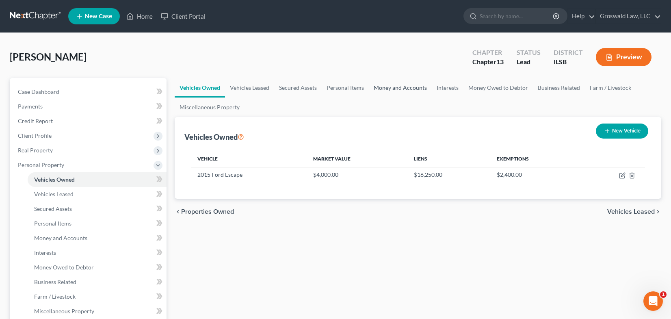
click at [404, 86] on link "Money and Accounts" at bounding box center [400, 87] width 63 height 19
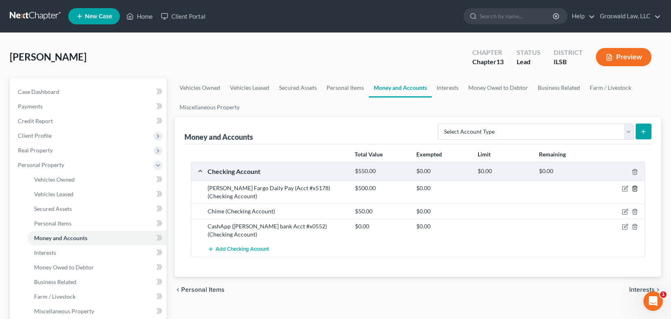
click at [635, 188] on icon "button" at bounding box center [634, 188] width 6 height 6
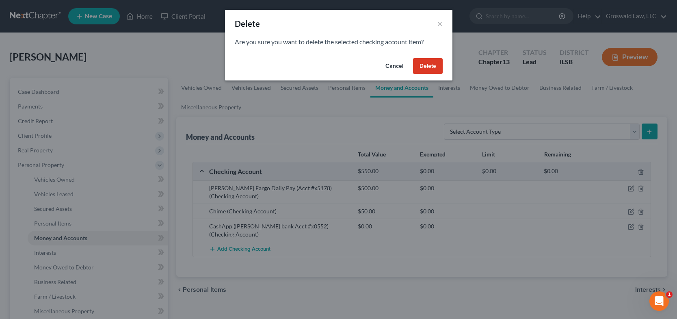
click at [429, 65] on button "Delete" at bounding box center [428, 66] width 30 height 16
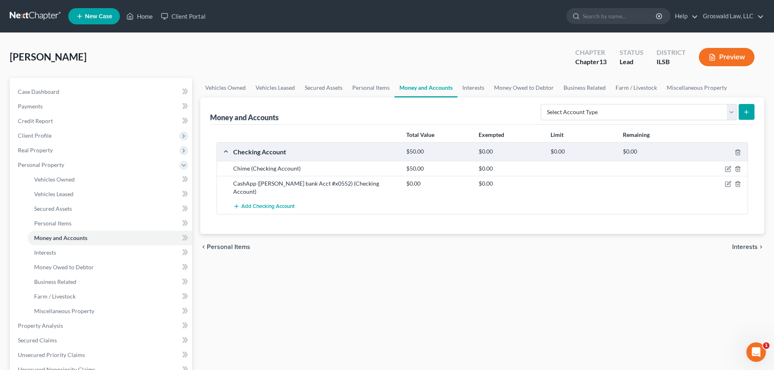
click at [726, 58] on button "Preview" at bounding box center [726, 57] width 56 height 18
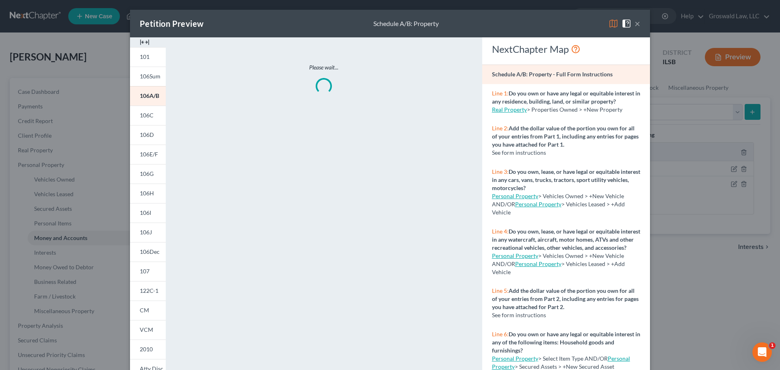
click at [141, 43] on img at bounding box center [145, 42] width 10 height 10
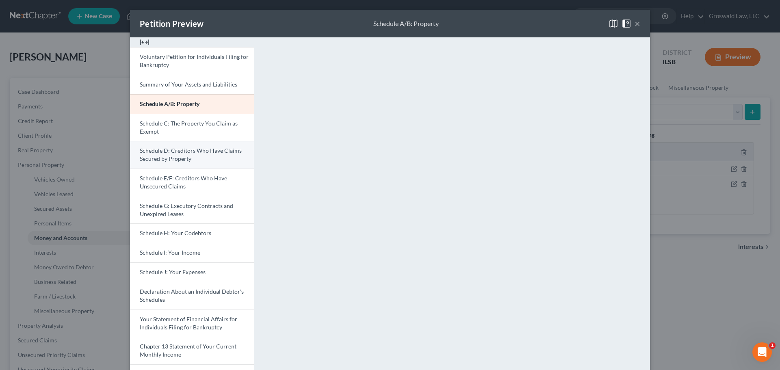
click at [190, 158] on link "Schedule D: Creditors Who Have Claims Secured by Property" at bounding box center [192, 155] width 124 height 28
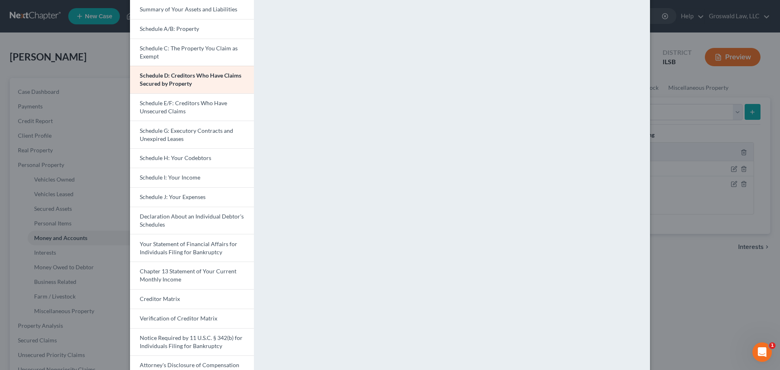
scroll to position [81, 0]
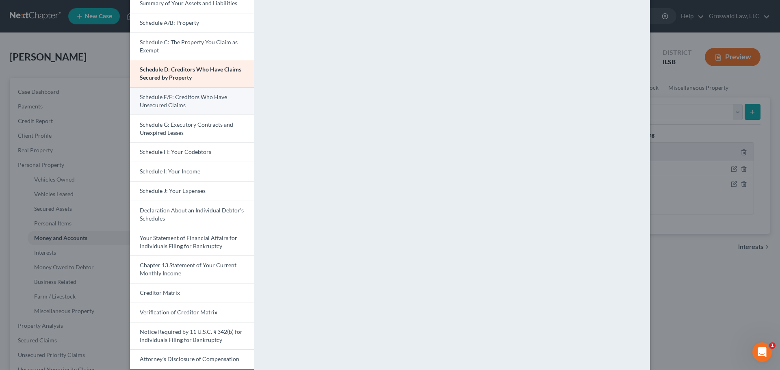
click at [176, 102] on span "Schedule E/F: Creditors Who Have Unsecured Claims" at bounding box center [183, 100] width 87 height 15
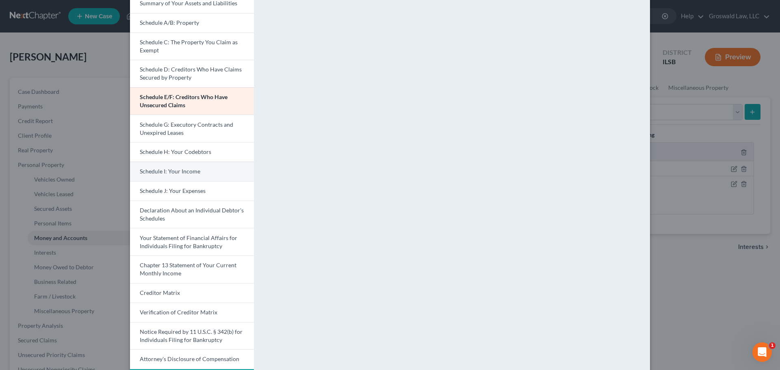
click at [166, 173] on span "Schedule I: Your Income" at bounding box center [170, 171] width 61 height 7
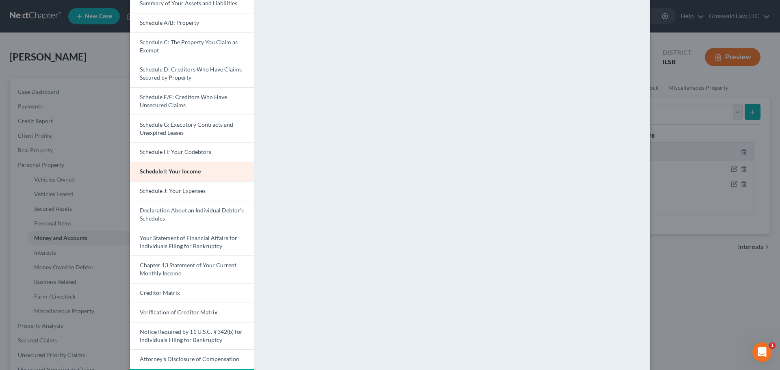
scroll to position [115, 0]
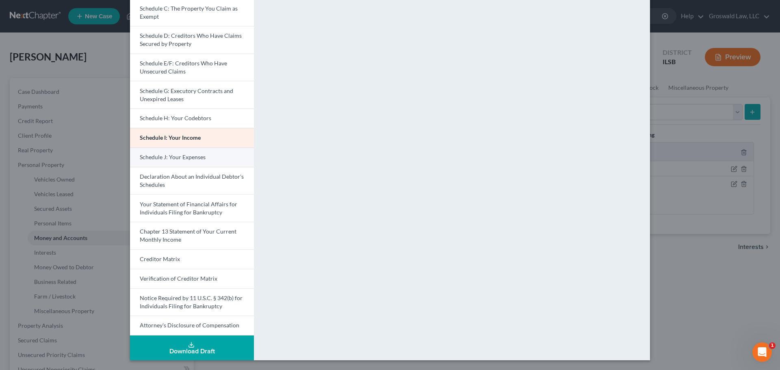
click at [163, 154] on span "Schedule J: Your Expenses" at bounding box center [173, 156] width 66 height 7
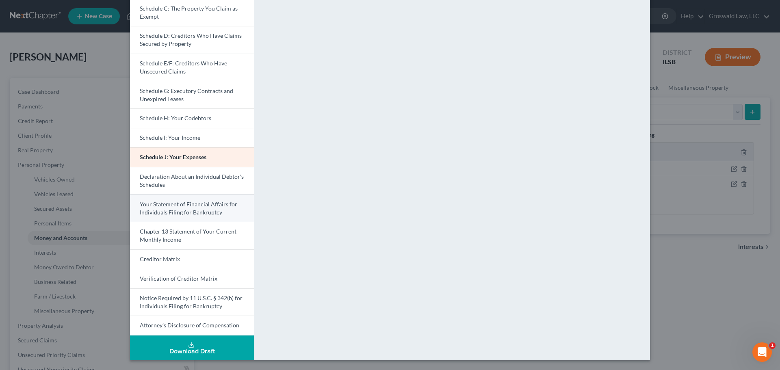
click at [179, 211] on span "Your Statement of Financial Affairs for Individuals Filing for Bankruptcy" at bounding box center [188, 208] width 97 height 15
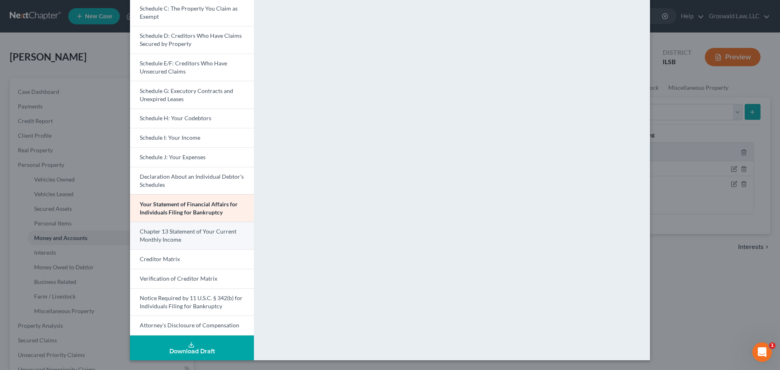
click at [182, 240] on link "Chapter 13 Statement of Your Current Monthly Income" at bounding box center [192, 236] width 124 height 28
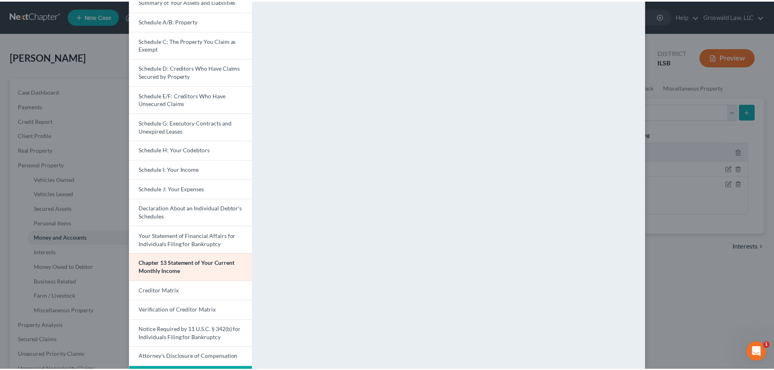
scroll to position [0, 0]
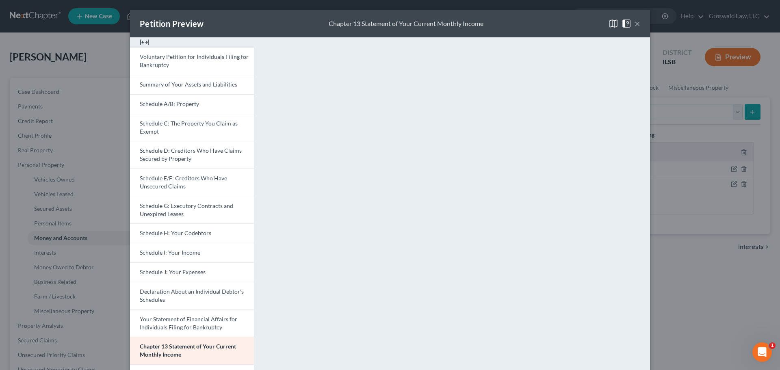
drag, startPoint x: 634, startPoint y: 22, endPoint x: 630, endPoint y: 22, distance: 4.5
click at [634, 22] on button "×" at bounding box center [637, 24] width 6 height 10
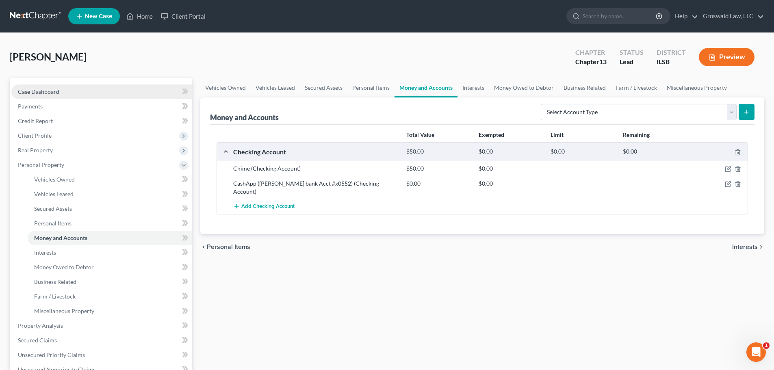
click at [74, 92] on link "Case Dashboard" at bounding box center [101, 91] width 181 height 15
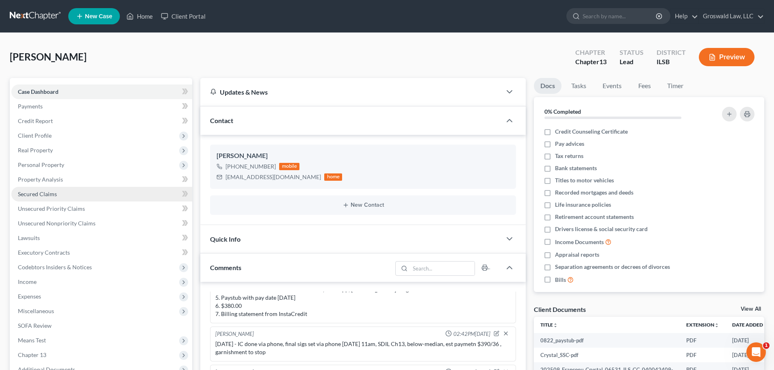
drag, startPoint x: 37, startPoint y: 194, endPoint x: 63, endPoint y: 199, distance: 26.5
click at [37, 194] on span "Secured Claims" at bounding box center [37, 193] width 39 height 7
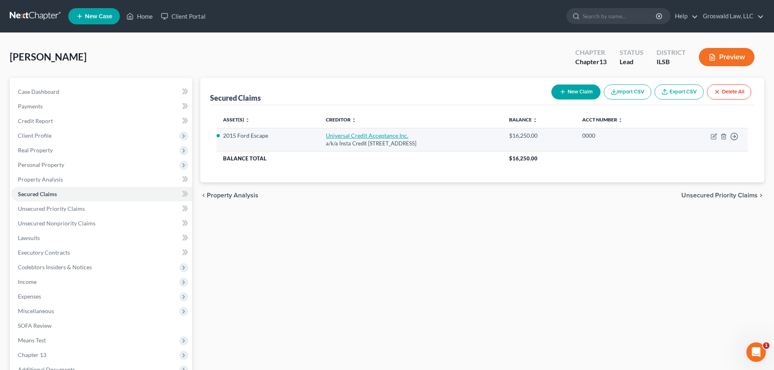
click at [336, 136] on link "Universal Credit Acceptance Inc." at bounding box center [367, 135] width 82 height 7
select select "14"
select select "4"
select select "0"
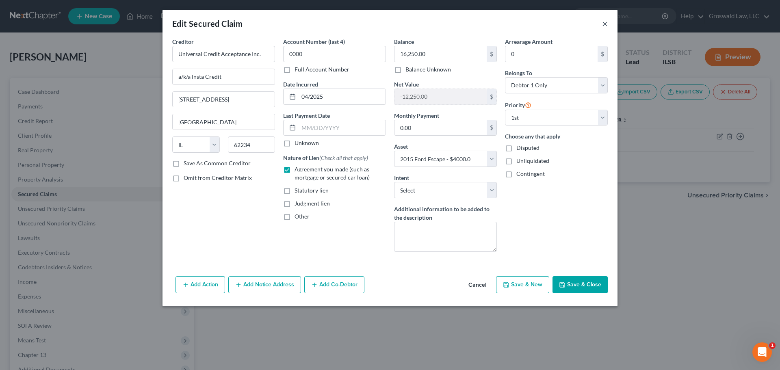
click at [604, 24] on button "×" at bounding box center [605, 24] width 6 height 10
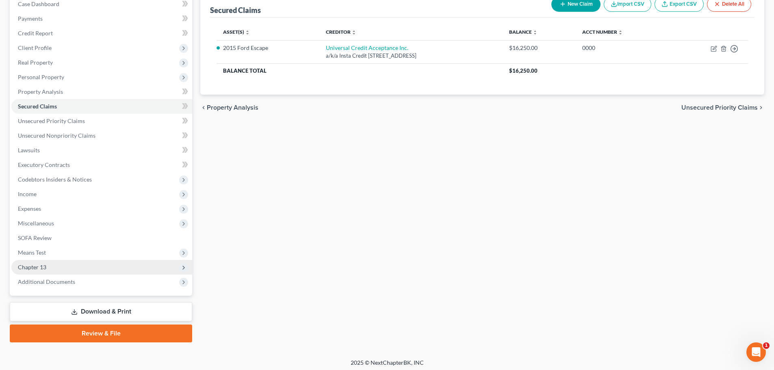
scroll to position [91, 0]
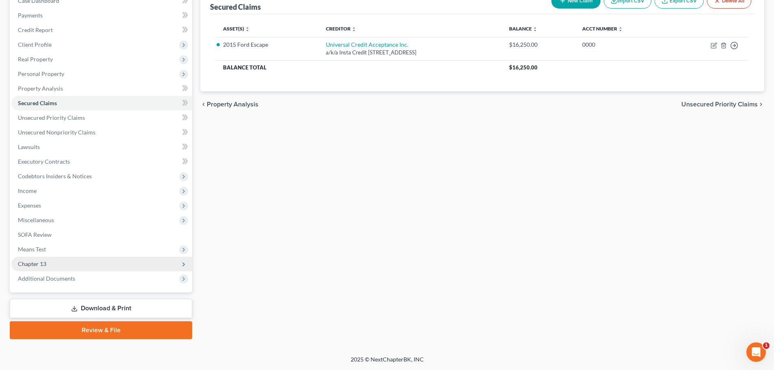
click at [73, 264] on span "Chapter 13" at bounding box center [101, 264] width 181 height 15
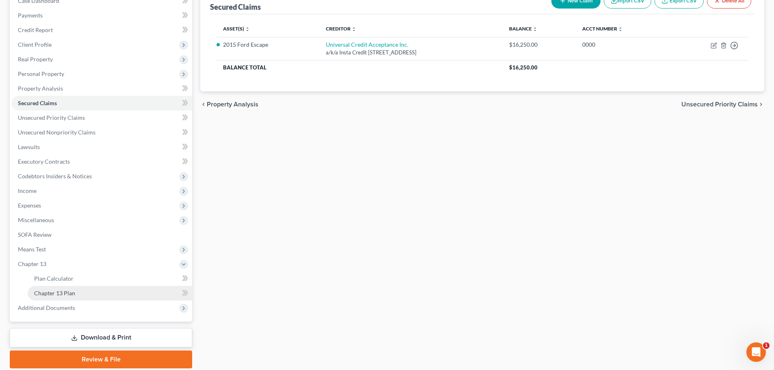
click at [74, 293] on span "Chapter 13 Plan" at bounding box center [54, 293] width 41 height 7
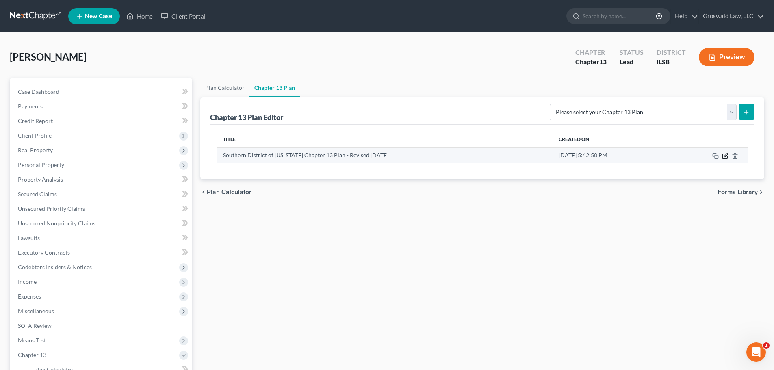
click at [726, 157] on icon "button" at bounding box center [725, 156] width 6 height 6
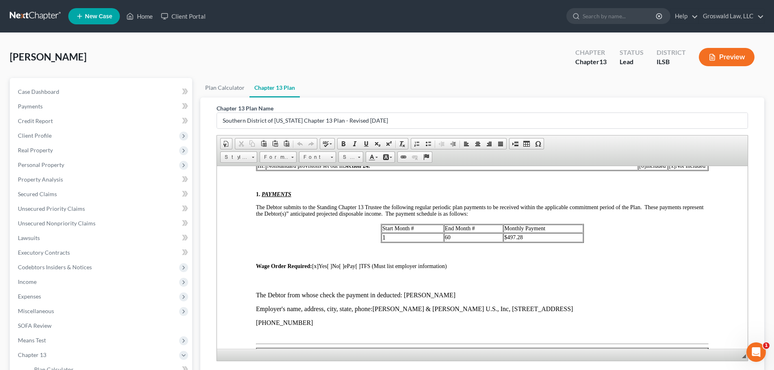
scroll to position [325, 0]
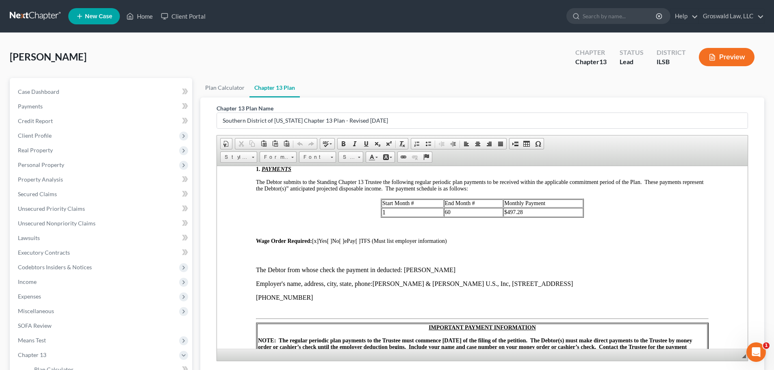
click at [451, 212] on td "60" at bounding box center [473, 211] width 59 height 9
click at [336, 254] on p at bounding box center [482, 255] width 452 height 9
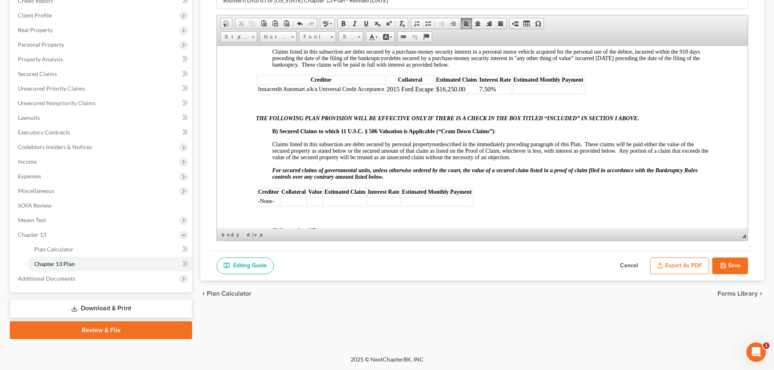
scroll to position [1461, 0]
click at [557, 91] on td at bounding box center [547, 89] width 71 height 9
click at [735, 264] on button "Save" at bounding box center [730, 265] width 36 height 17
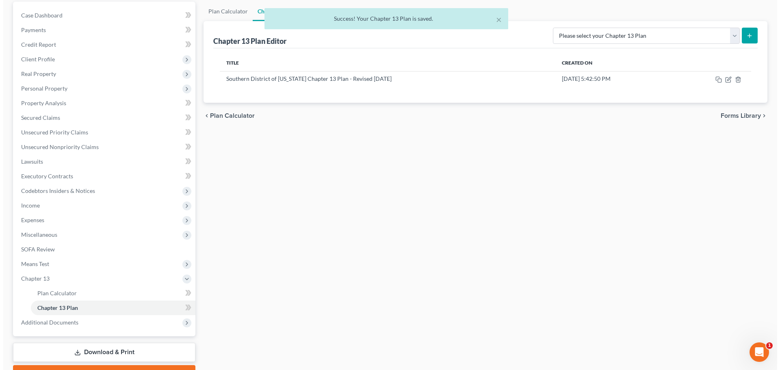
scroll to position [0, 0]
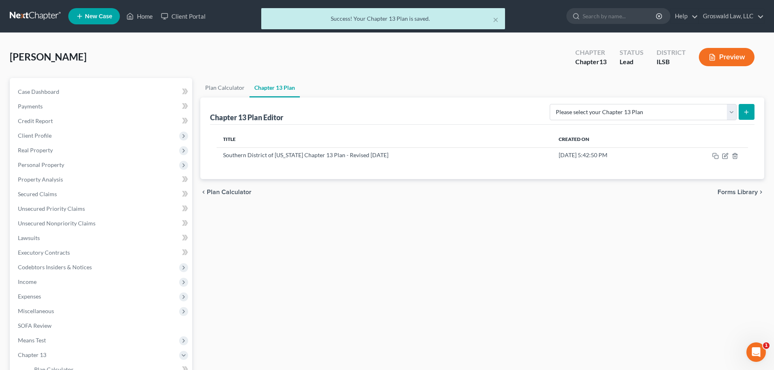
click at [729, 57] on button "Preview" at bounding box center [726, 57] width 56 height 18
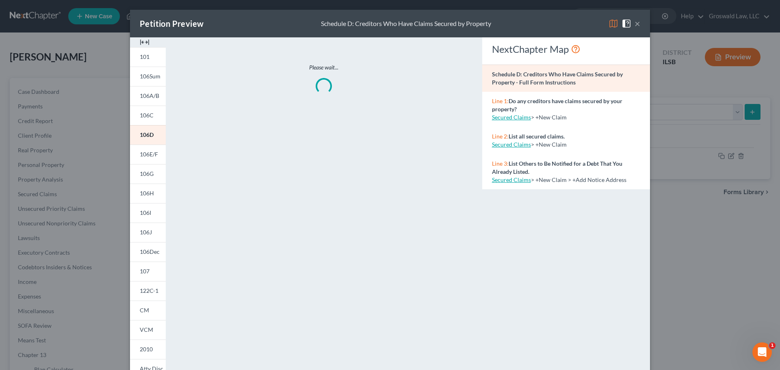
click at [143, 45] on img at bounding box center [145, 42] width 10 height 10
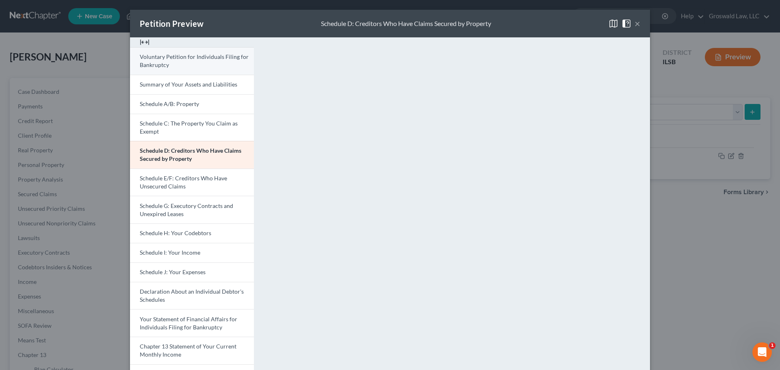
click at [177, 60] on span "Voluntary Petition for Individuals Filing for Bankruptcy" at bounding box center [194, 60] width 109 height 15
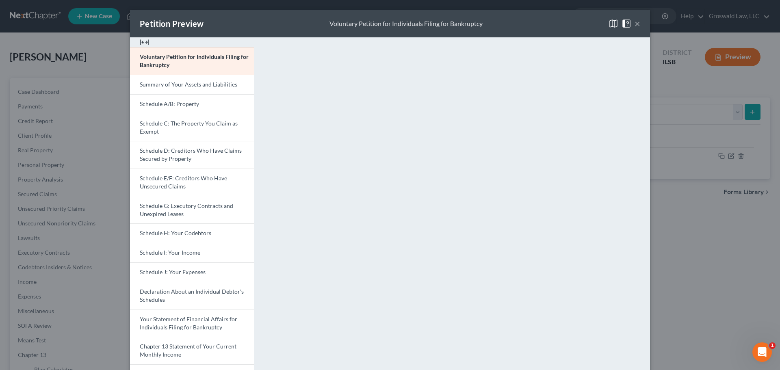
click at [634, 24] on button "×" at bounding box center [637, 24] width 6 height 10
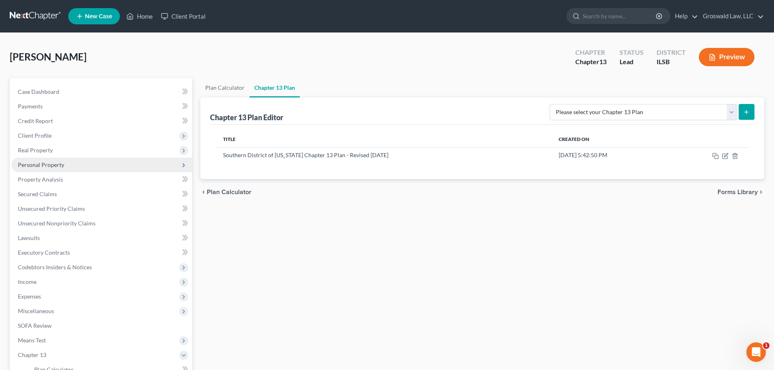
click at [67, 164] on span "Personal Property" at bounding box center [101, 165] width 181 height 15
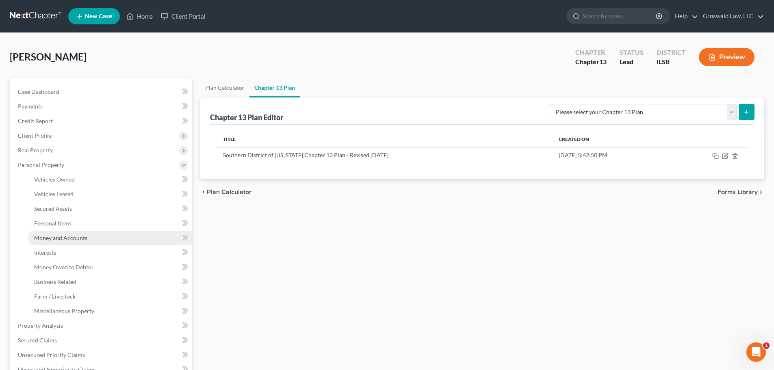
click at [69, 236] on span "Money and Accounts" at bounding box center [60, 237] width 53 height 7
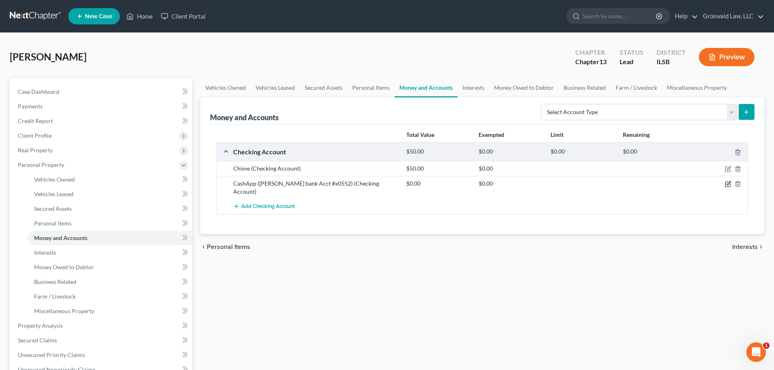
click at [729, 185] on icon "button" at bounding box center [727, 184] width 6 height 6
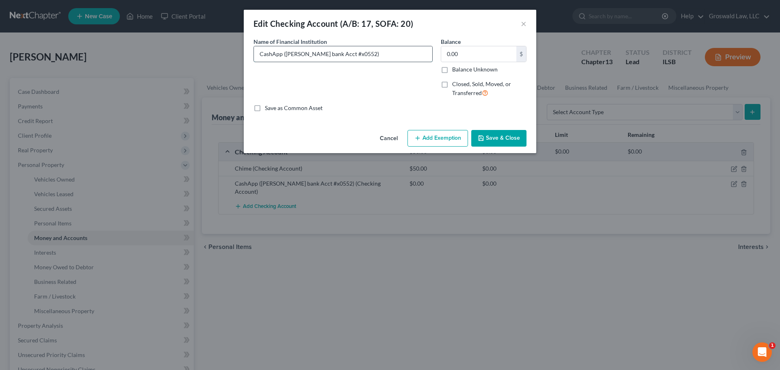
click at [285, 55] on input "CashApp ([PERSON_NAME] bank Acct #x0552)" at bounding box center [343, 53] width 178 height 15
click at [311, 55] on input "CashApp (Strike Bank a/k/a [PERSON_NAME] bank Acct #x0552)" at bounding box center [343, 53] width 178 height 15
click at [313, 55] on input "CashApp (Strike Bank a/k/a [PERSON_NAME] bank Acct #x0552)" at bounding box center [343, 53] width 178 height 15
drag, startPoint x: 342, startPoint y: 56, endPoint x: 284, endPoint y: 59, distance: 57.7
click at [284, 59] on input "CashApp (Strike Bank Natl Assoc. a/k/a [PERSON_NAME] bank Acct #x0552)" at bounding box center [343, 53] width 178 height 15
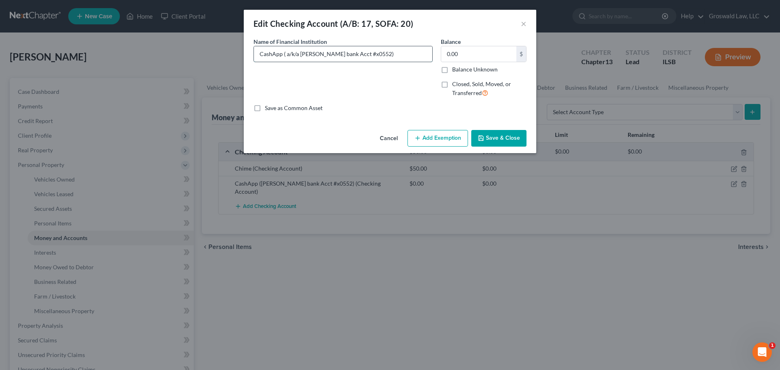
drag, startPoint x: 300, startPoint y: 57, endPoint x: 285, endPoint y: 57, distance: 15.0
click at [285, 57] on input "CashApp ( a/k/a [PERSON_NAME] bank Acct #x0552)" at bounding box center [343, 53] width 178 height 15
type input "CashApp ([PERSON_NAME] bank Acct #x0552)"
click at [480, 139] on polyline "button" at bounding box center [481, 139] width 3 height 2
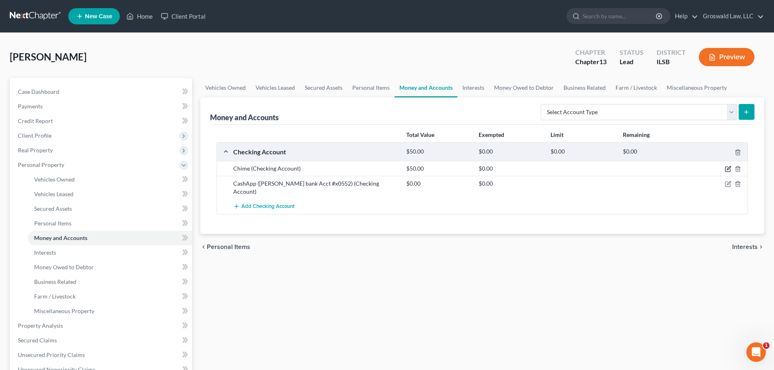
click at [728, 167] on icon "button" at bounding box center [727, 169] width 6 height 6
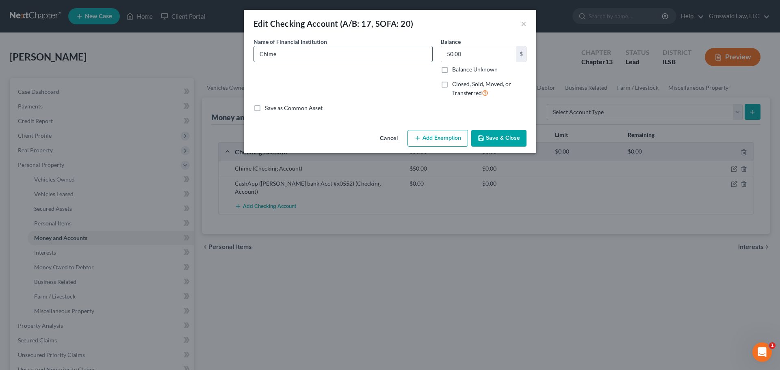
click at [294, 51] on input "Chime" at bounding box center [343, 53] width 178 height 15
type input "Chime a/k/a Stride Bank National Assoc (Acct #x2784)"
click at [488, 140] on button "Save & Close" at bounding box center [498, 138] width 55 height 17
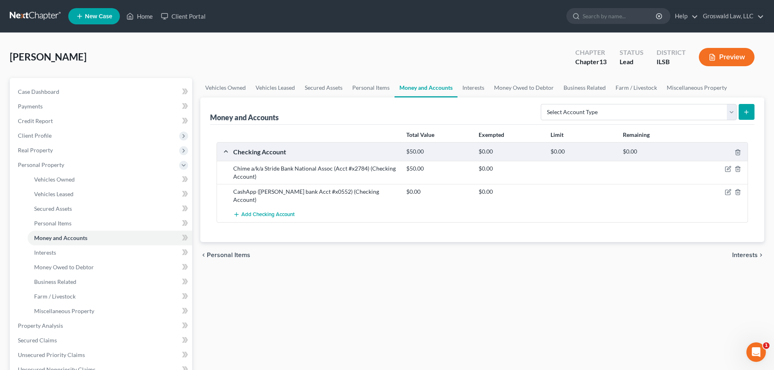
click at [713, 51] on button "Preview" at bounding box center [726, 57] width 56 height 18
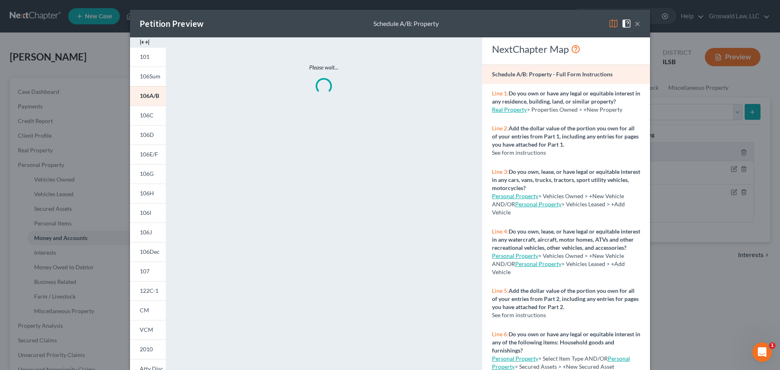
click at [143, 39] on img at bounding box center [145, 42] width 10 height 10
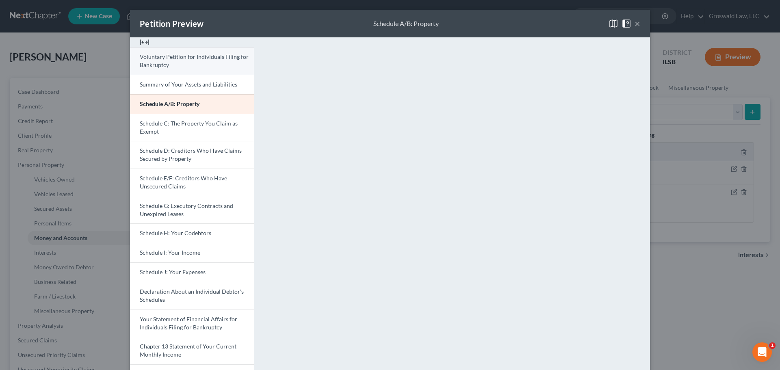
click at [148, 63] on span "Voluntary Petition for Individuals Filing for Bankruptcy" at bounding box center [194, 60] width 109 height 15
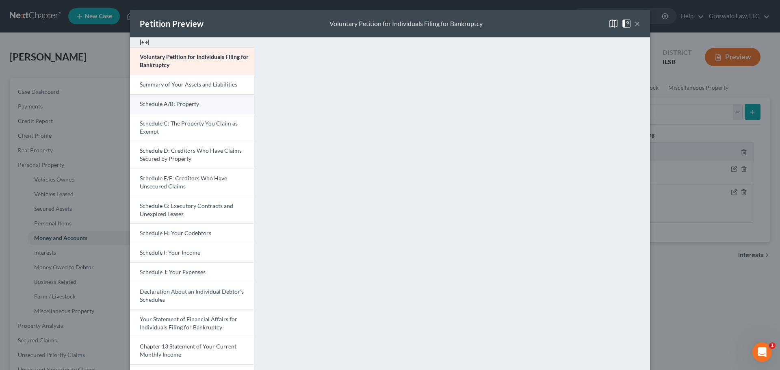
click at [166, 103] on span "Schedule A/B: Property" at bounding box center [169, 103] width 59 height 7
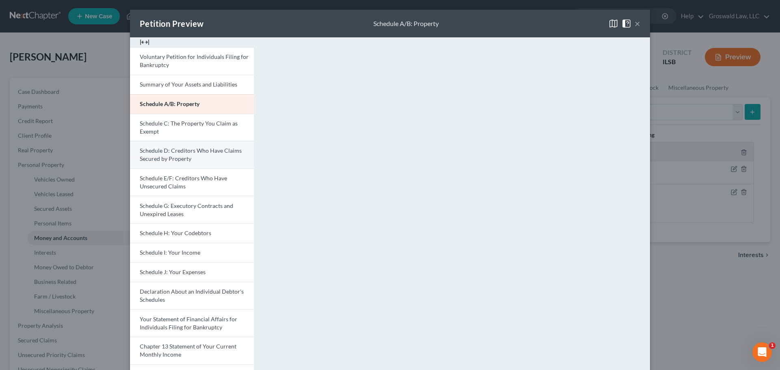
click at [169, 150] on span "Schedule D: Creditors Who Have Claims Secured by Property" at bounding box center [191, 154] width 102 height 15
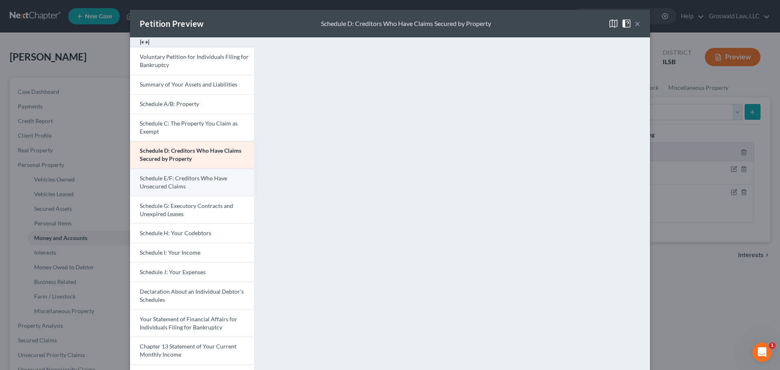
click at [185, 189] on link "Schedule E/F: Creditors Who Have Unsecured Claims" at bounding box center [192, 183] width 124 height 28
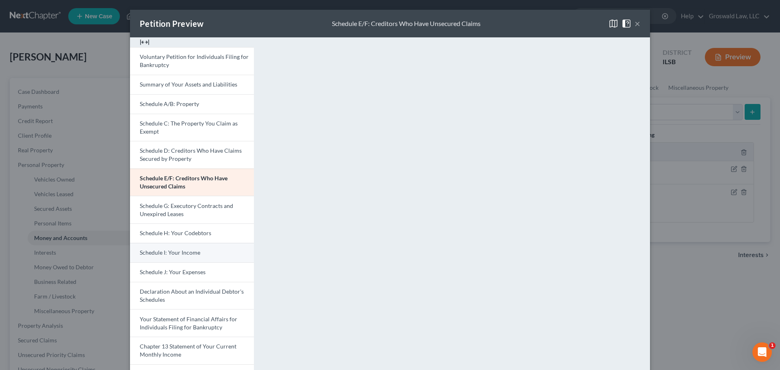
drag, startPoint x: 176, startPoint y: 251, endPoint x: 154, endPoint y: 253, distance: 22.4
click at [176, 251] on span "Schedule I: Your Income" at bounding box center [170, 252] width 61 height 7
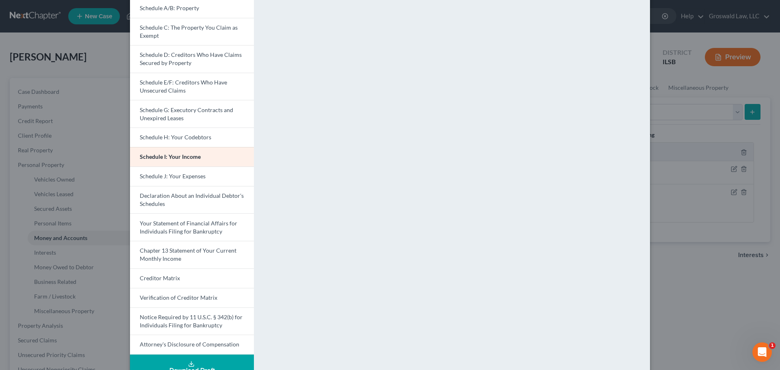
scroll to position [115, 0]
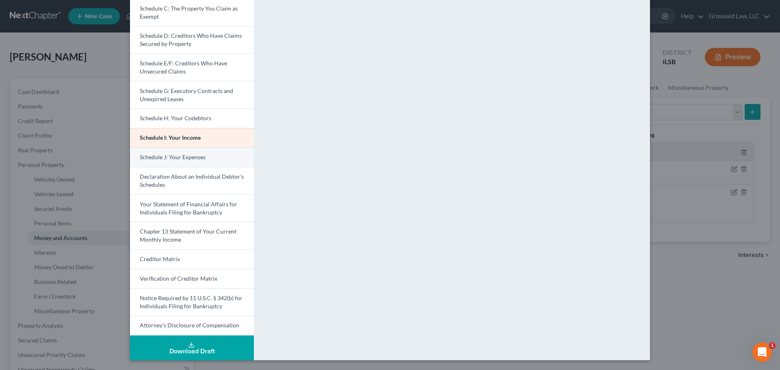
click at [196, 163] on link "Schedule J: Your Expenses" at bounding box center [192, 156] width 124 height 19
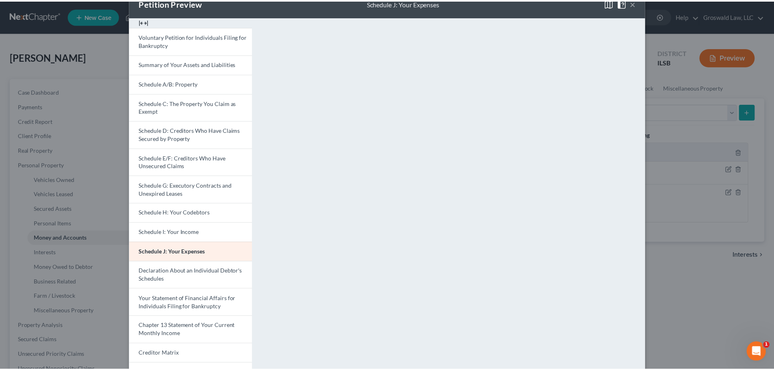
scroll to position [0, 0]
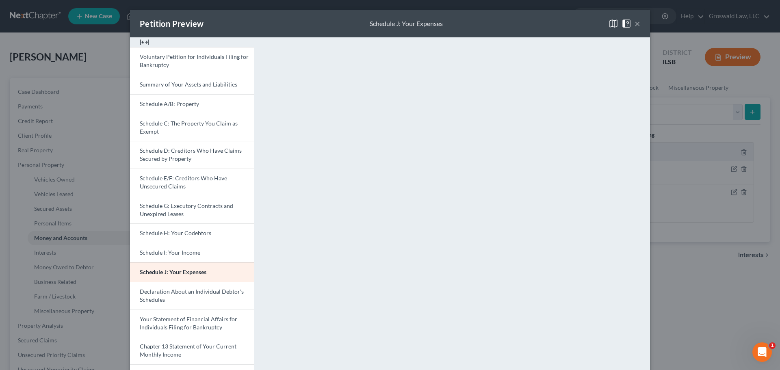
click at [636, 23] on button "×" at bounding box center [637, 24] width 6 height 10
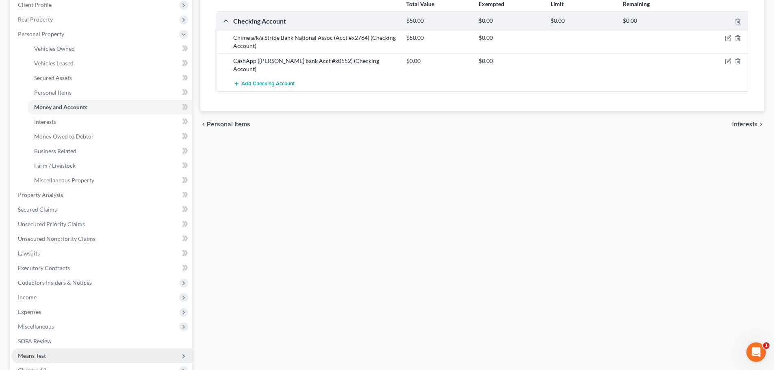
scroll to position [203, 0]
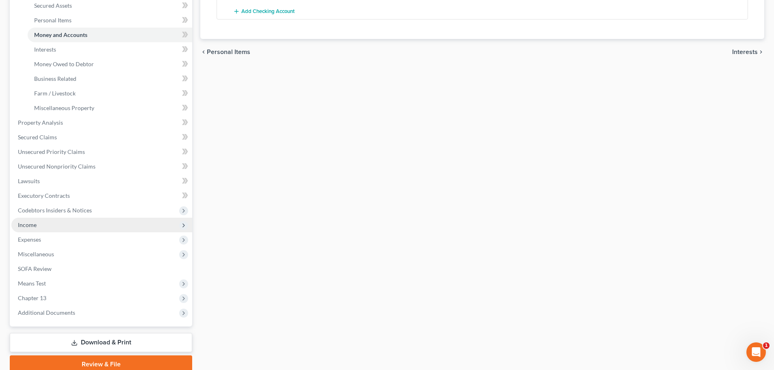
click at [37, 229] on span "Income" at bounding box center [101, 225] width 181 height 15
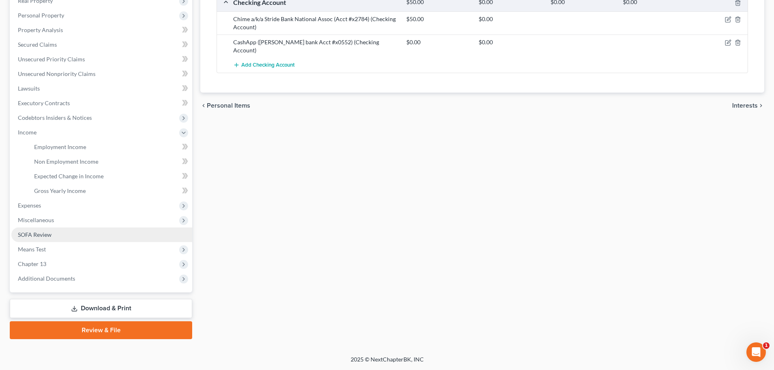
scroll to position [149, 0]
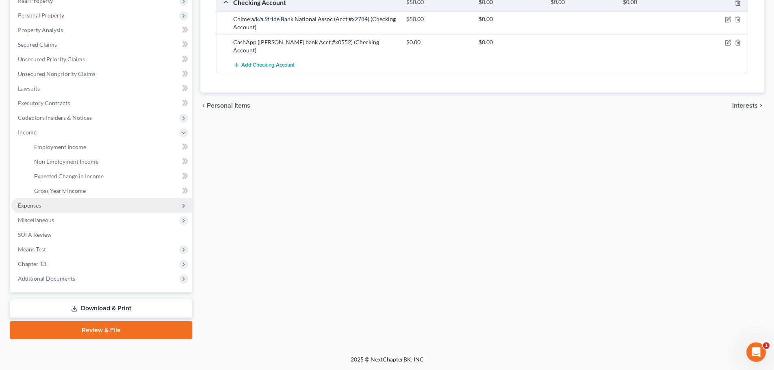
click at [36, 206] on span "Expenses" at bounding box center [29, 205] width 23 height 7
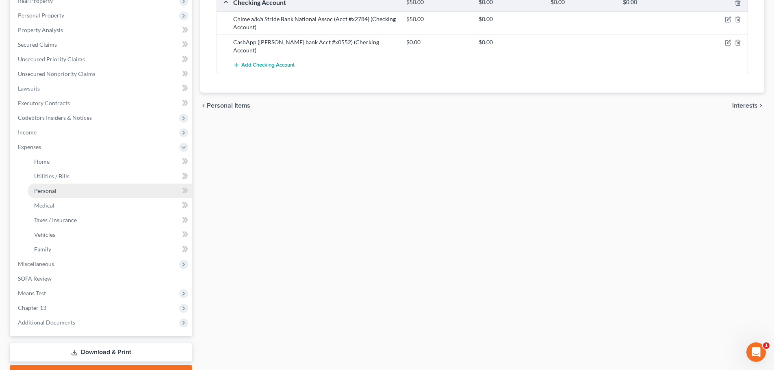
scroll to position [169, 0]
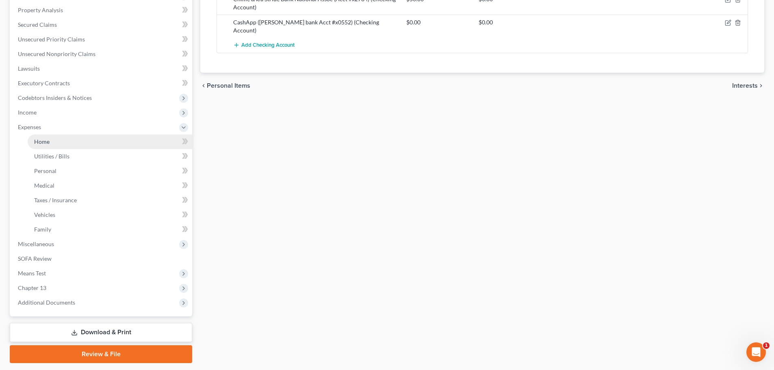
click at [61, 140] on link "Home" at bounding box center [110, 141] width 164 height 15
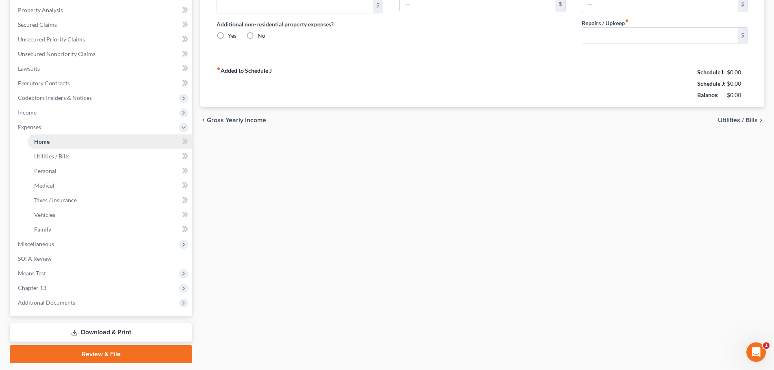
type input "0.00"
radio input "true"
type input "0.00"
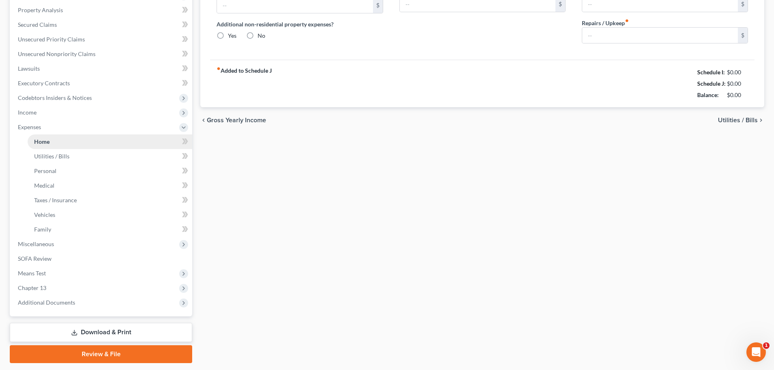
type input "0.00"
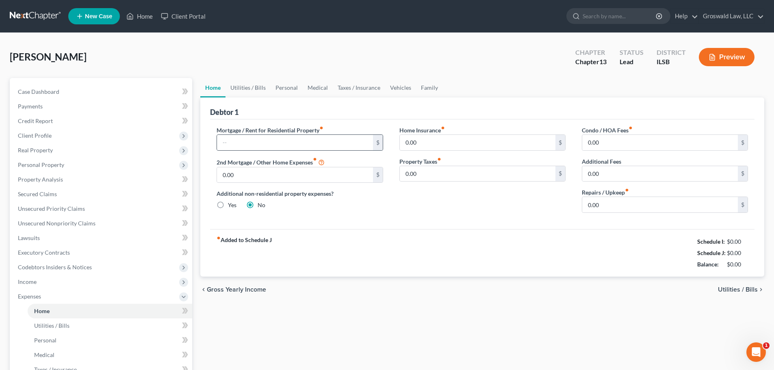
click at [271, 150] on div "$" at bounding box center [299, 142] width 166 height 16
click at [270, 148] on input "text" at bounding box center [295, 142] width 156 height 15
drag, startPoint x: 225, startPoint y: 71, endPoint x: 203, endPoint y: 74, distance: 22.2
click at [223, 71] on div "[PERSON_NAME] Upgraded Chapter Chapter 13 Status Lead District ILSB Preview" at bounding box center [387, 60] width 754 height 35
click at [53, 134] on span "Client Profile" at bounding box center [101, 135] width 181 height 15
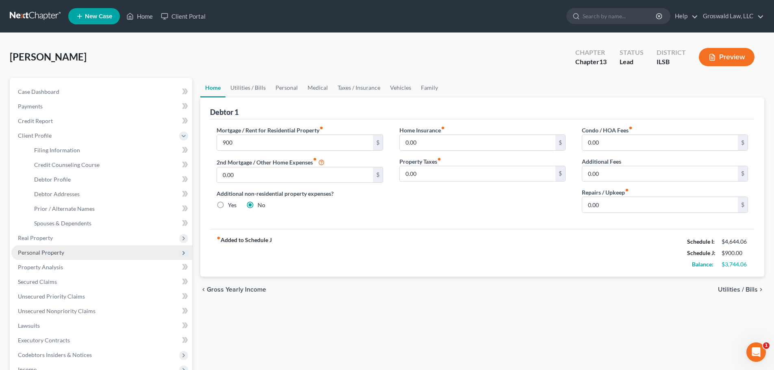
click at [36, 255] on span "Personal Property" at bounding box center [41, 252] width 46 height 7
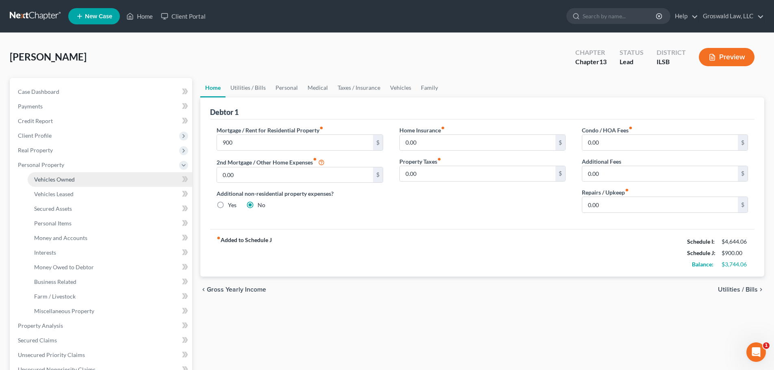
click at [66, 177] on span "Vehicles Owned" at bounding box center [54, 179] width 41 height 7
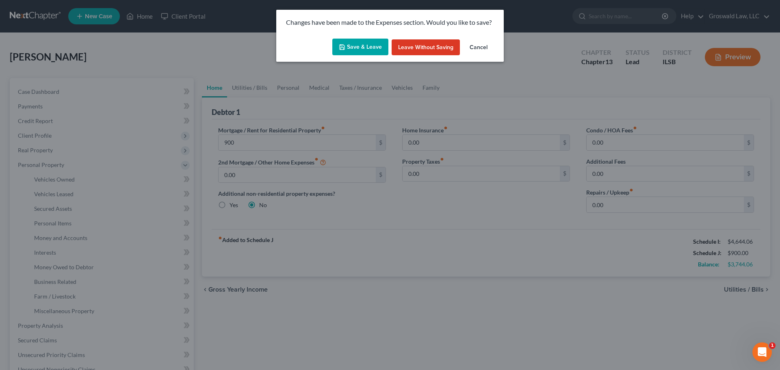
click at [361, 50] on button "Save & Leave" at bounding box center [360, 47] width 56 height 17
type input "900.00"
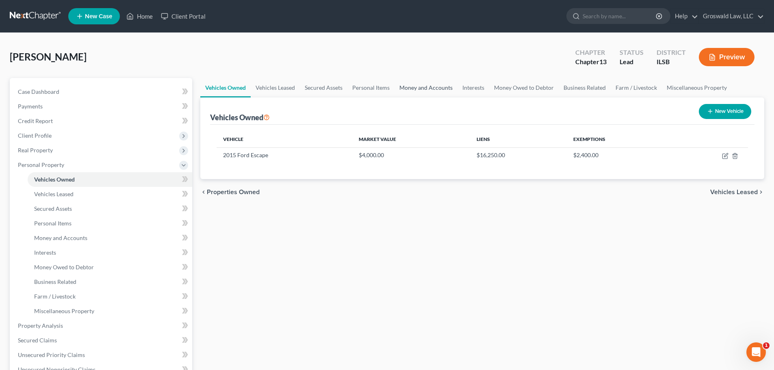
click at [424, 86] on link "Money and Accounts" at bounding box center [425, 87] width 63 height 19
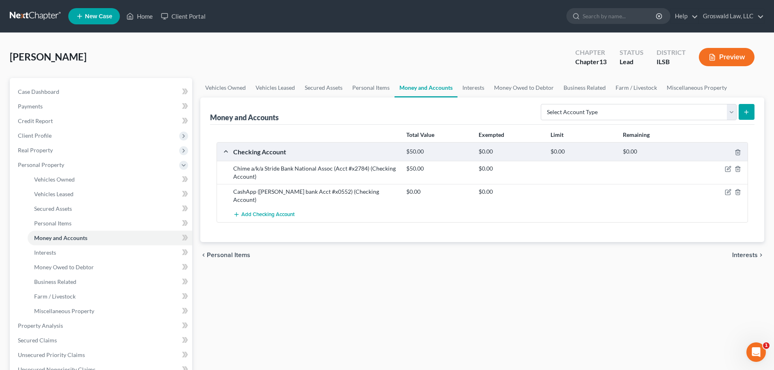
click at [736, 53] on button "Preview" at bounding box center [726, 57] width 56 height 18
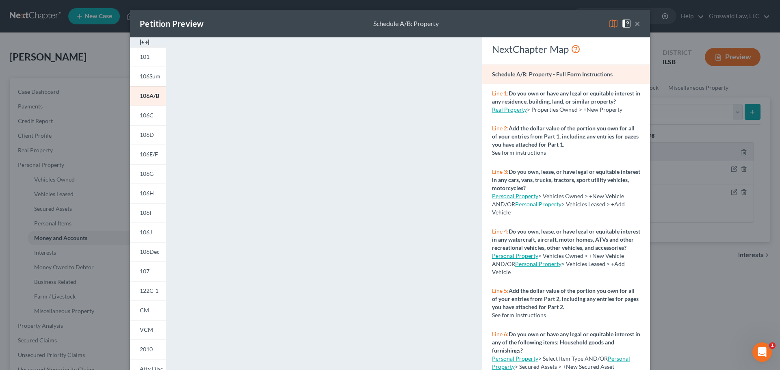
drag, startPoint x: 143, startPoint y: 41, endPoint x: 145, endPoint y: 46, distance: 5.3
click at [143, 41] on img at bounding box center [145, 42] width 10 height 10
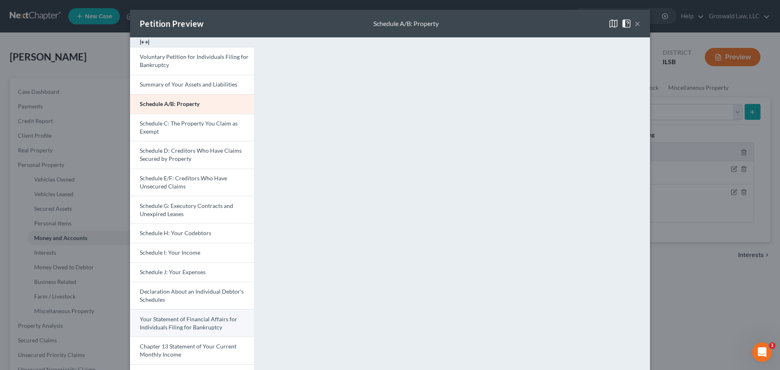
click at [159, 324] on span "Your Statement of Financial Affairs for Individuals Filing for Bankruptcy" at bounding box center [188, 323] width 97 height 15
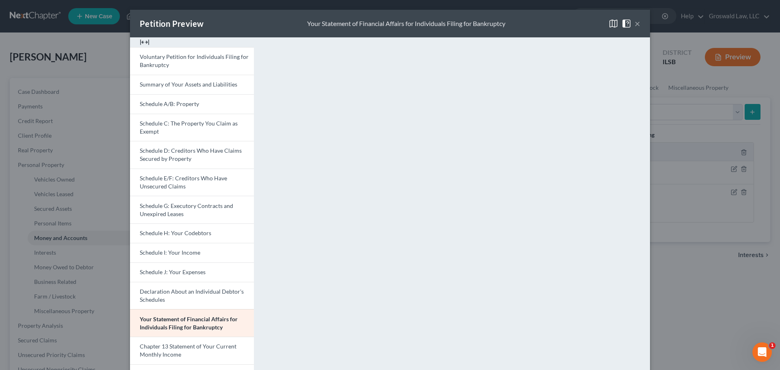
click at [636, 24] on button "×" at bounding box center [637, 24] width 6 height 10
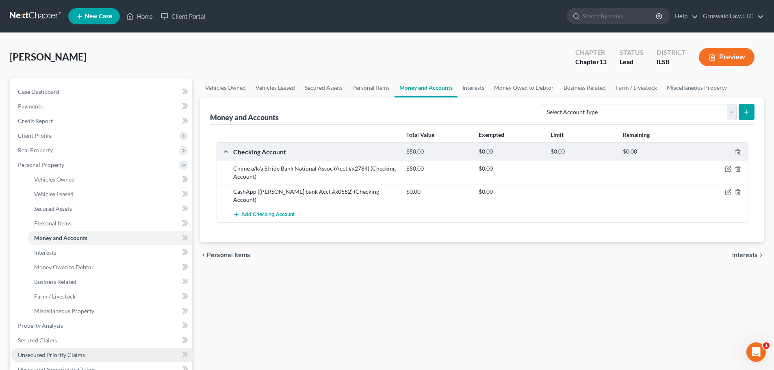
click at [41, 352] on span "Unsecured Priority Claims" at bounding box center [51, 354] width 67 height 7
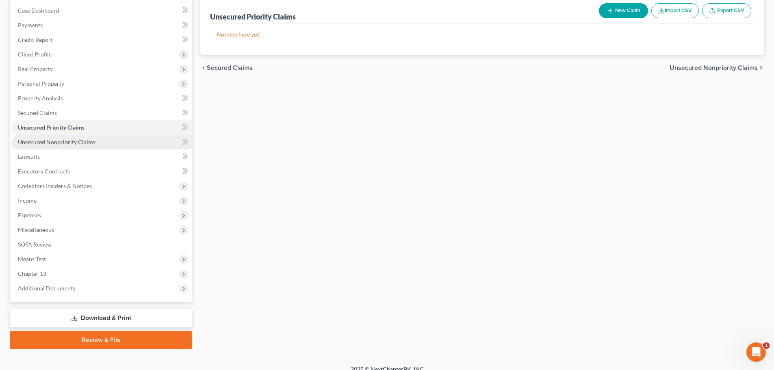
click at [68, 137] on link "Unsecured Nonpriority Claims" at bounding box center [101, 142] width 181 height 15
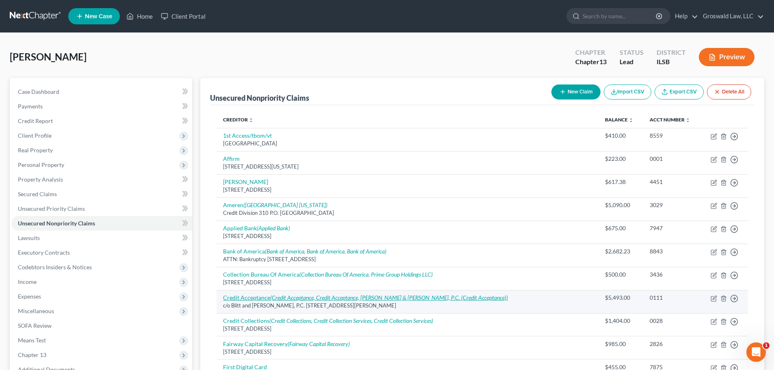
click at [246, 298] on link "Credit Acceptance (Credit Acceptance, Credit Acceptance, Blitt & [PERSON_NAME],…" at bounding box center [365, 297] width 285 height 7
select select "14"
select select "4"
select select "0"
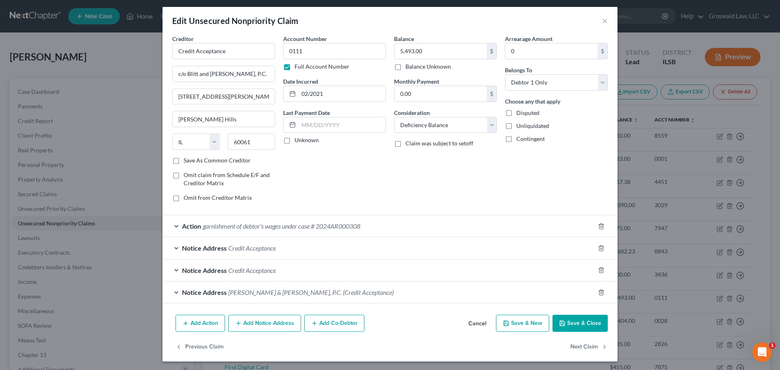
scroll to position [4, 0]
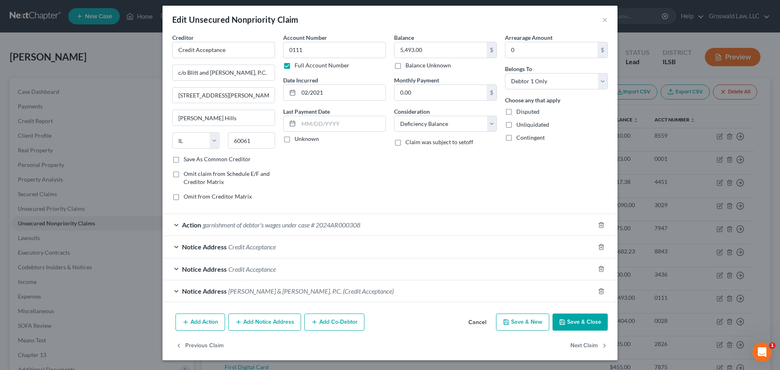
click at [244, 221] on span "garnishment of debtor's wages under case # 2024AR000308" at bounding box center [282, 225] width 158 height 8
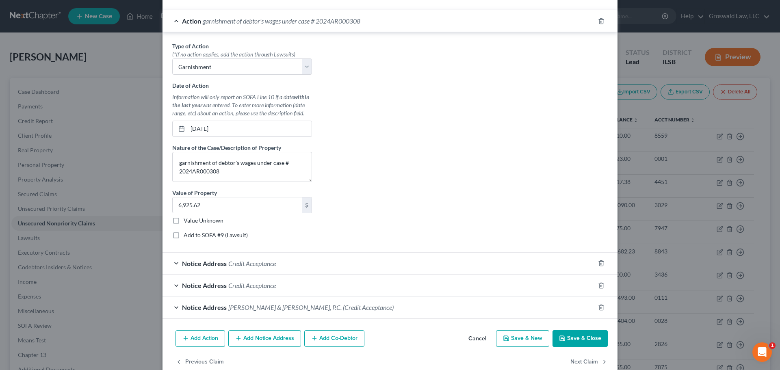
scroll to position [225, 0]
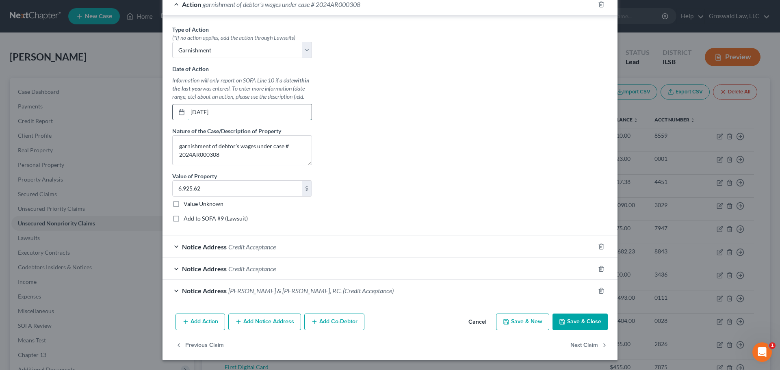
click at [244, 111] on input "[DATE]" at bounding box center [250, 111] width 124 height 15
drag, startPoint x: 244, startPoint y: 111, endPoint x: 130, endPoint y: 107, distance: 113.8
click at [124, 109] on div "Edit Unsecured Nonpriority Claim × Creditor * Credit Acceptance c/o Blitt and […" at bounding box center [390, 185] width 780 height 370
type input "1"
click at [452, 89] on div "Type of Action * (*If no action applies, add the action through Lawsuits) Selec…" at bounding box center [389, 126] width 443 height 203
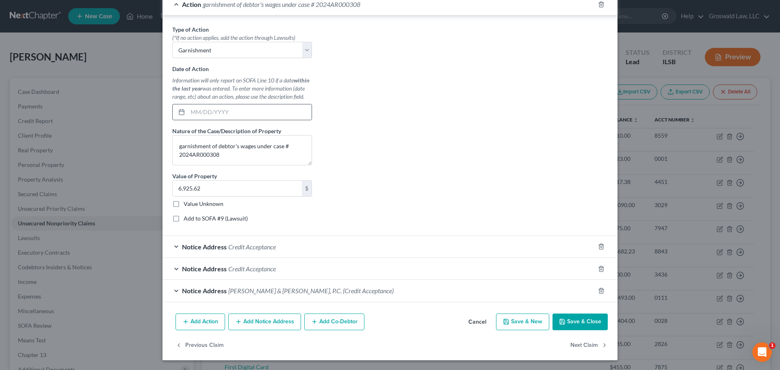
click at [180, 113] on icon at bounding box center [181, 112] width 6 height 6
click at [226, 114] on input "text" at bounding box center [250, 111] width 124 height 15
type input "0"
type input "[DATE]"
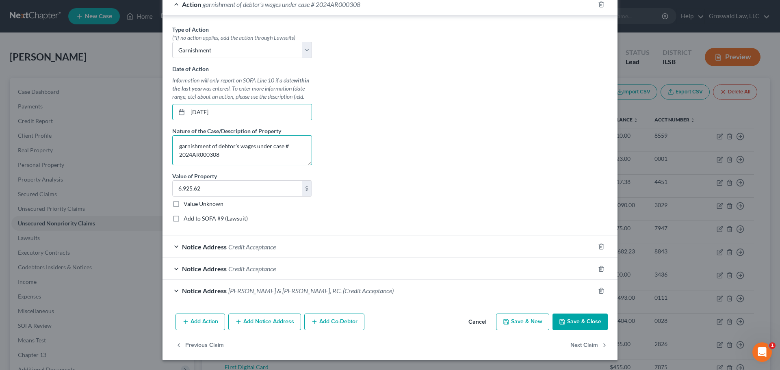
click at [275, 158] on textarea "garnishment of debtor's wages under case # 2024AR000308" at bounding box center [242, 150] width 140 height 30
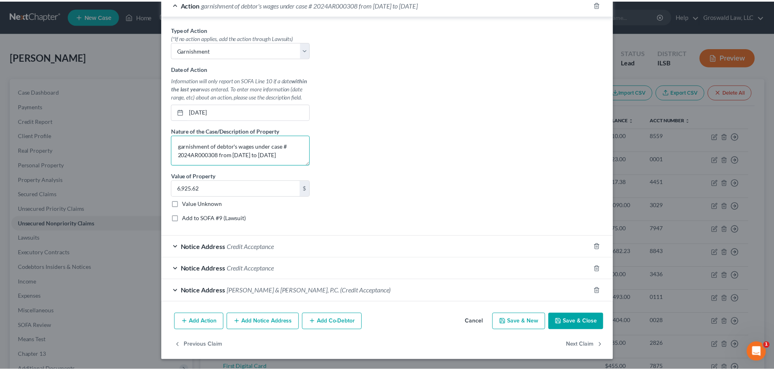
scroll to position [2, 0]
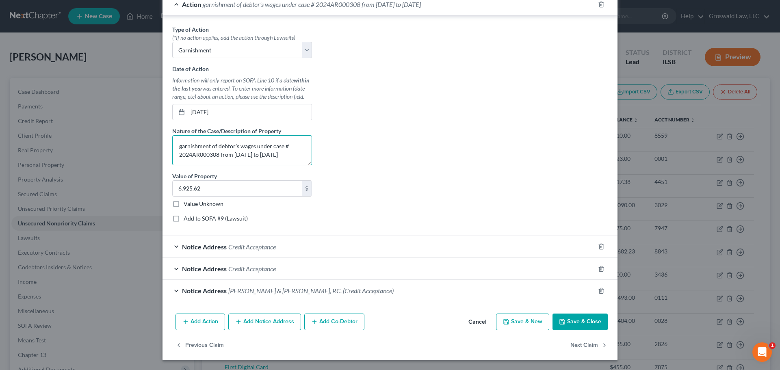
type textarea "garnishment of debtor's wages under case # 2024AR000308 from [DATE] to [DATE]"
click at [441, 108] on div "Type of Action * (*If no action applies, add the action through Lawsuits) Selec…" at bounding box center [389, 126] width 443 height 203
click at [589, 321] on button "Save & Close" at bounding box center [579, 321] width 55 height 17
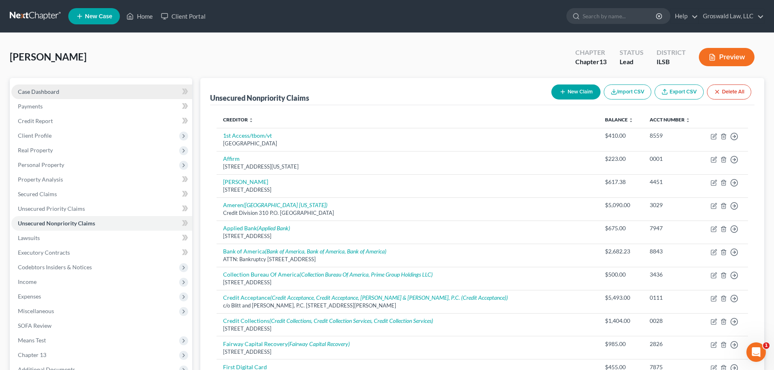
click at [54, 95] on link "Case Dashboard" at bounding box center [101, 91] width 181 height 15
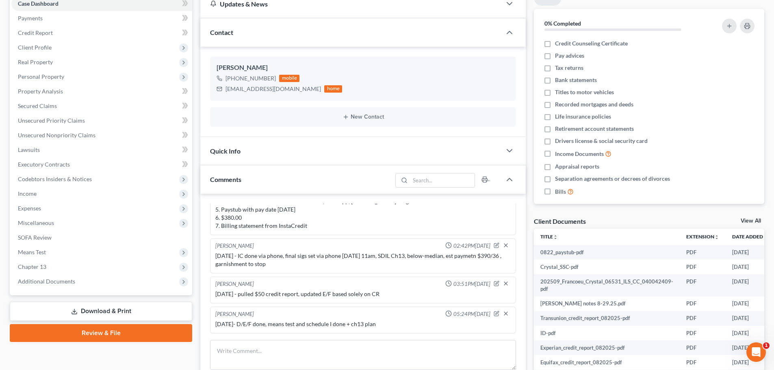
scroll to position [238, 0]
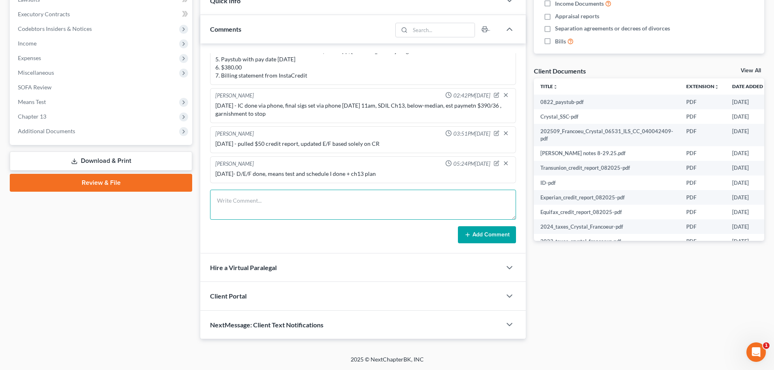
click at [297, 205] on textarea at bounding box center [363, 205] width 306 height 30
type textarea "[DATE] - final review done via phone, $380 rec'd to opp acct, make sure to foll…"
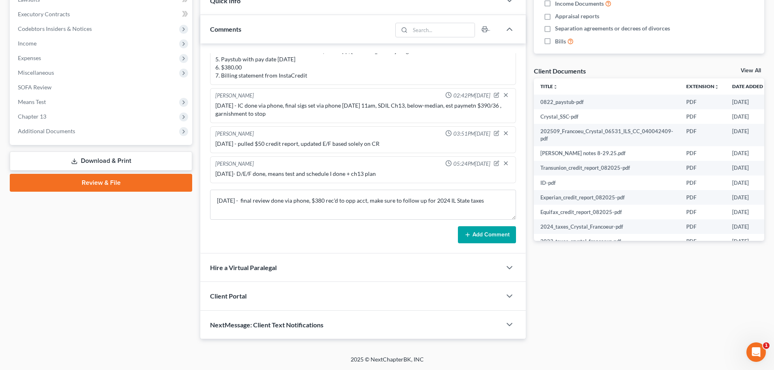
click at [486, 239] on button "Add Comment" at bounding box center [487, 234] width 58 height 17
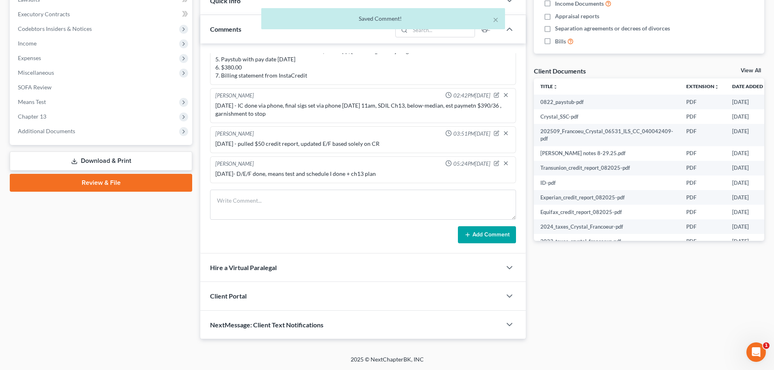
scroll to position [183, 0]
